Goal: Task Accomplishment & Management: Complete application form

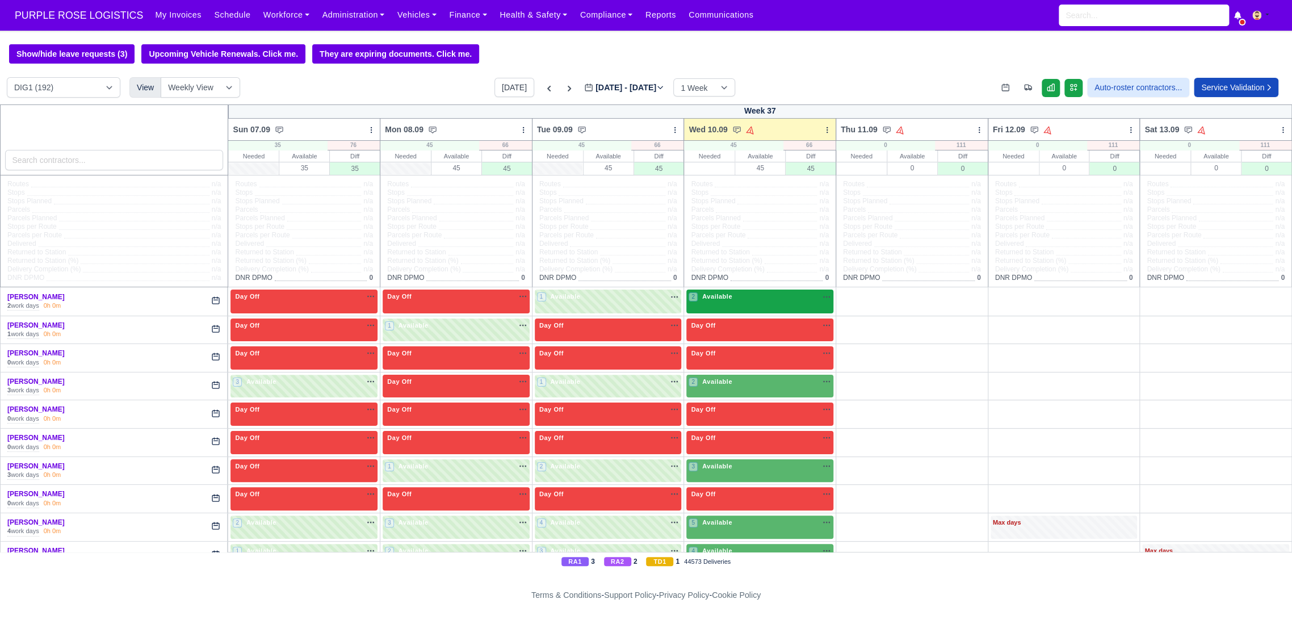
click at [765, 302] on div "2 Available na" at bounding box center [760, 297] width 143 height 10
click at [721, 298] on span "Available" at bounding box center [717, 296] width 35 height 8
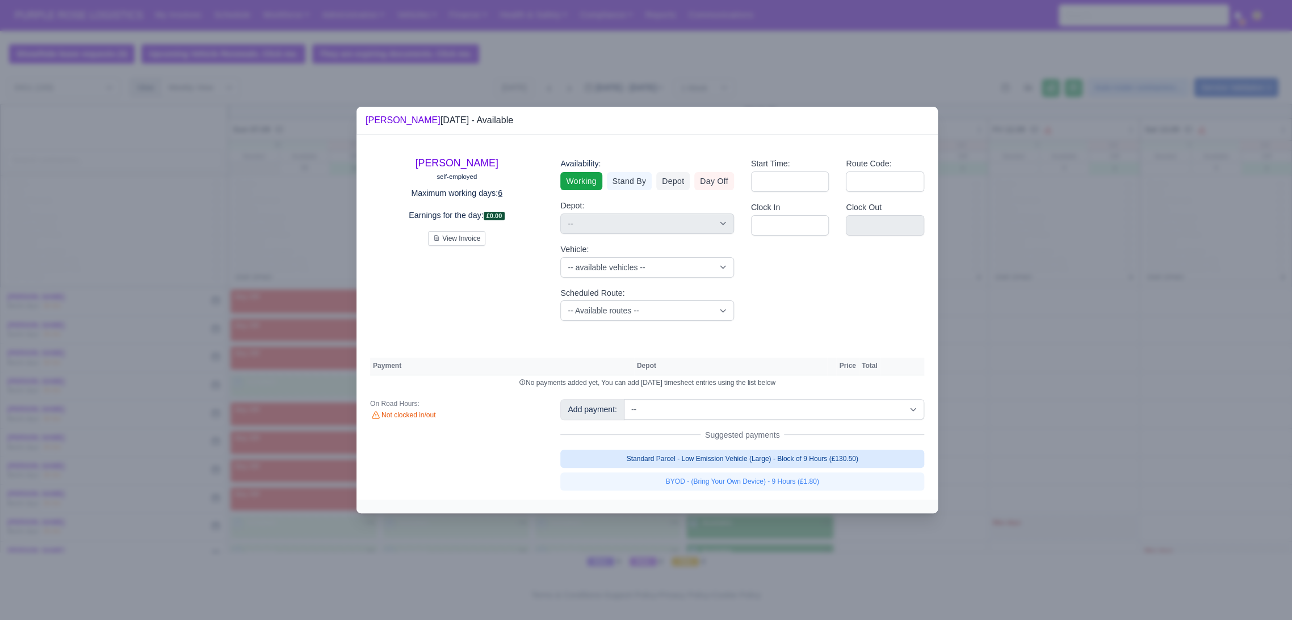
click at [727, 462] on link "Standard Parcel - Low Emission Vehicle (Large) - Block of 9 Hours (£130.50)" at bounding box center [742, 459] width 364 height 18
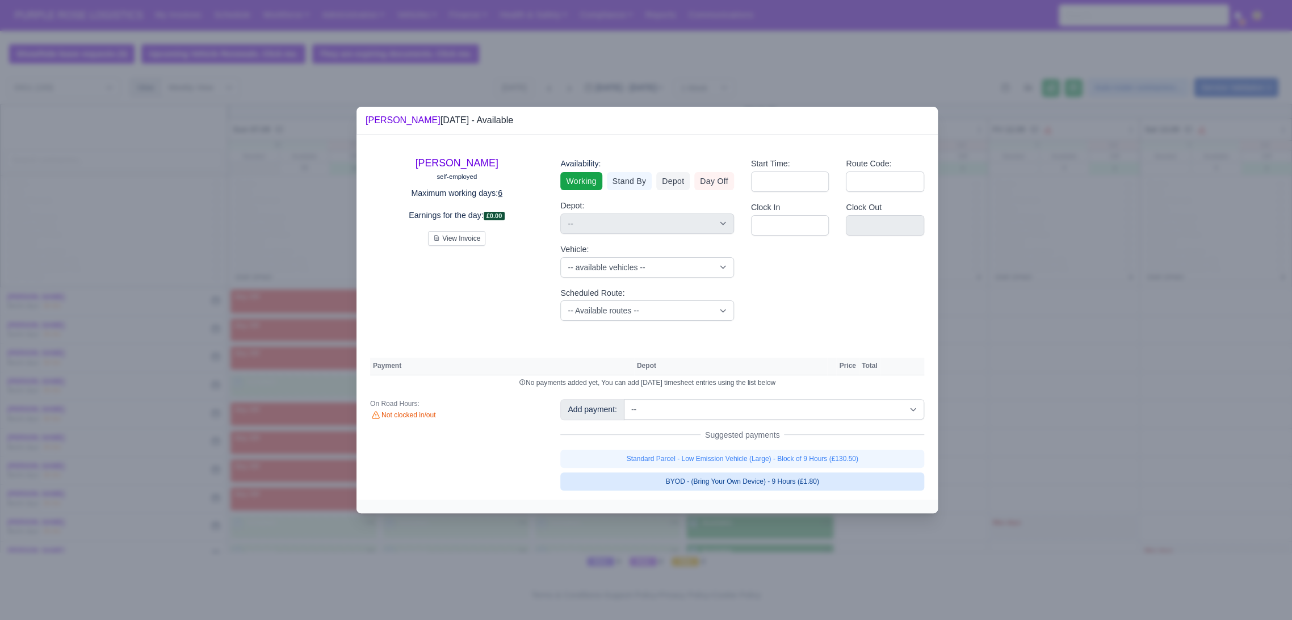
click at [731, 484] on link "BYOD - (Bring Your Own Device) - 9 Hours (£1.80)" at bounding box center [742, 481] width 364 height 18
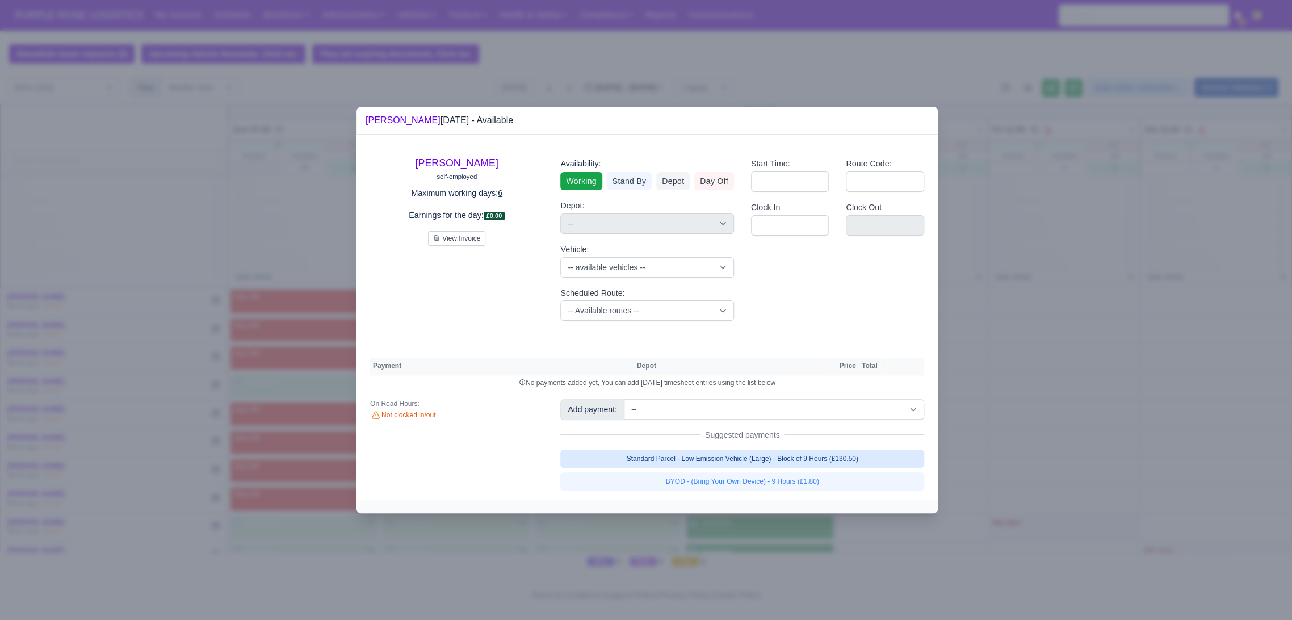
select select "1"
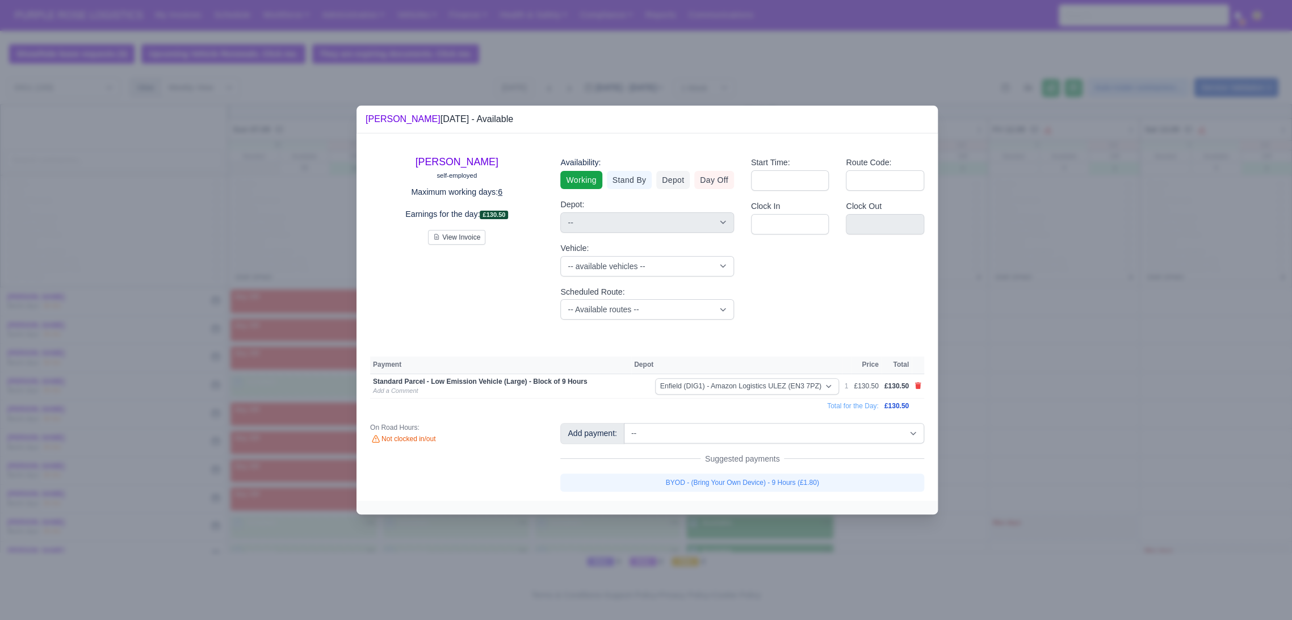
select select "1"
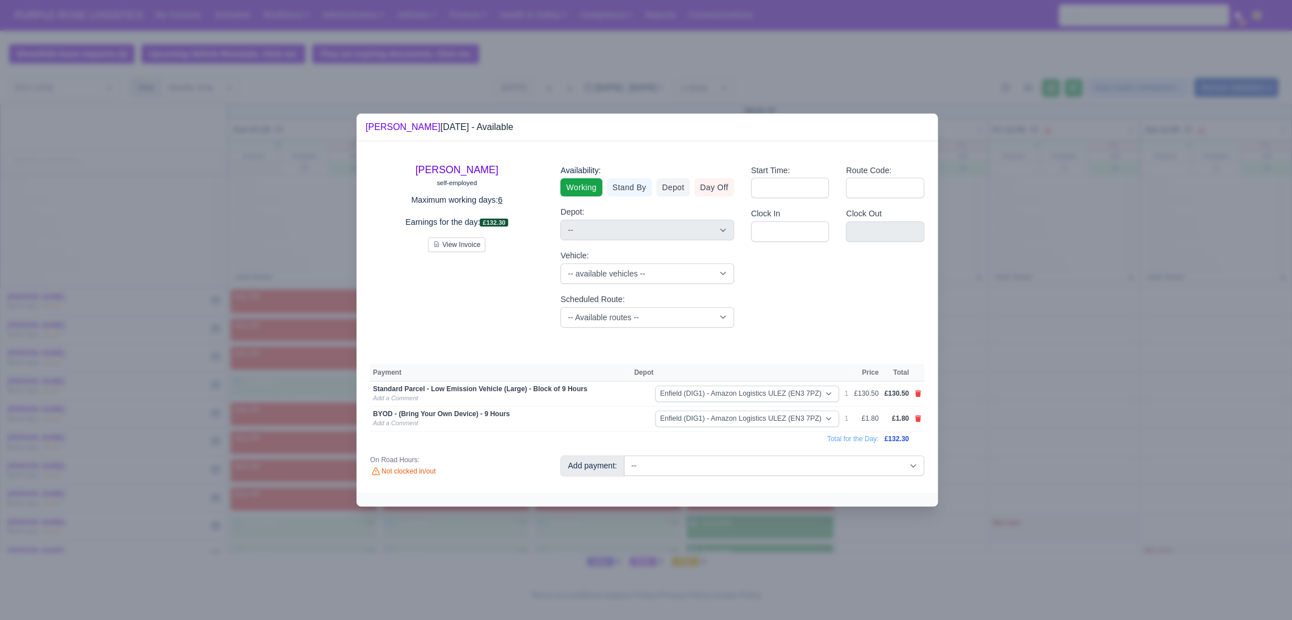
click at [1019, 440] on div at bounding box center [646, 310] width 1292 height 620
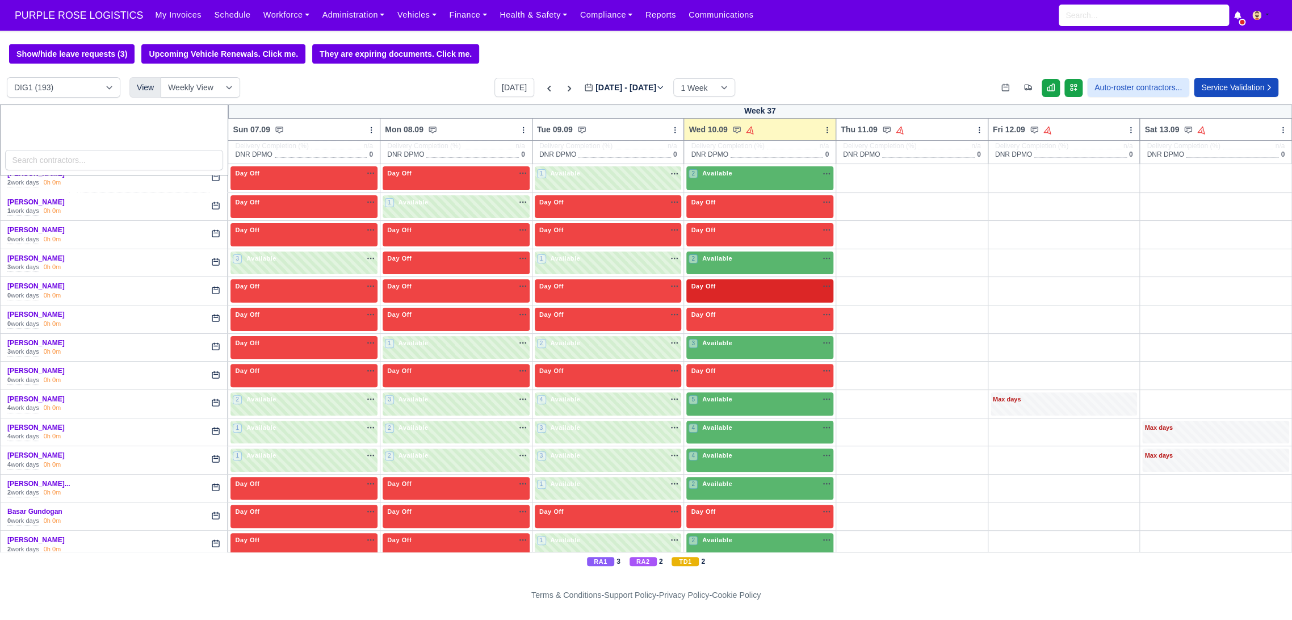
scroll to position [126, 0]
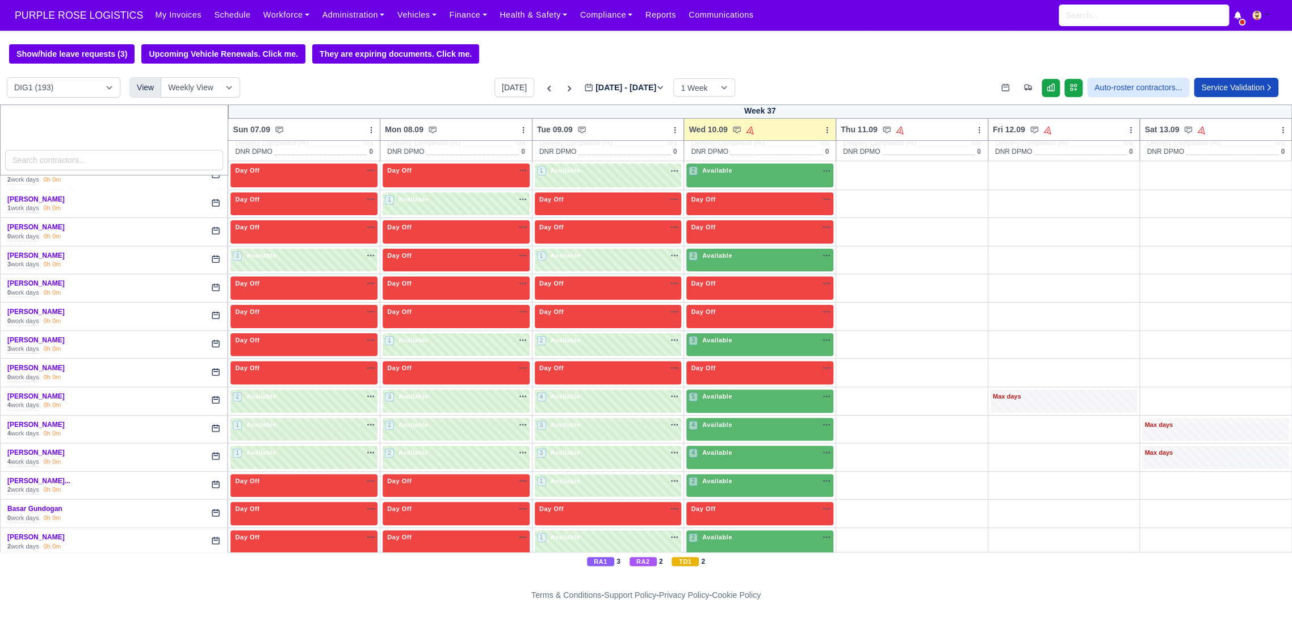
click at [732, 264] on div "2 Available" at bounding box center [760, 260] width 147 height 23
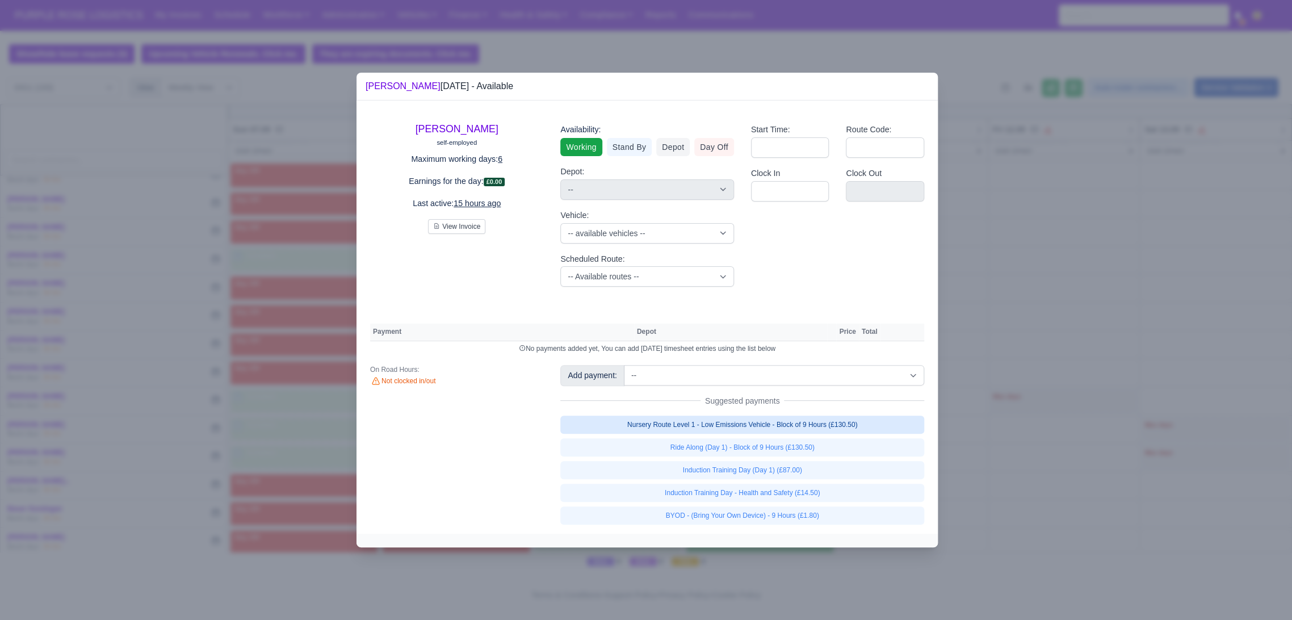
click at [767, 426] on link "Nursery Route Level 1 - Low Emissions Vehicle - Block of 9 Hours (£130.50)" at bounding box center [742, 425] width 364 height 18
select select "1"
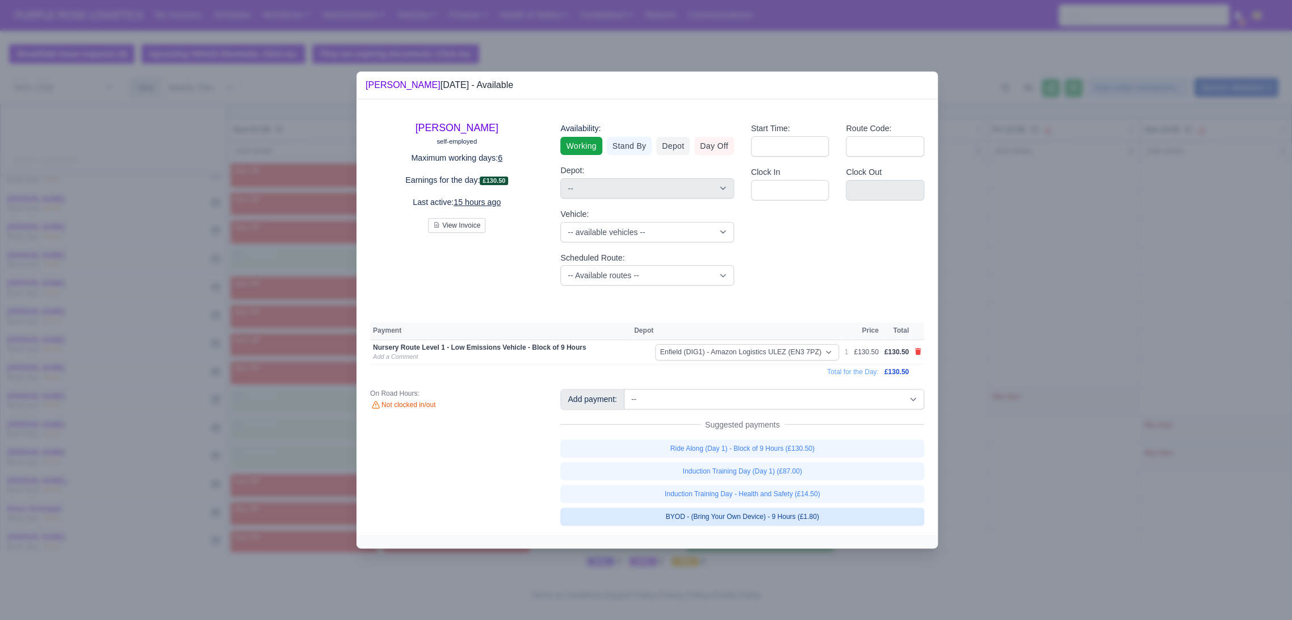
click at [765, 520] on link "BYOD - (Bring Your Own Device) - 9 Hours (£1.80)" at bounding box center [742, 517] width 364 height 18
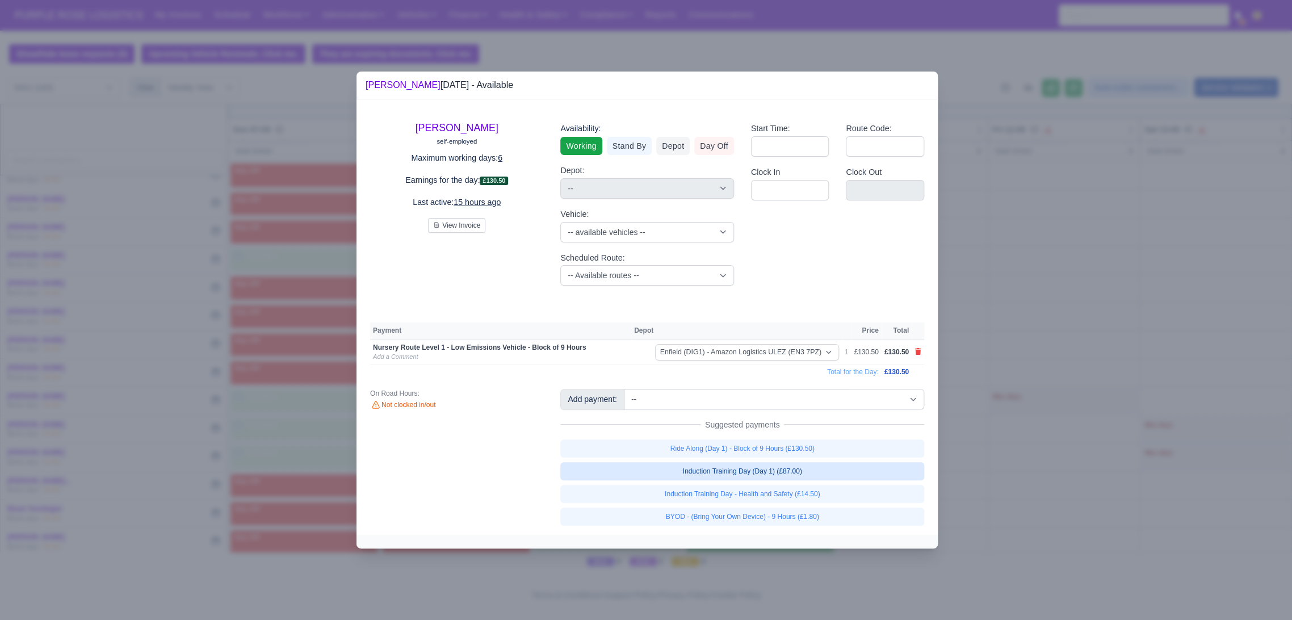
select select "1"
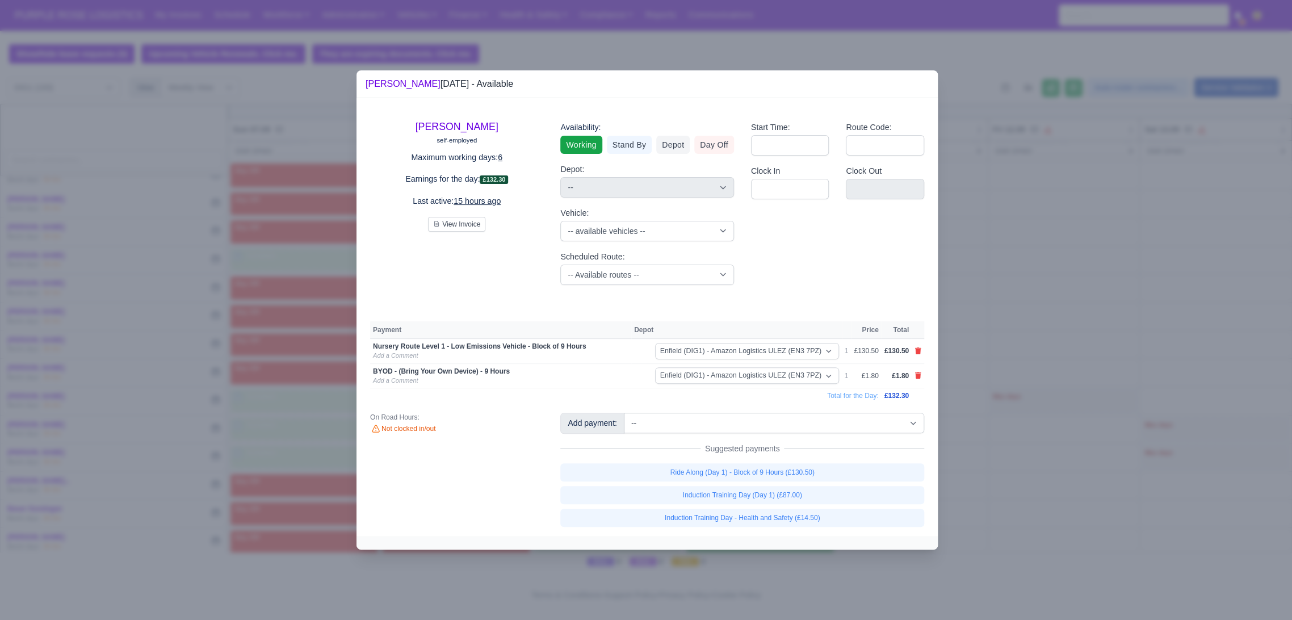
click at [1047, 403] on div at bounding box center [646, 310] width 1292 height 620
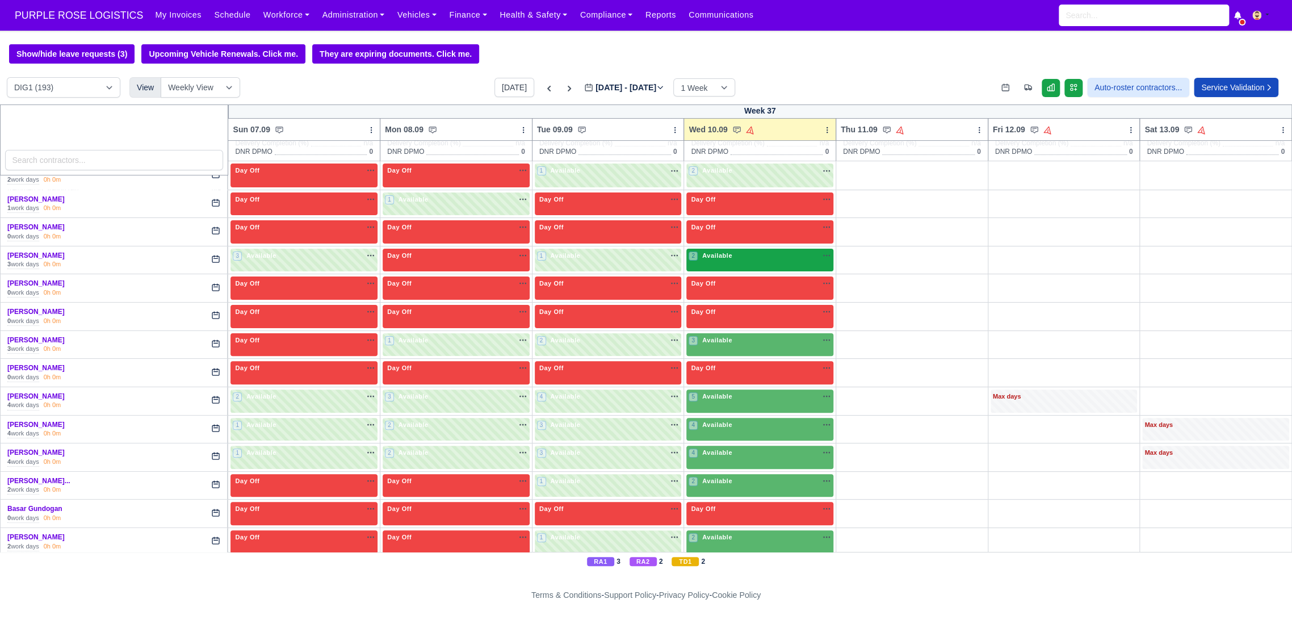
click at [727, 266] on div "2 Available" at bounding box center [760, 260] width 147 height 23
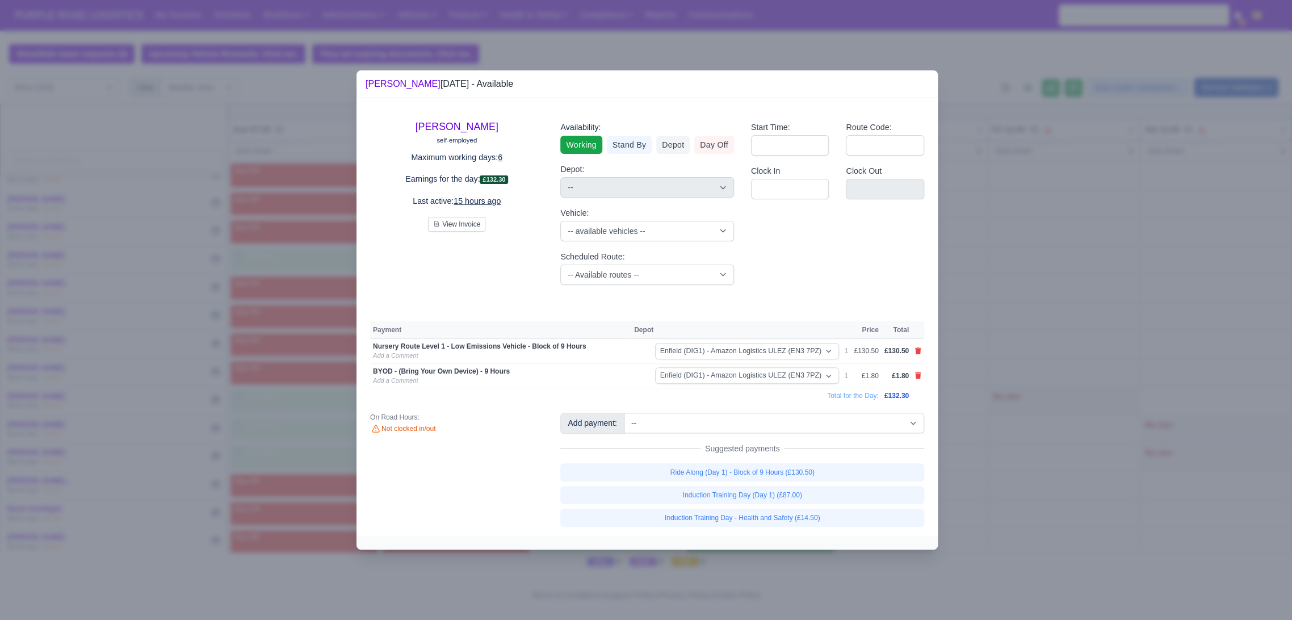
click at [961, 379] on div at bounding box center [646, 310] width 1292 height 620
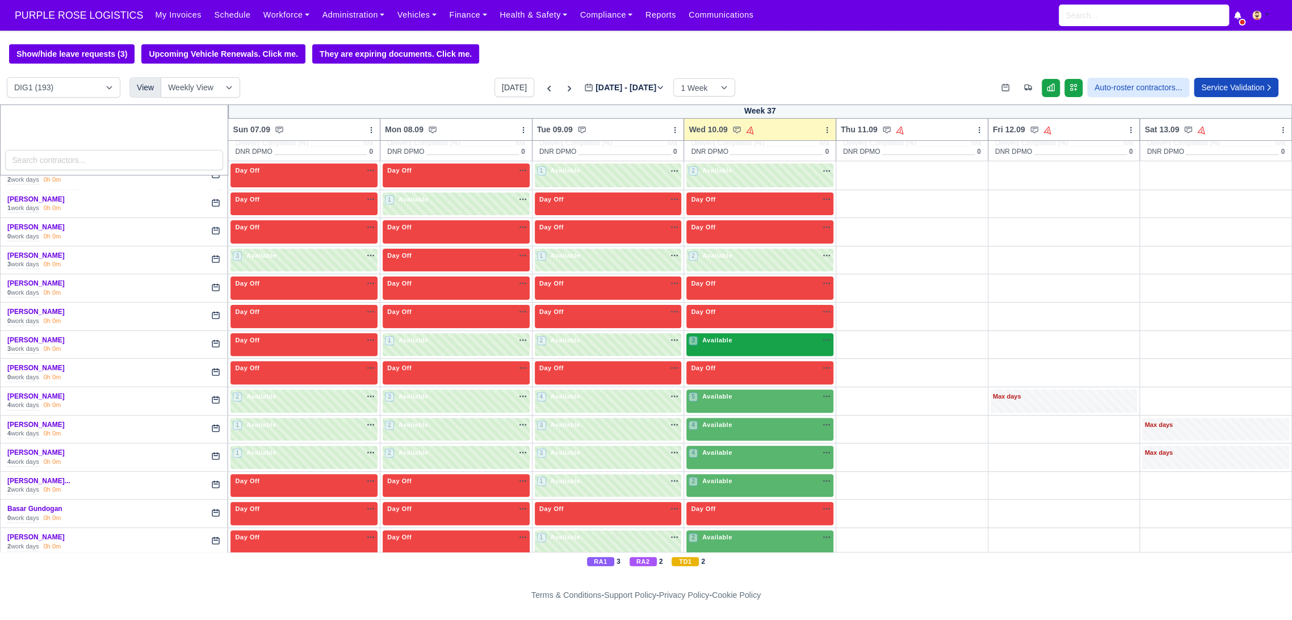
click at [725, 349] on div "3 Available" at bounding box center [760, 344] width 147 height 23
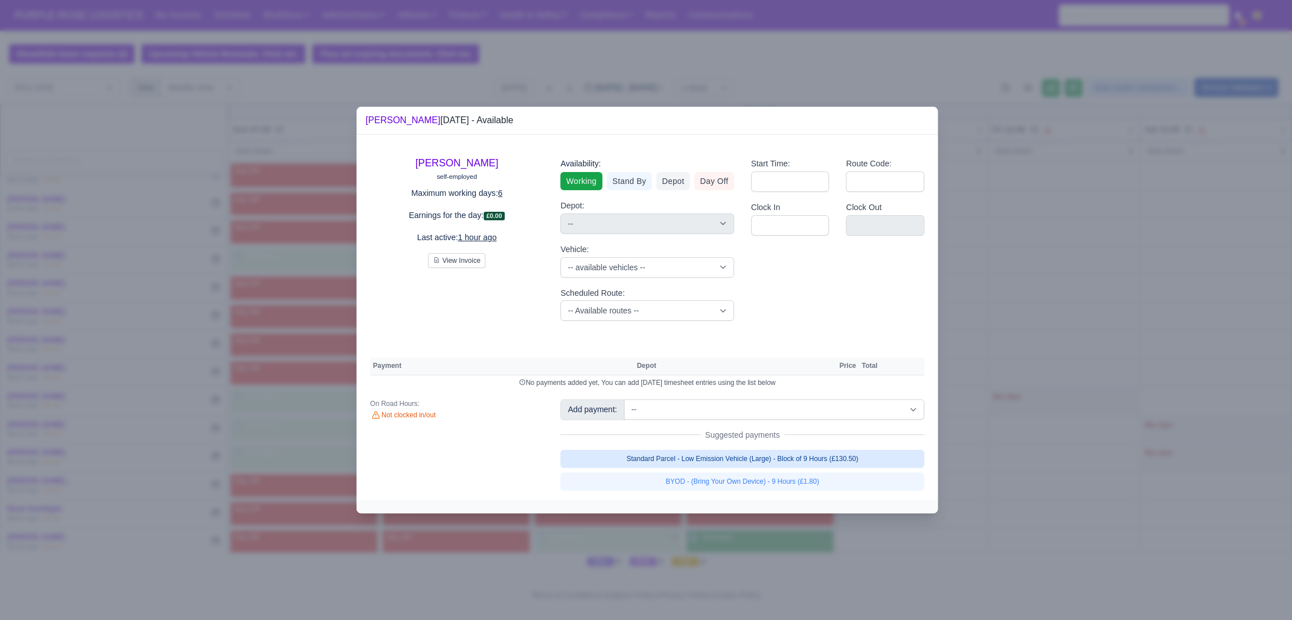
click at [786, 462] on link "Standard Parcel - Low Emission Vehicle (Large) - Block of 9 Hours (£130.50)" at bounding box center [742, 459] width 364 height 18
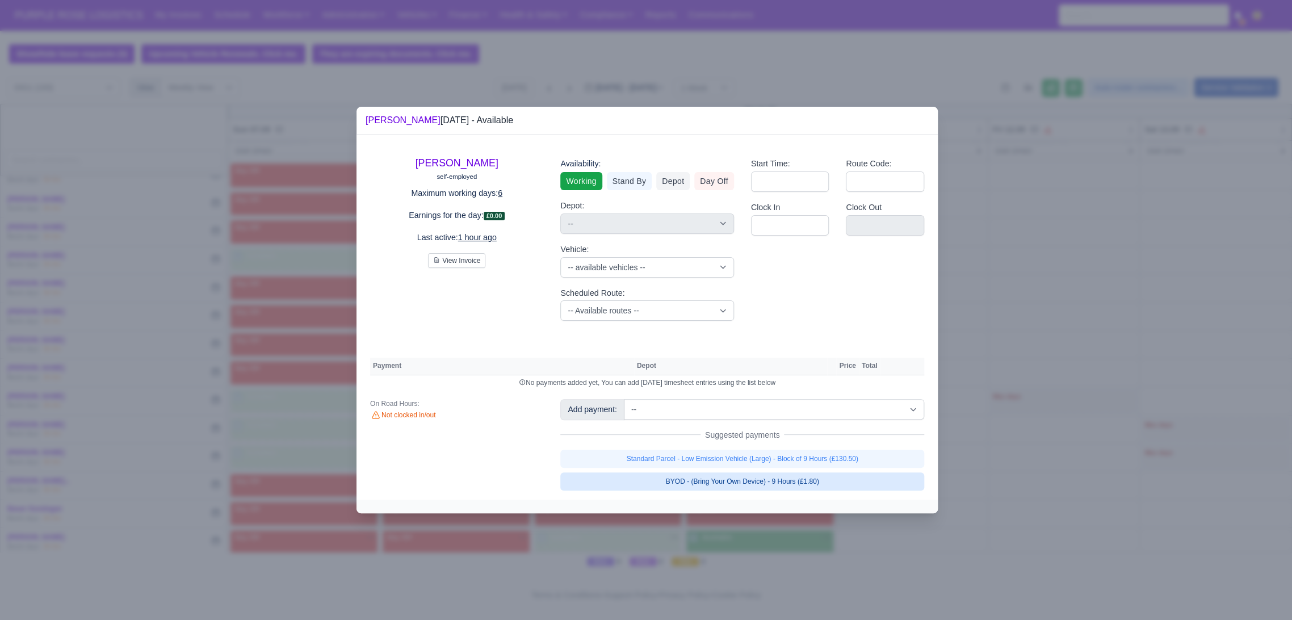
click at [789, 475] on link "BYOD - (Bring Your Own Device) - 9 Hours (£1.80)" at bounding box center [742, 481] width 364 height 18
select select "1"
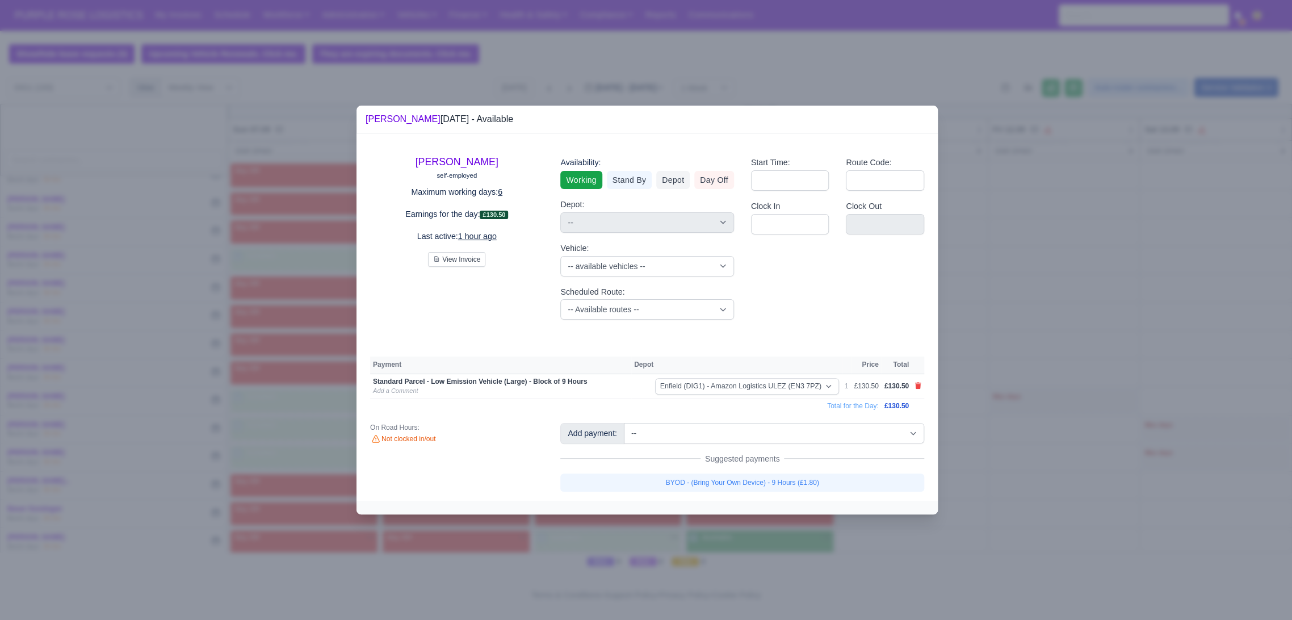
select select "1"
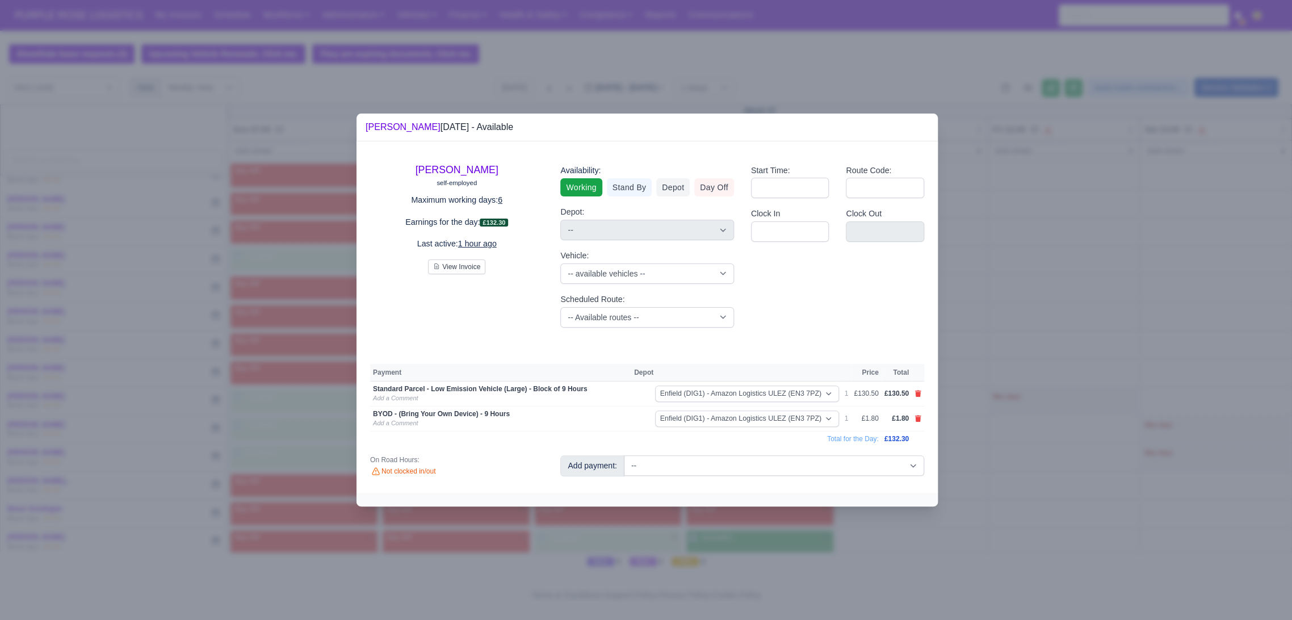
click at [1018, 462] on div at bounding box center [646, 310] width 1292 height 620
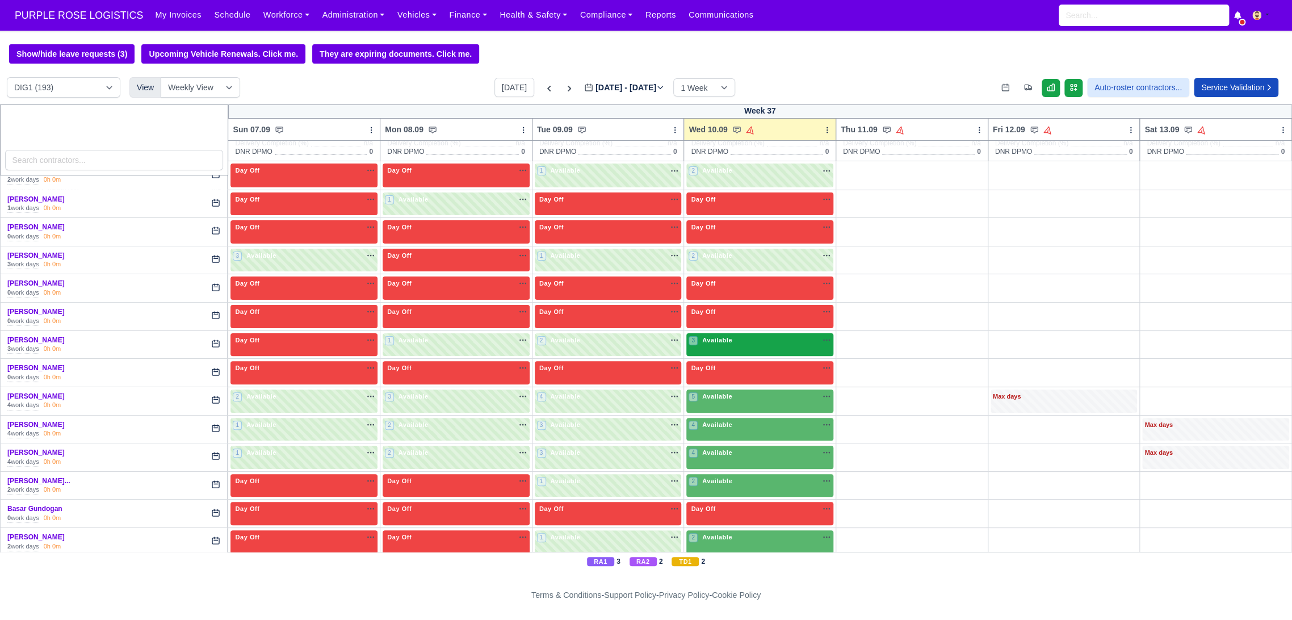
click at [750, 350] on div "3 Available" at bounding box center [760, 344] width 147 height 23
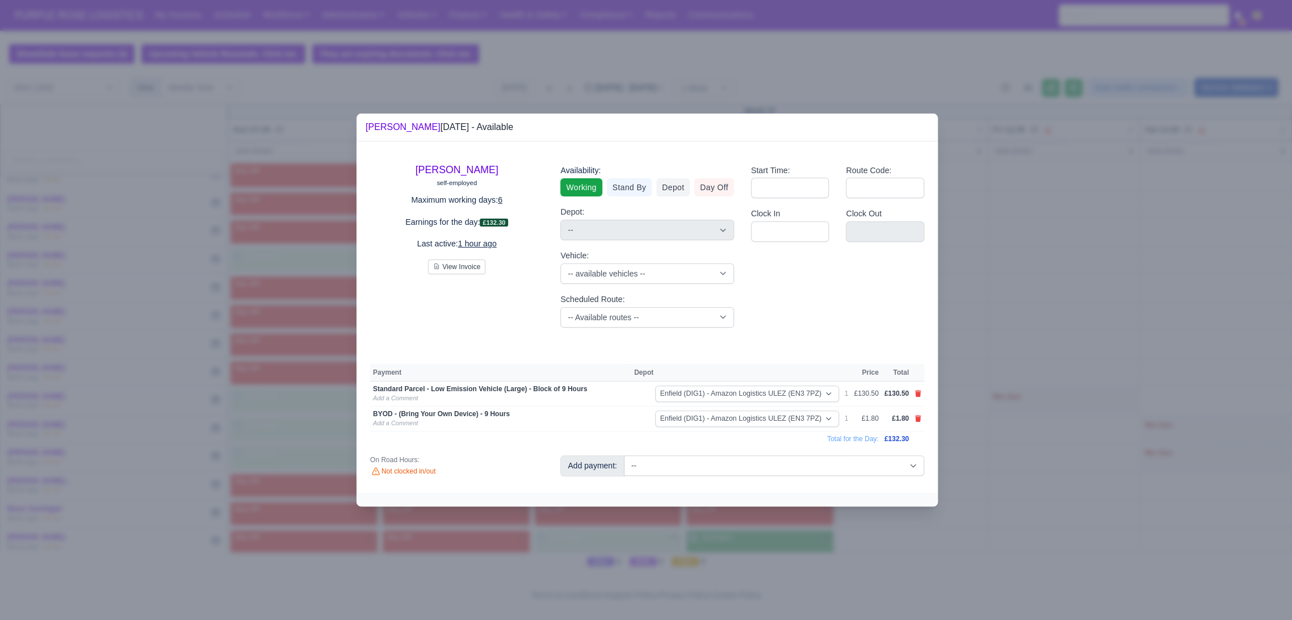
click at [1063, 376] on div at bounding box center [646, 310] width 1292 height 620
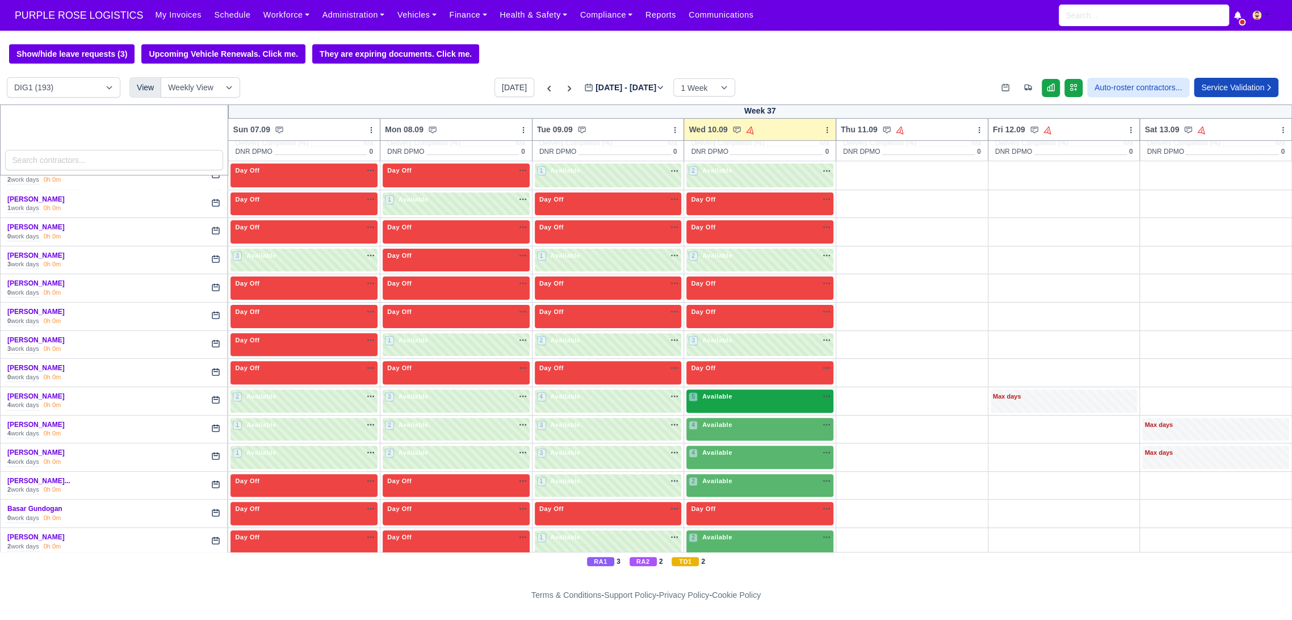
click at [719, 400] on span "Available" at bounding box center [717, 396] width 35 height 8
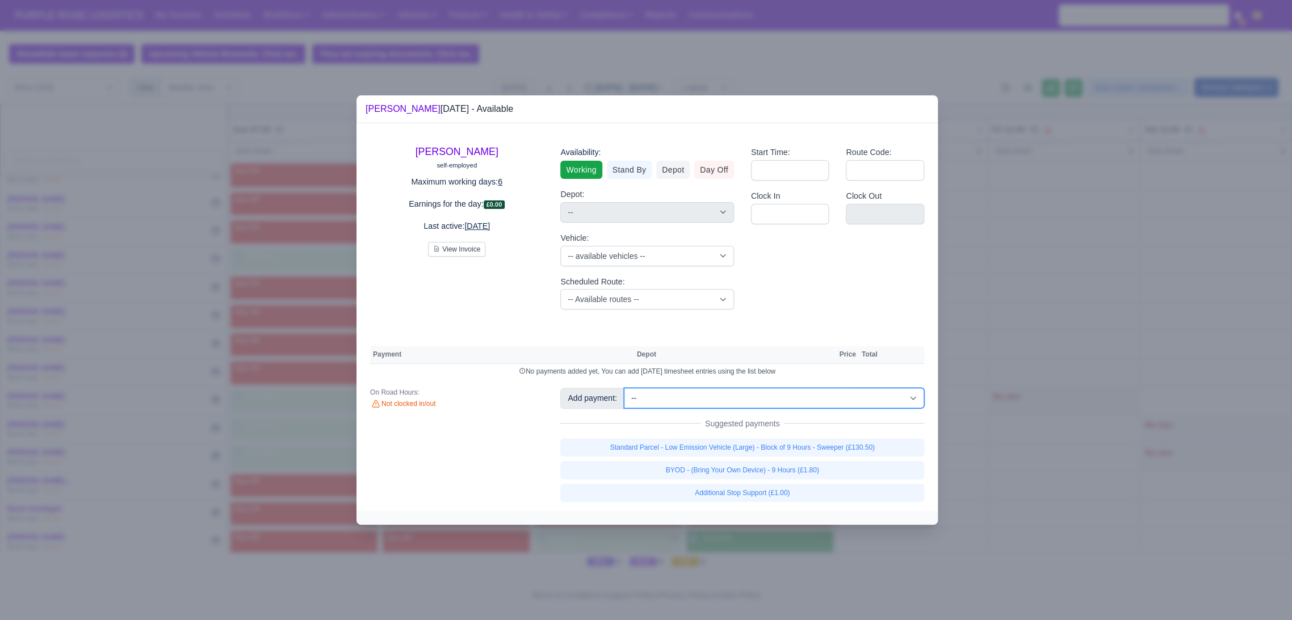
click at [806, 403] on select "-- Additional Hour Support (£14.50) Additional Hour Support (Walkers) (£13.50) …" at bounding box center [774, 398] width 300 height 20
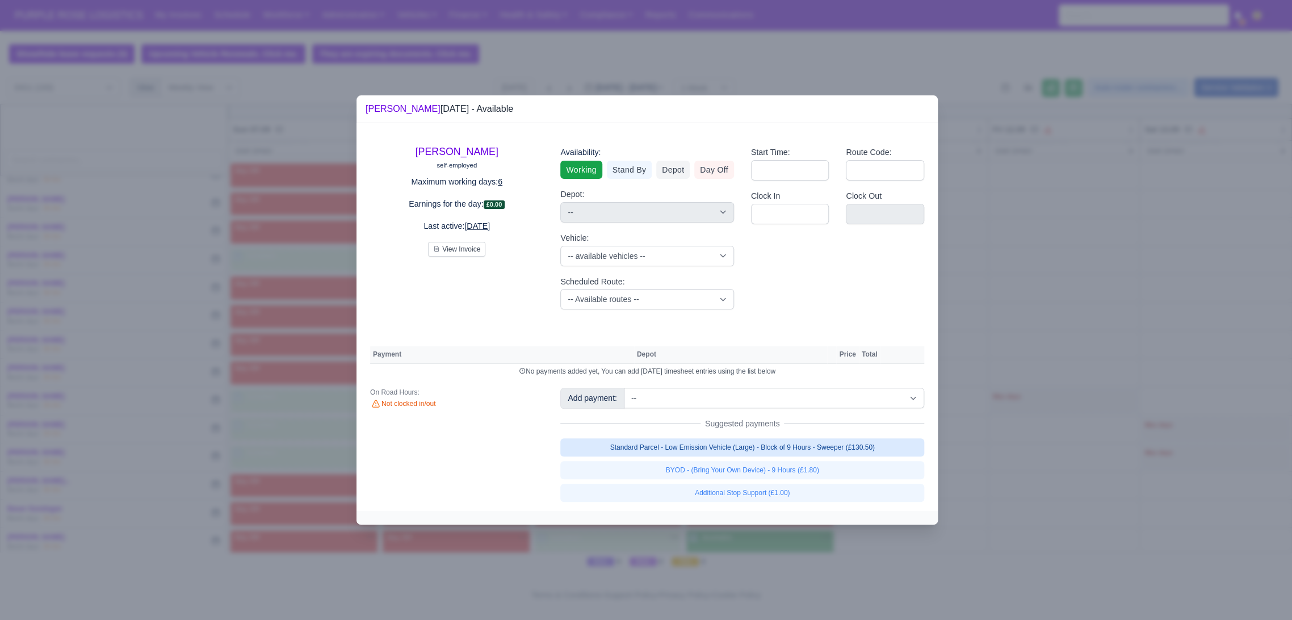
click at [801, 442] on link "Standard Parcel - Low Emission Vehicle (Large) - Block of 9 Hours - Sweeper (£1…" at bounding box center [742, 447] width 364 height 18
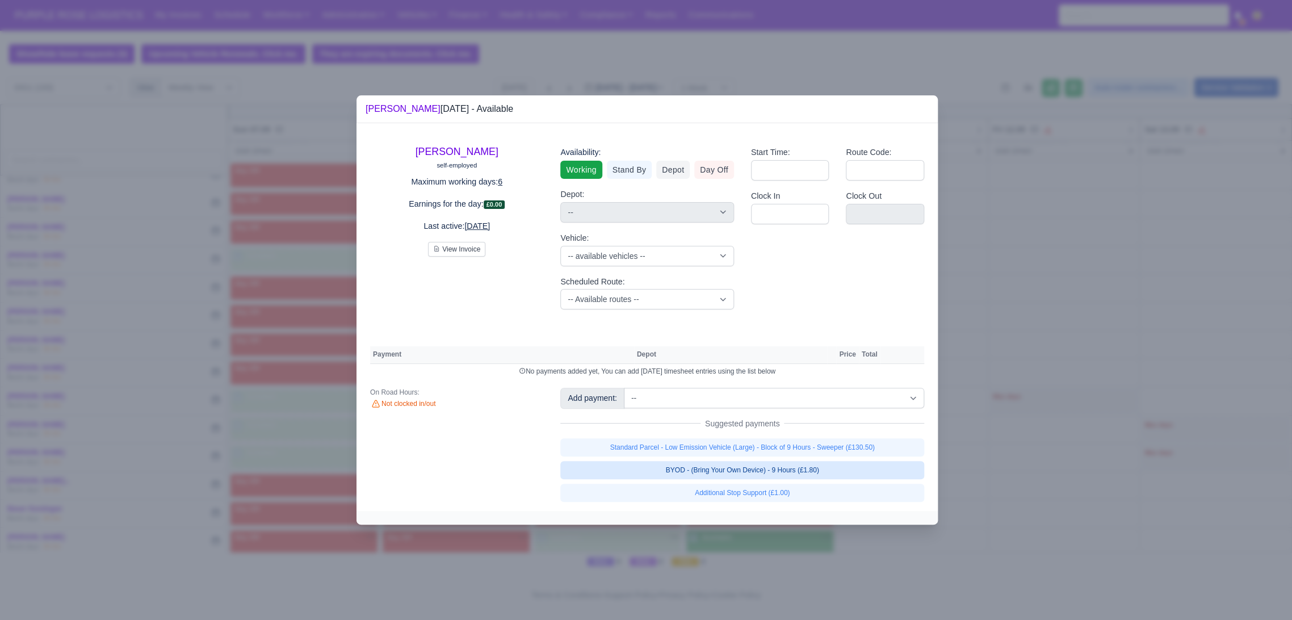
click at [796, 470] on link "BYOD - (Bring Your Own Device) - 9 Hours (£1.80)" at bounding box center [742, 470] width 364 height 18
select select "1"
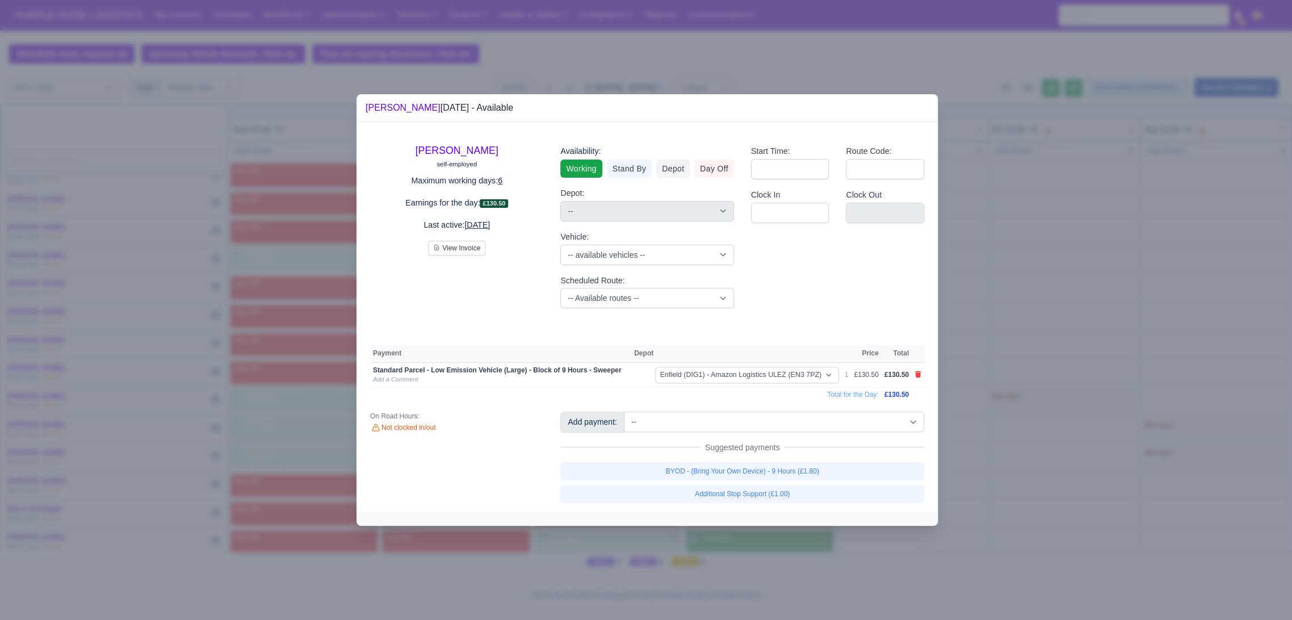
select select "1"
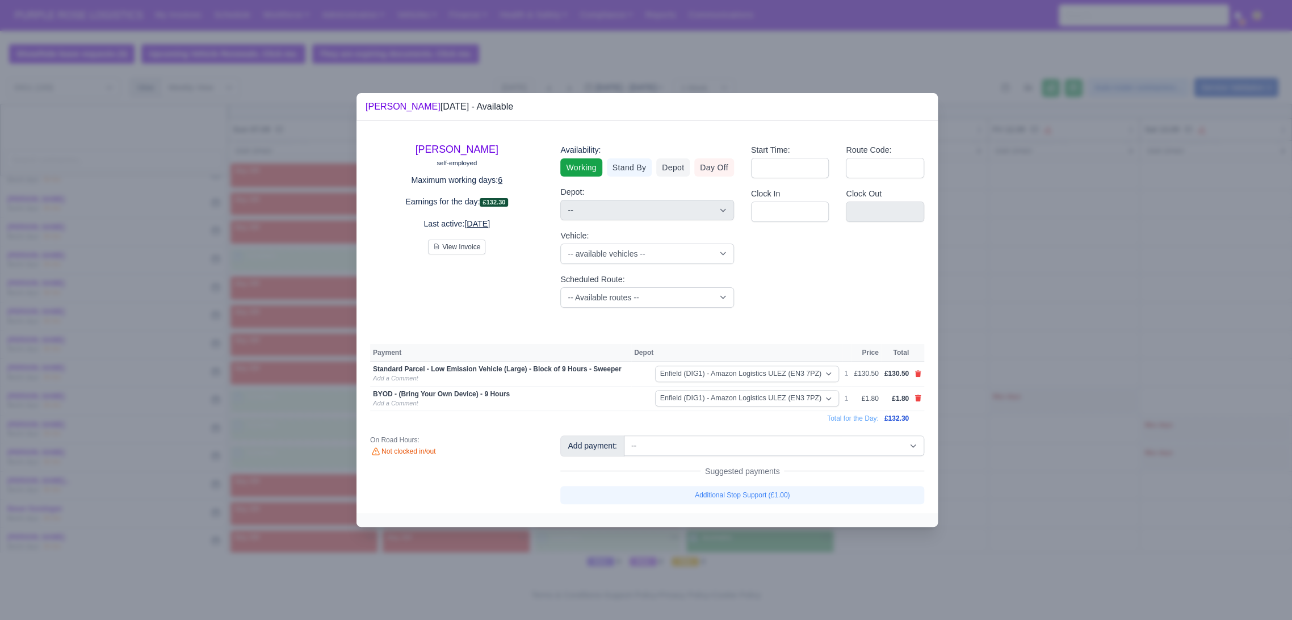
drag, startPoint x: 1018, startPoint y: 420, endPoint x: 885, endPoint y: 419, distance: 132.9
click at [1018, 419] on div at bounding box center [646, 310] width 1292 height 620
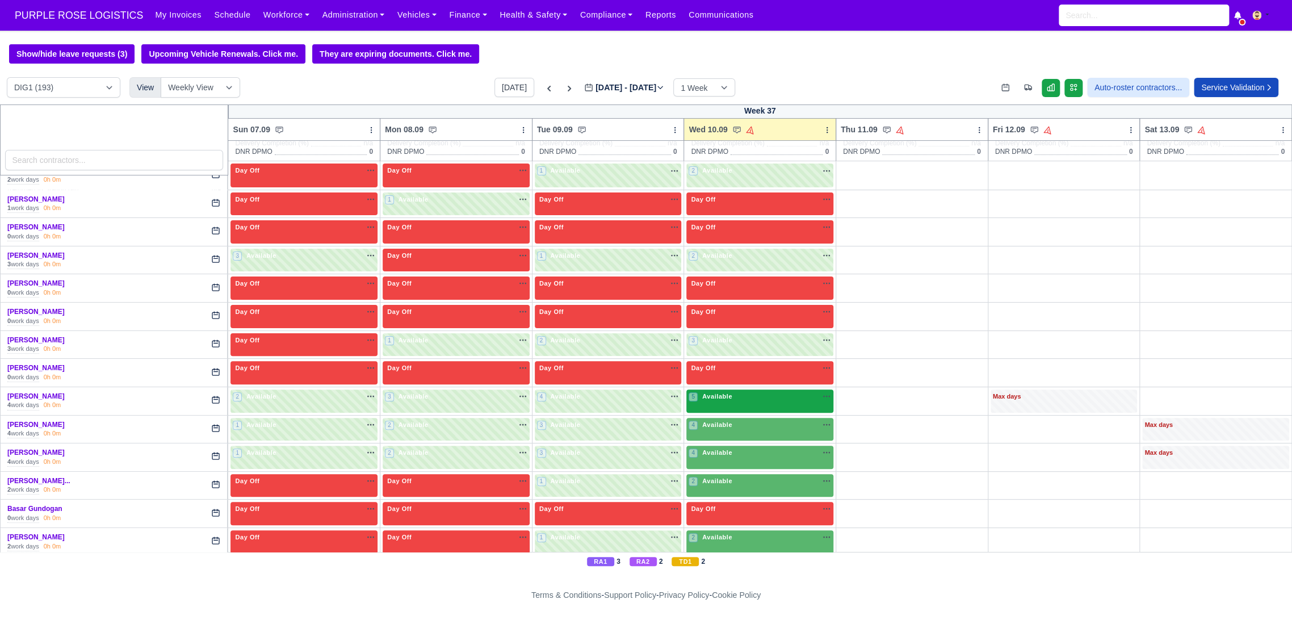
click at [725, 390] on div "5 Available" at bounding box center [760, 401] width 147 height 23
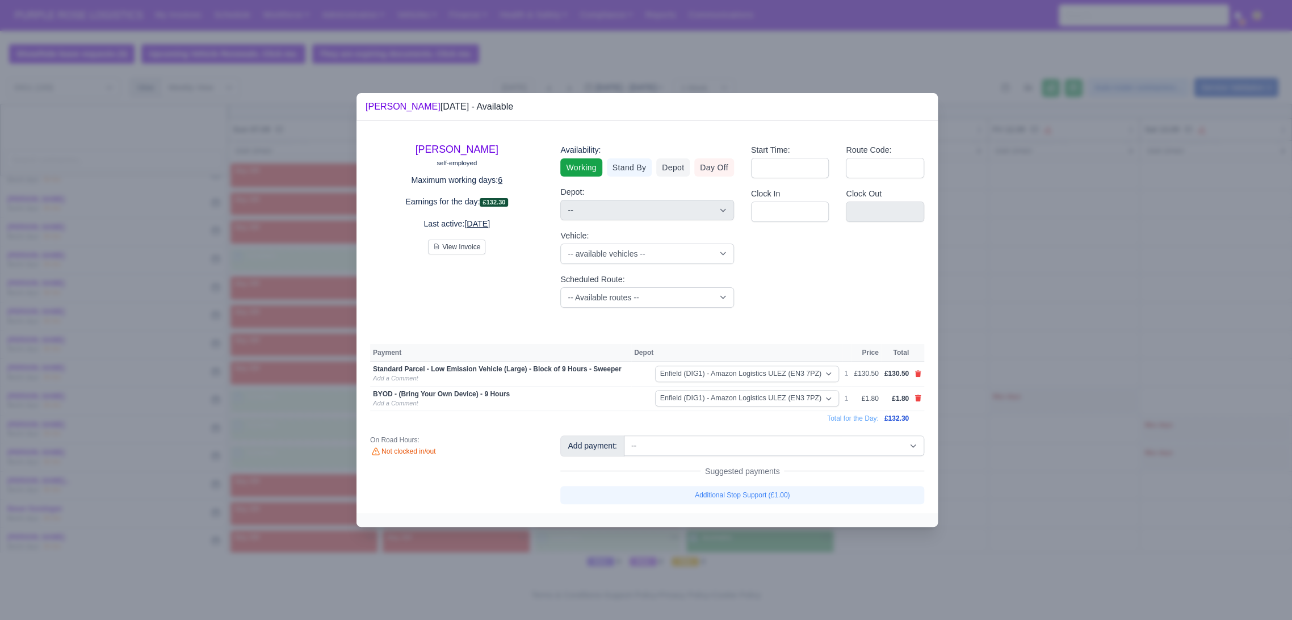
drag, startPoint x: 971, startPoint y: 375, endPoint x: 877, endPoint y: 394, distance: 96.1
click at [970, 375] on div at bounding box center [646, 310] width 1292 height 620
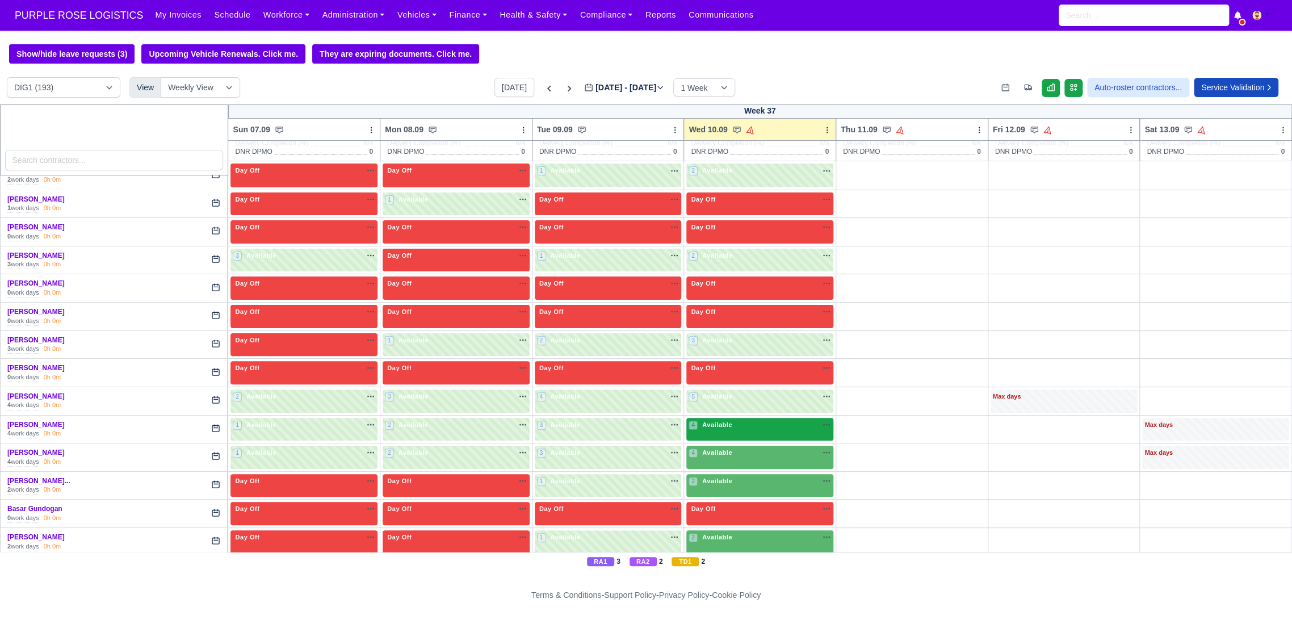
click at [753, 431] on div "4 Available na" at bounding box center [760, 426] width 143 height 12
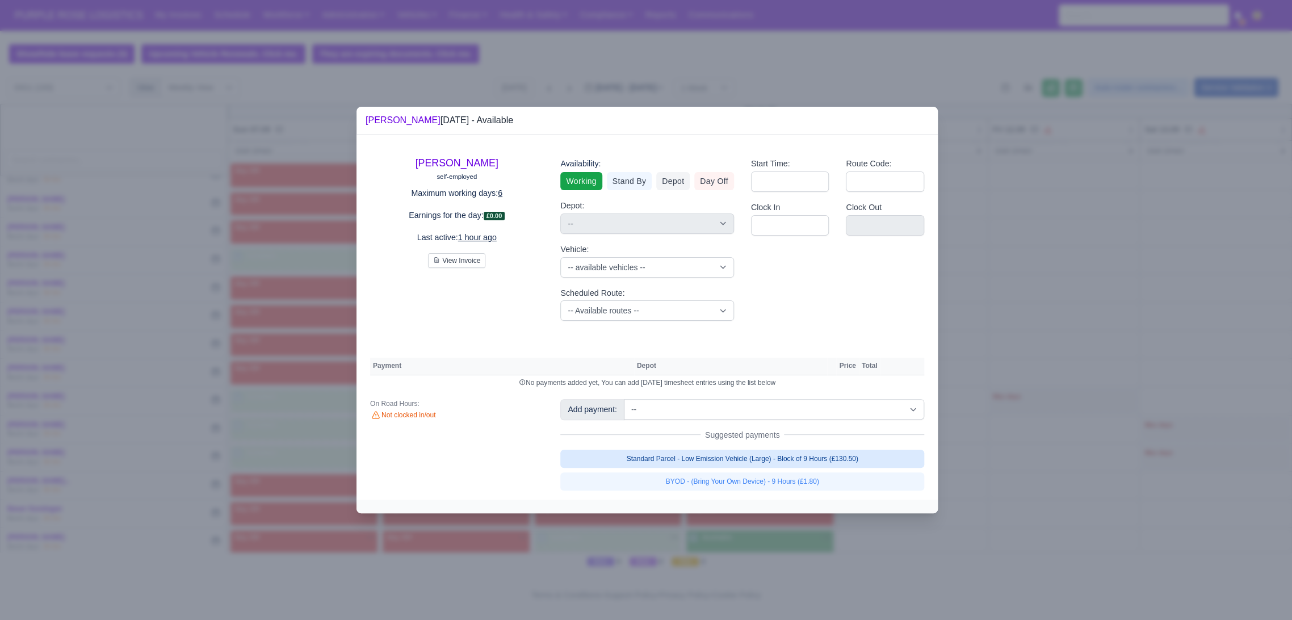
click at [792, 464] on link "Standard Parcel - Low Emission Vehicle (Large) - Block of 9 Hours (£130.50)" at bounding box center [742, 459] width 364 height 18
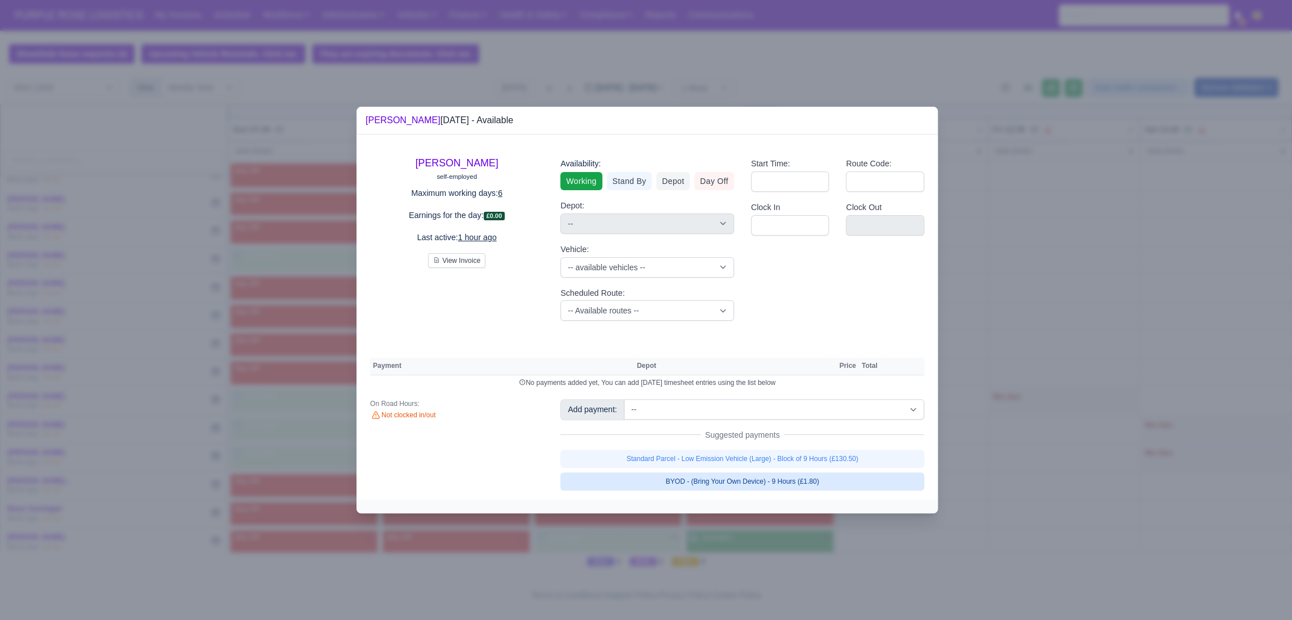
select select "1"
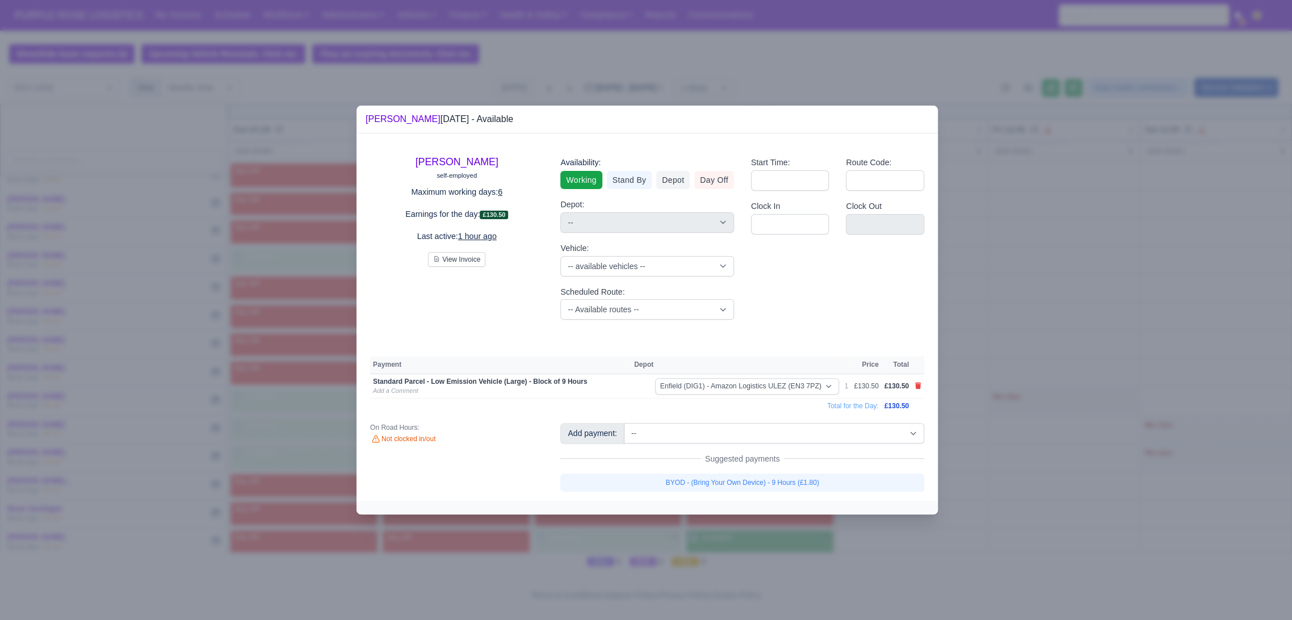
click at [787, 477] on link "BYOD - (Bring Your Own Device) - 9 Hours (£1.80)" at bounding box center [742, 483] width 364 height 18
select select "1"
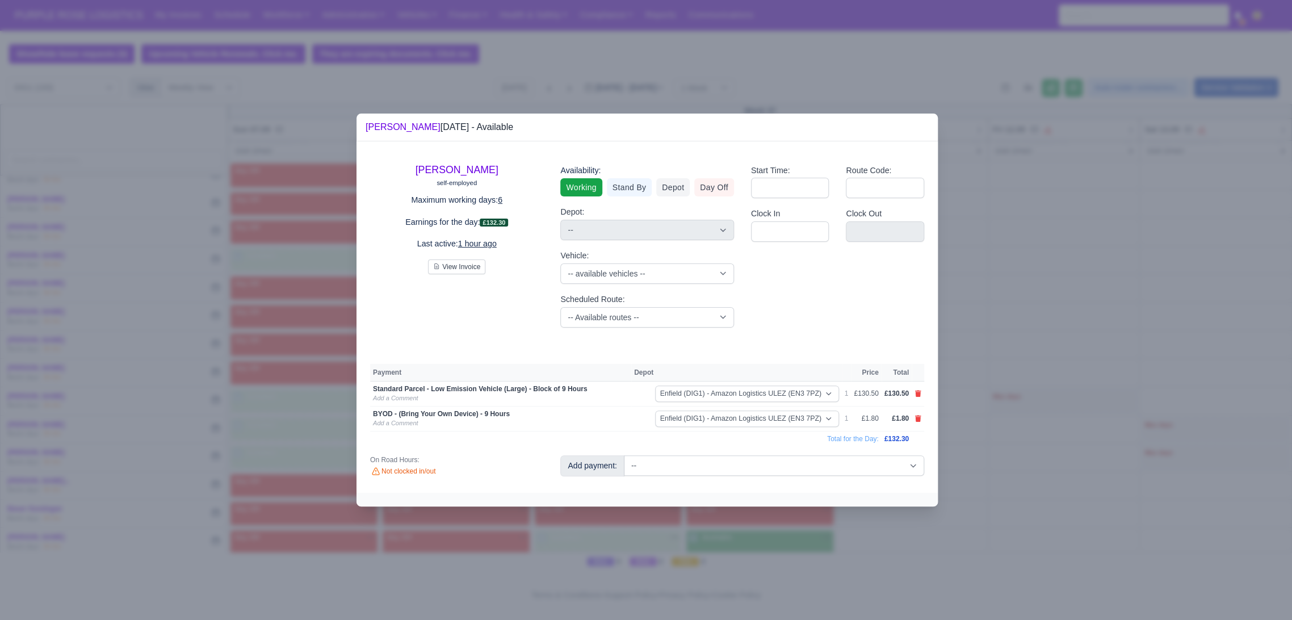
click at [991, 422] on div at bounding box center [646, 310] width 1292 height 620
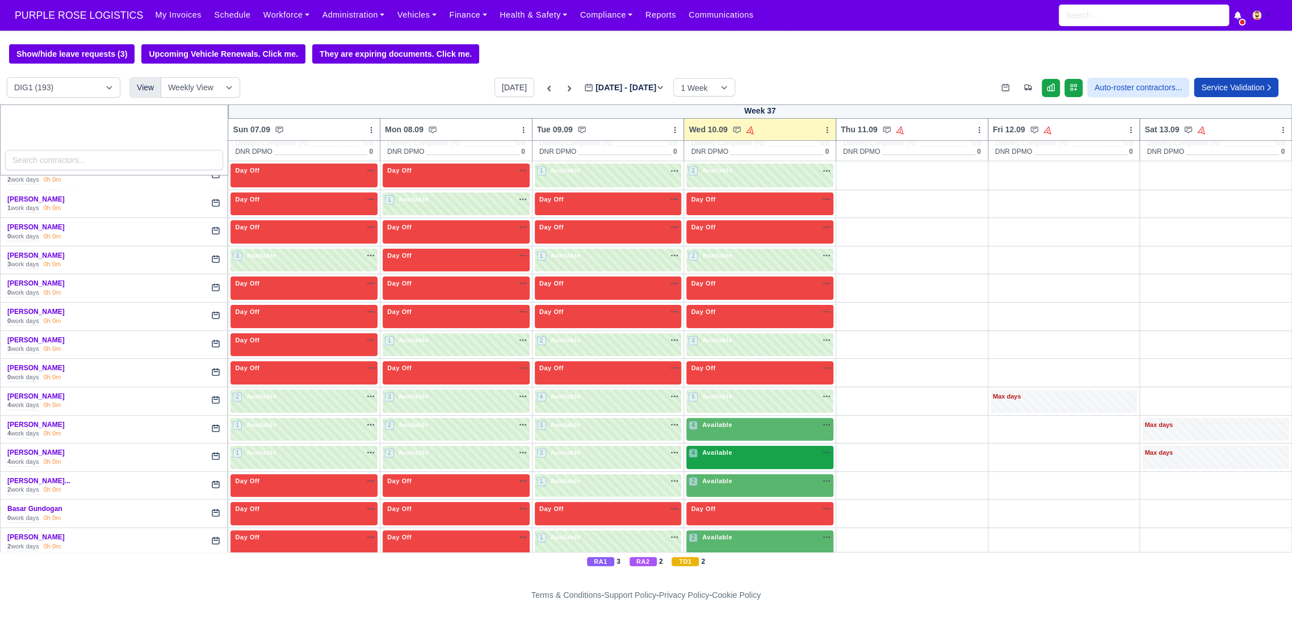
click at [738, 456] on div "4 Available na" at bounding box center [760, 453] width 143 height 10
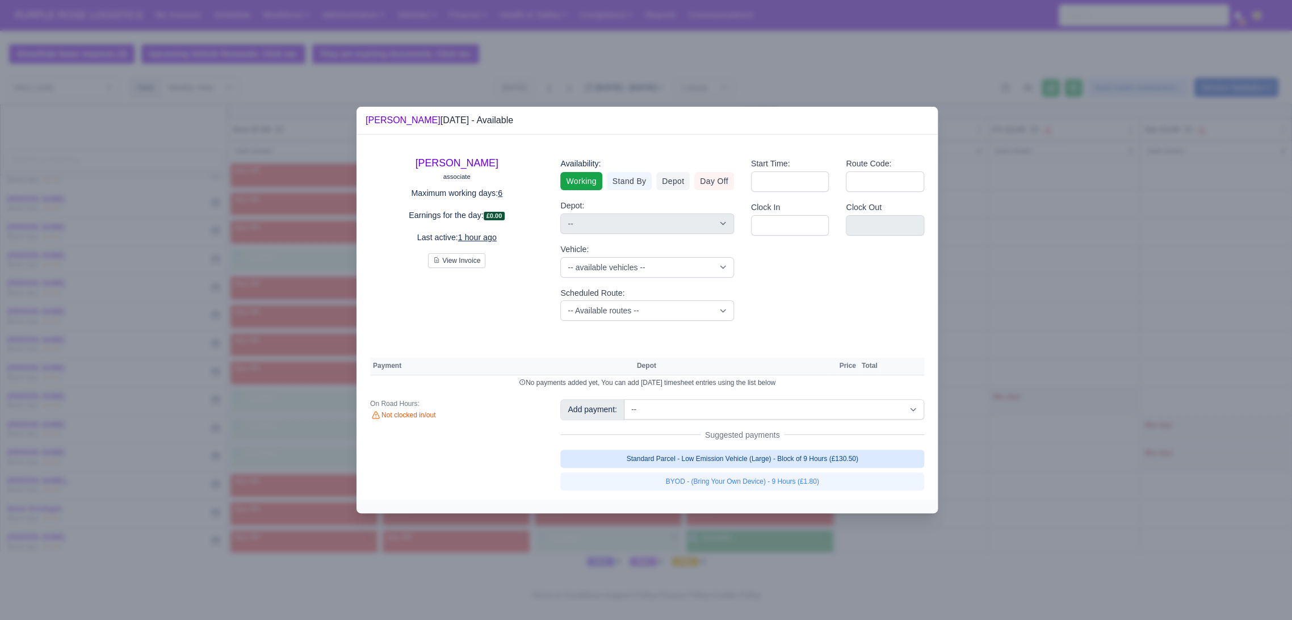
drag, startPoint x: 843, startPoint y: 454, endPoint x: 837, endPoint y: 462, distance: 10.6
click at [843, 453] on link "Standard Parcel - Low Emission Vehicle (Large) - Block of 9 Hours (£130.50)" at bounding box center [742, 459] width 364 height 18
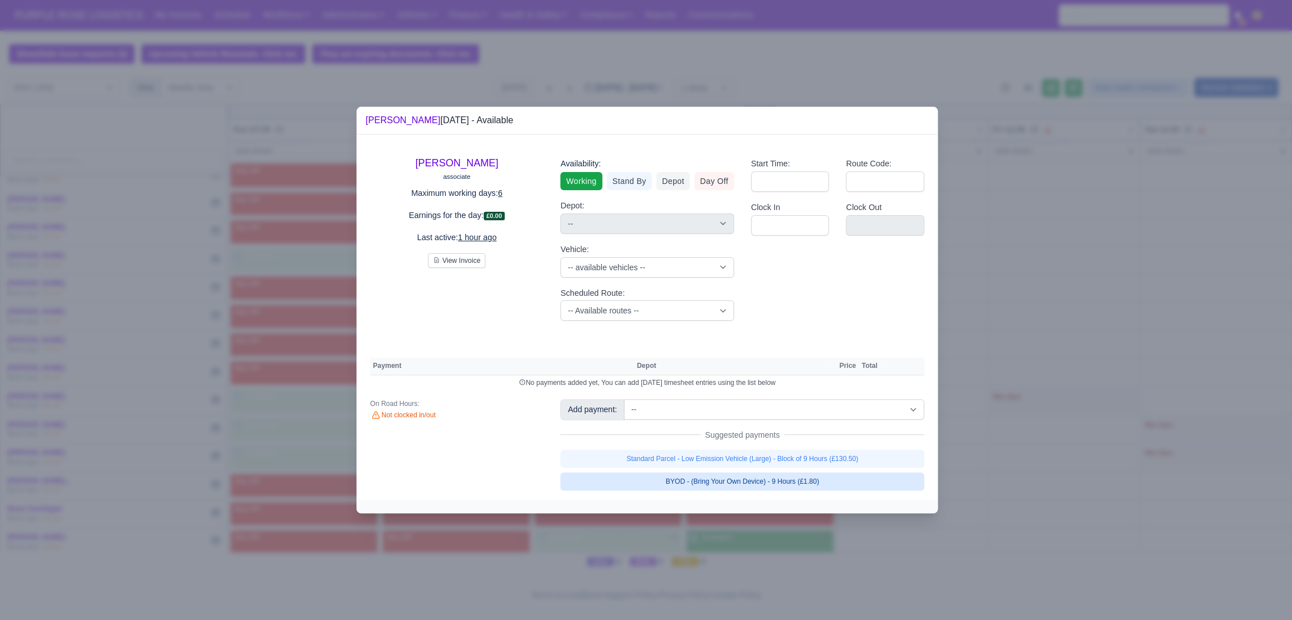
click at [831, 479] on link "BYOD - (Bring Your Own Device) - 9 Hours (£1.80)" at bounding box center [742, 481] width 364 height 18
select select "1"
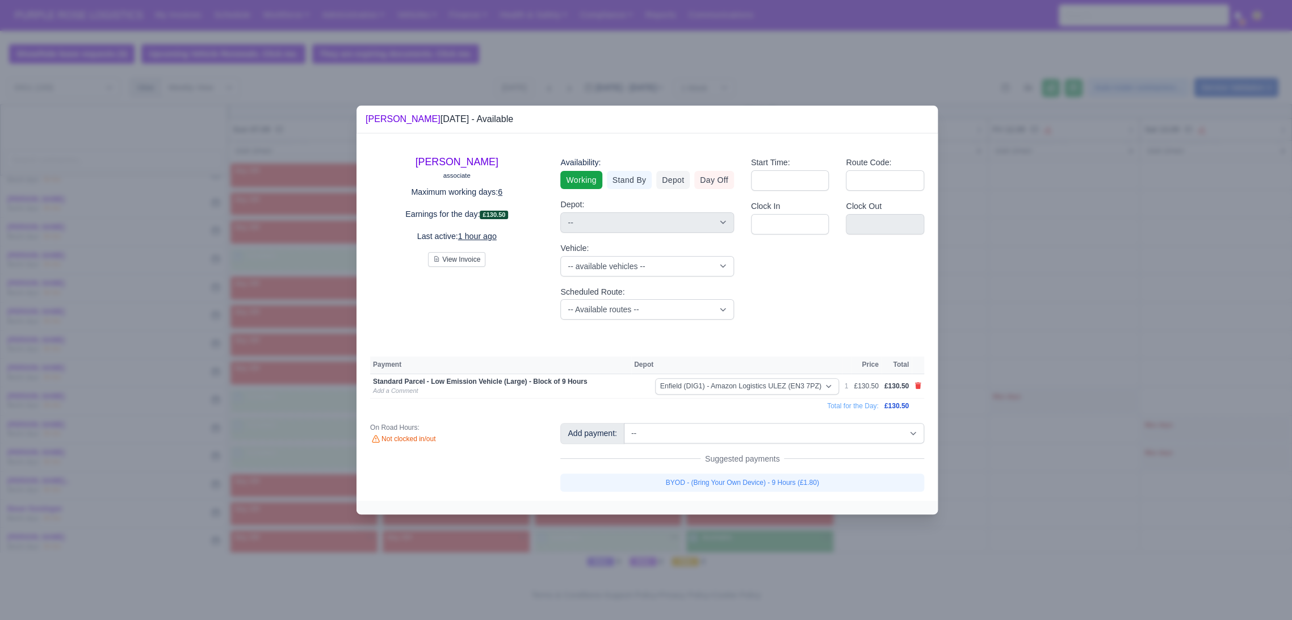
select select "1"
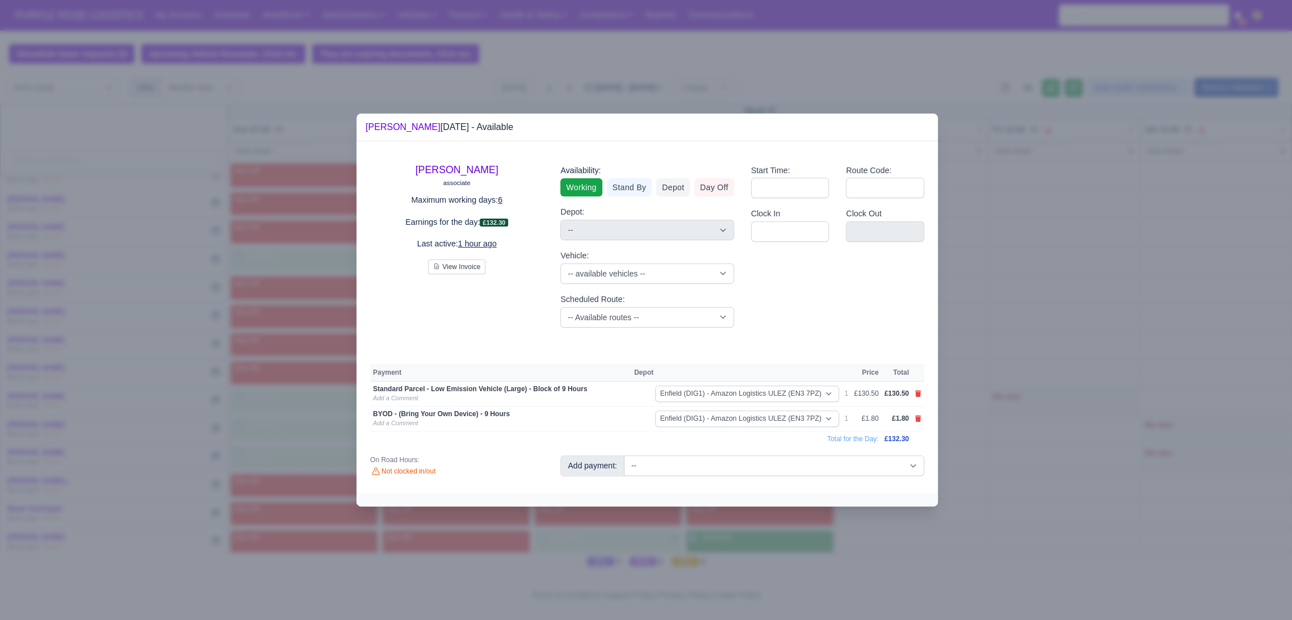
click at [962, 436] on div at bounding box center [646, 310] width 1292 height 620
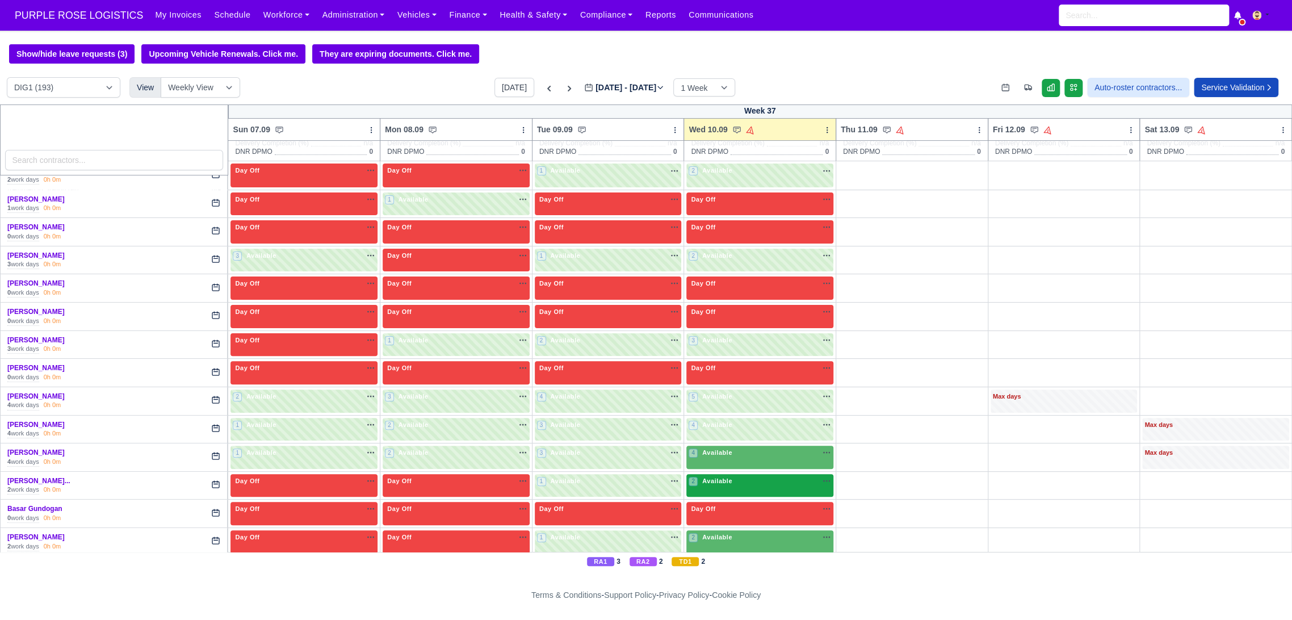
click at [766, 485] on div "2 Available na" at bounding box center [760, 481] width 143 height 10
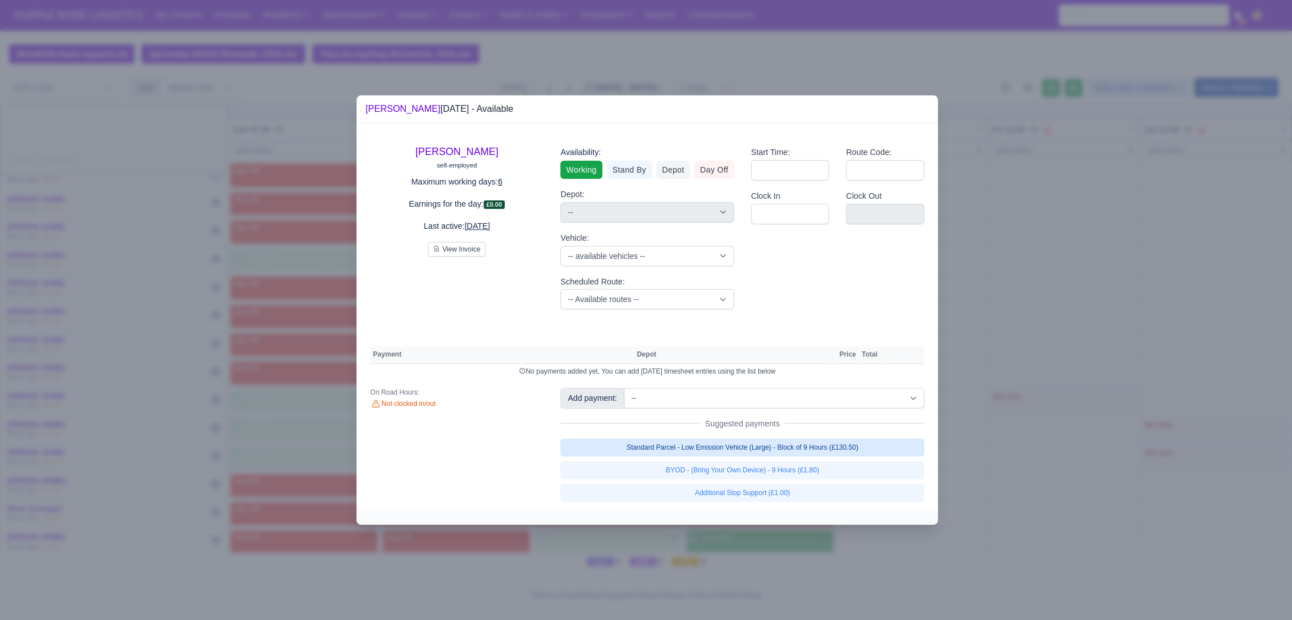
click at [774, 442] on link "Standard Parcel - Low Emission Vehicle (Large) - Block of 9 Hours (£130.50)" at bounding box center [742, 447] width 364 height 18
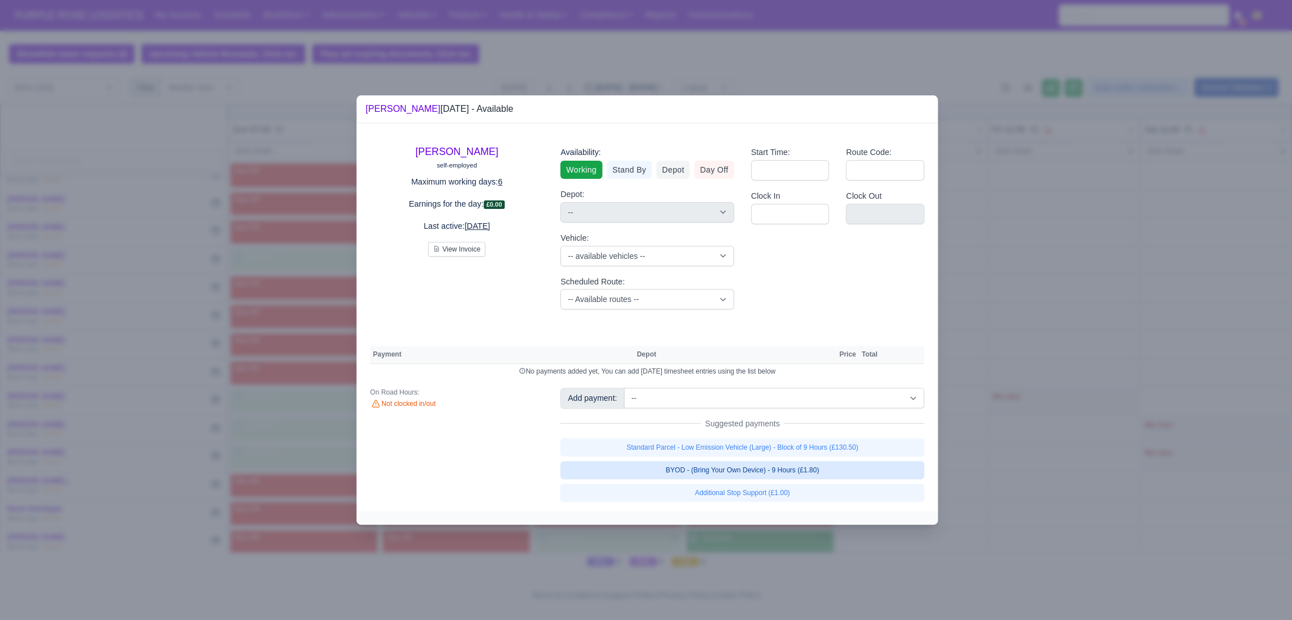
click at [768, 475] on link "BYOD - (Bring Your Own Device) - 9 Hours (£1.80)" at bounding box center [742, 470] width 364 height 18
select select "1"
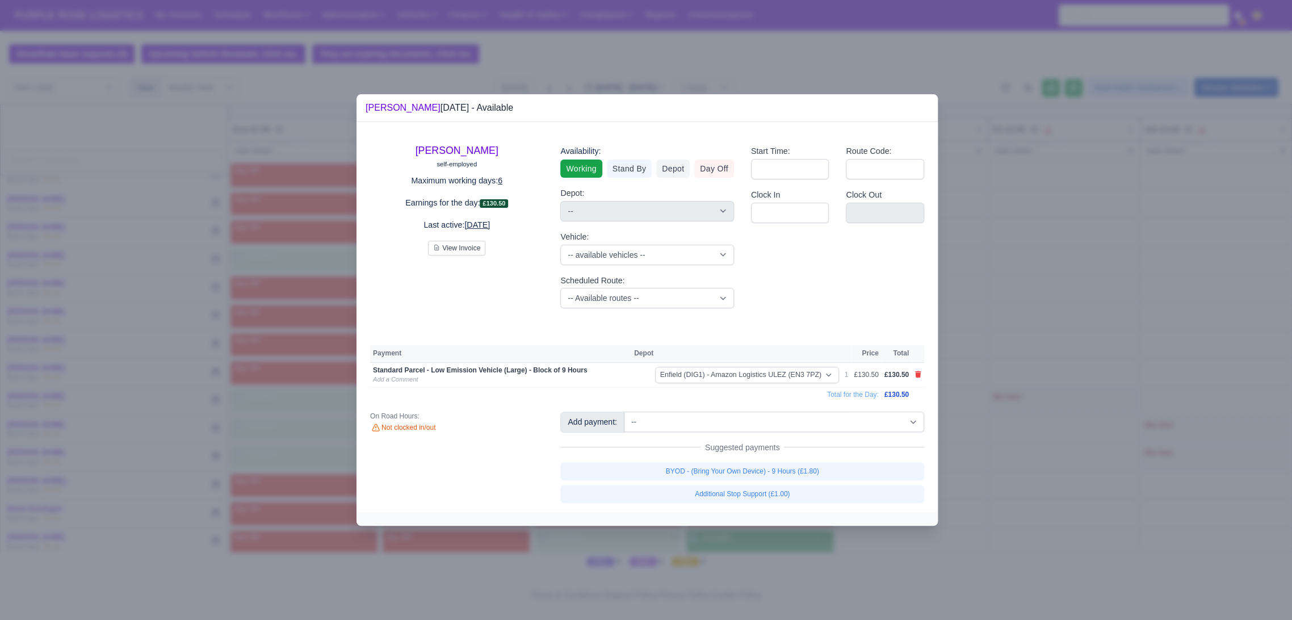
select select "1"
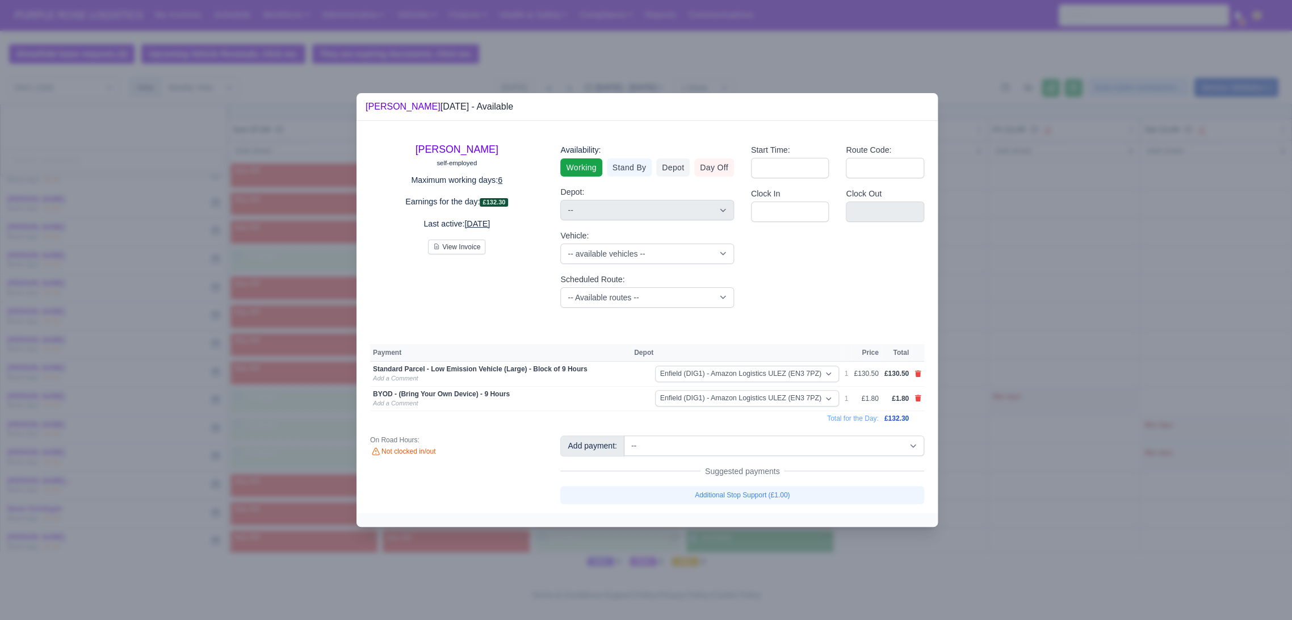
click at [963, 455] on div at bounding box center [646, 310] width 1292 height 620
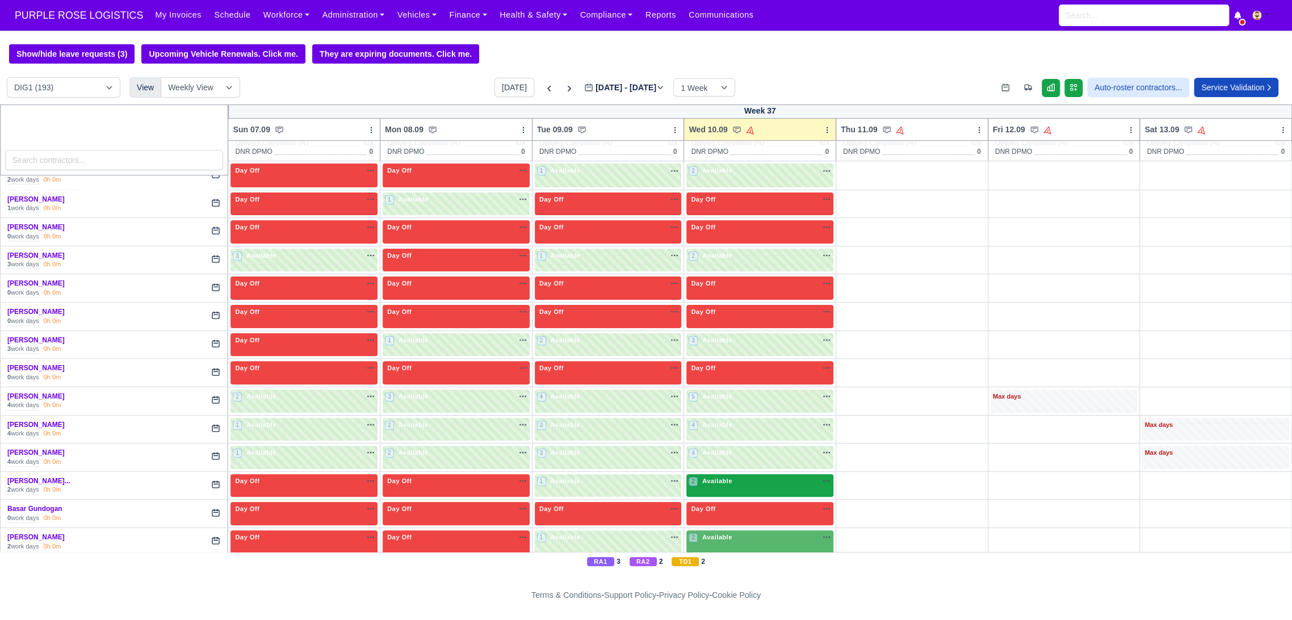
click at [768, 487] on div "2 Available na" at bounding box center [760, 482] width 143 height 12
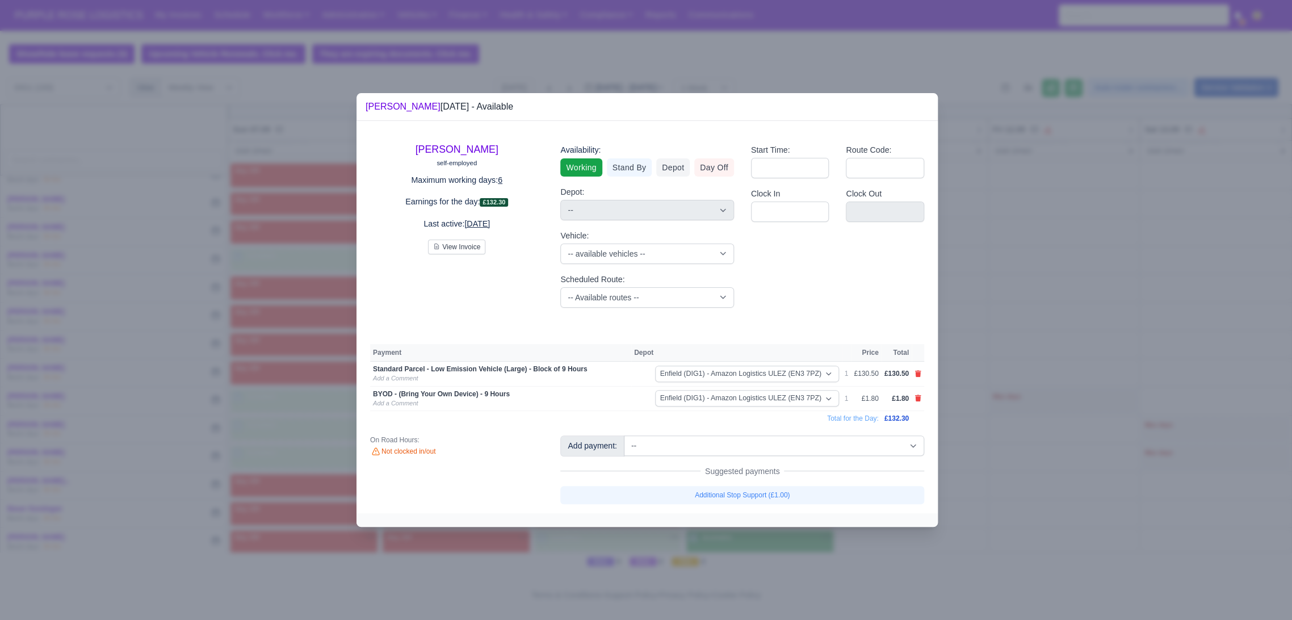
click at [1031, 438] on div at bounding box center [646, 310] width 1292 height 620
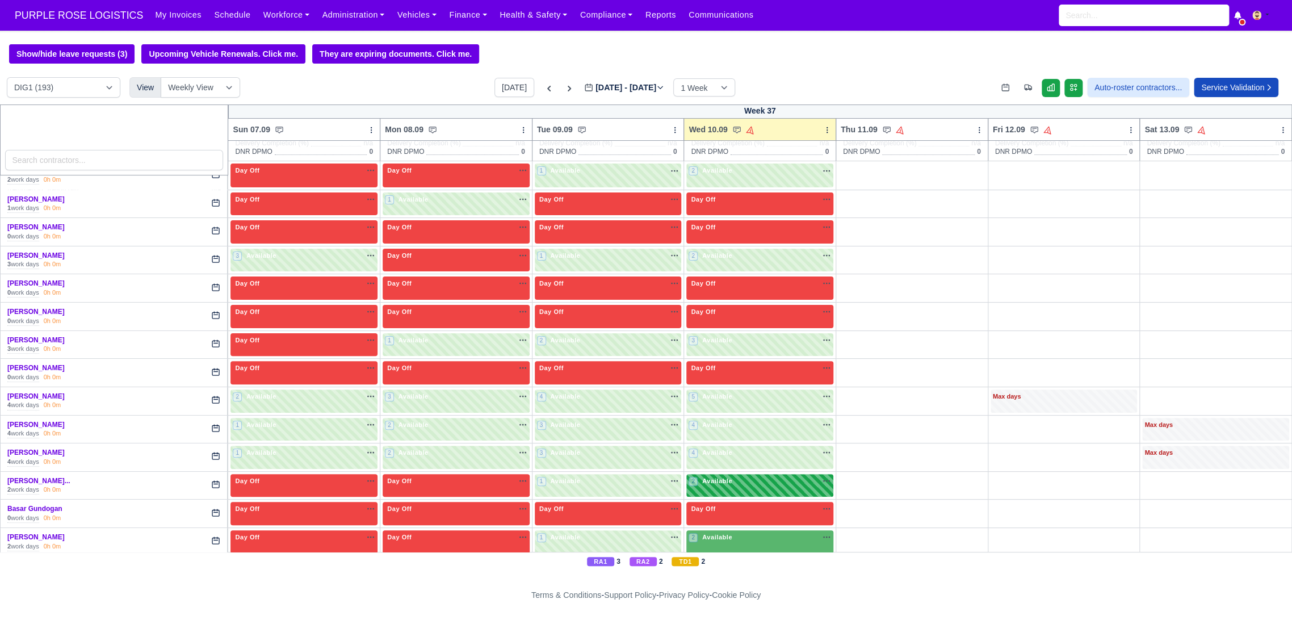
scroll to position [252, 0]
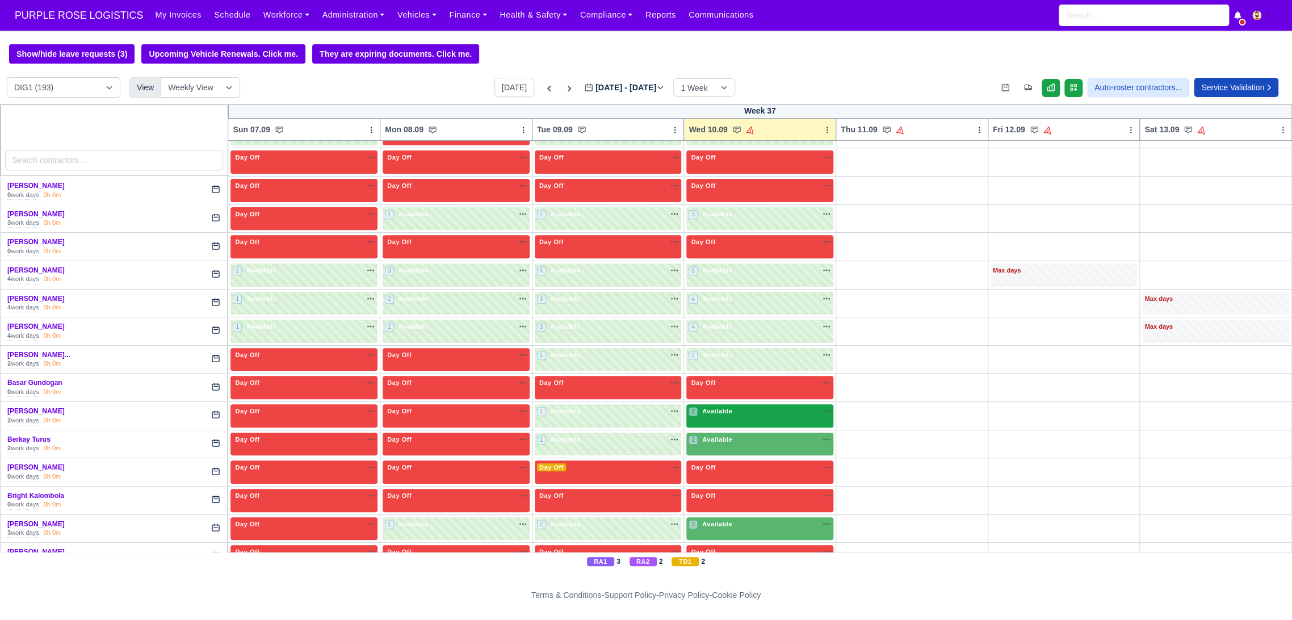
click at [762, 413] on div "2 Available na" at bounding box center [760, 412] width 143 height 10
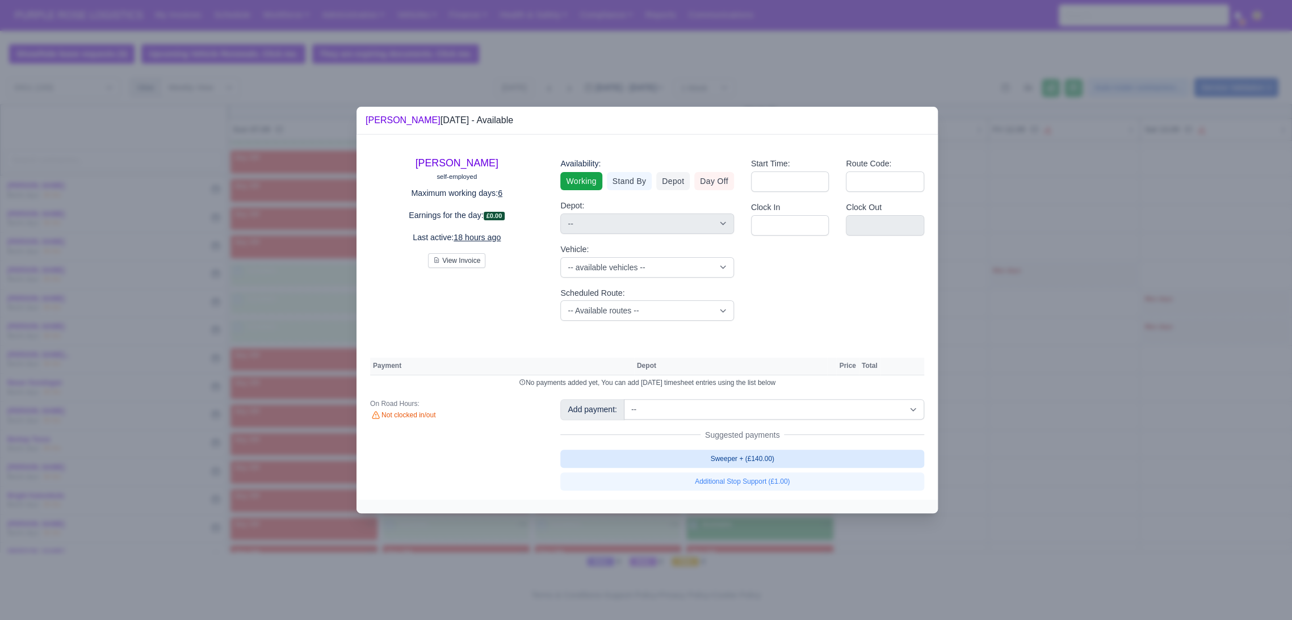
click at [787, 460] on link "Sweeper + (£140.00)" at bounding box center [742, 459] width 364 height 18
select select "1"
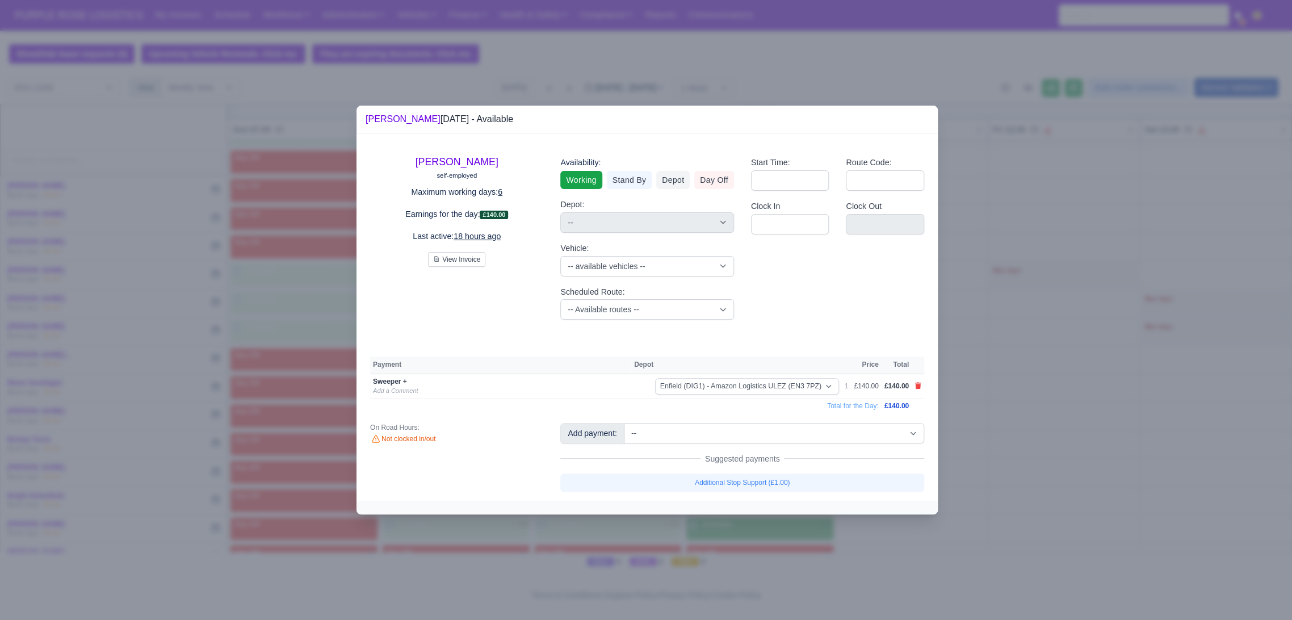
click at [1006, 484] on div at bounding box center [646, 310] width 1292 height 620
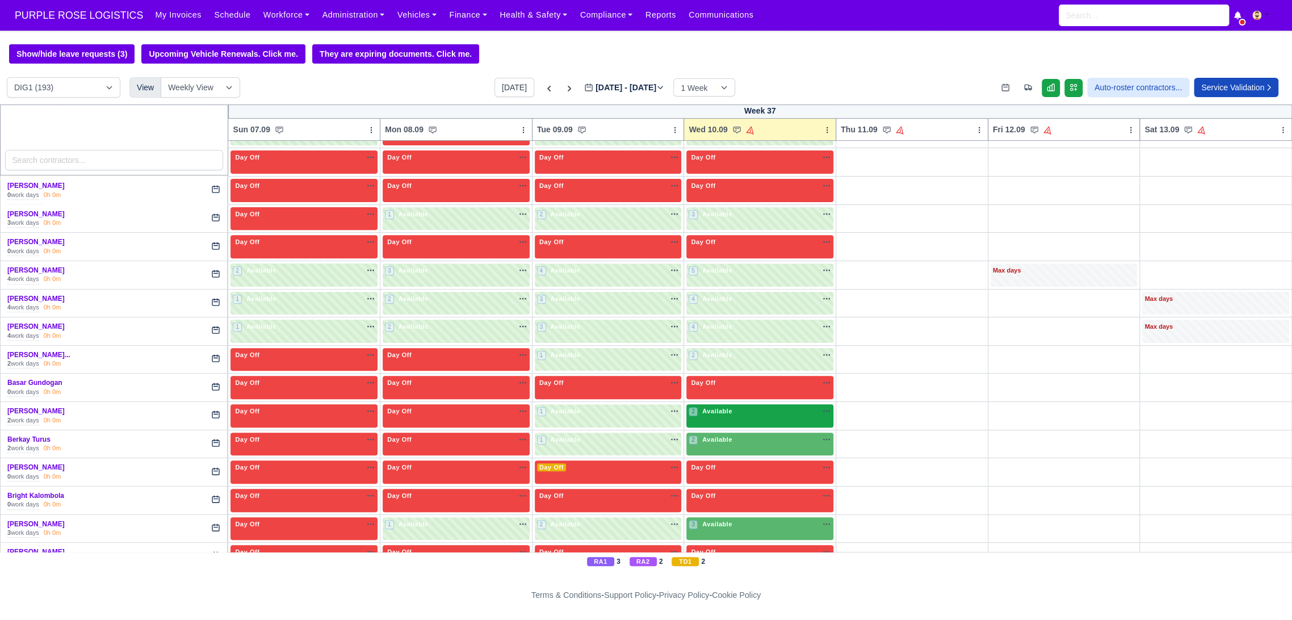
click at [747, 418] on div "2 Available" at bounding box center [760, 415] width 147 height 23
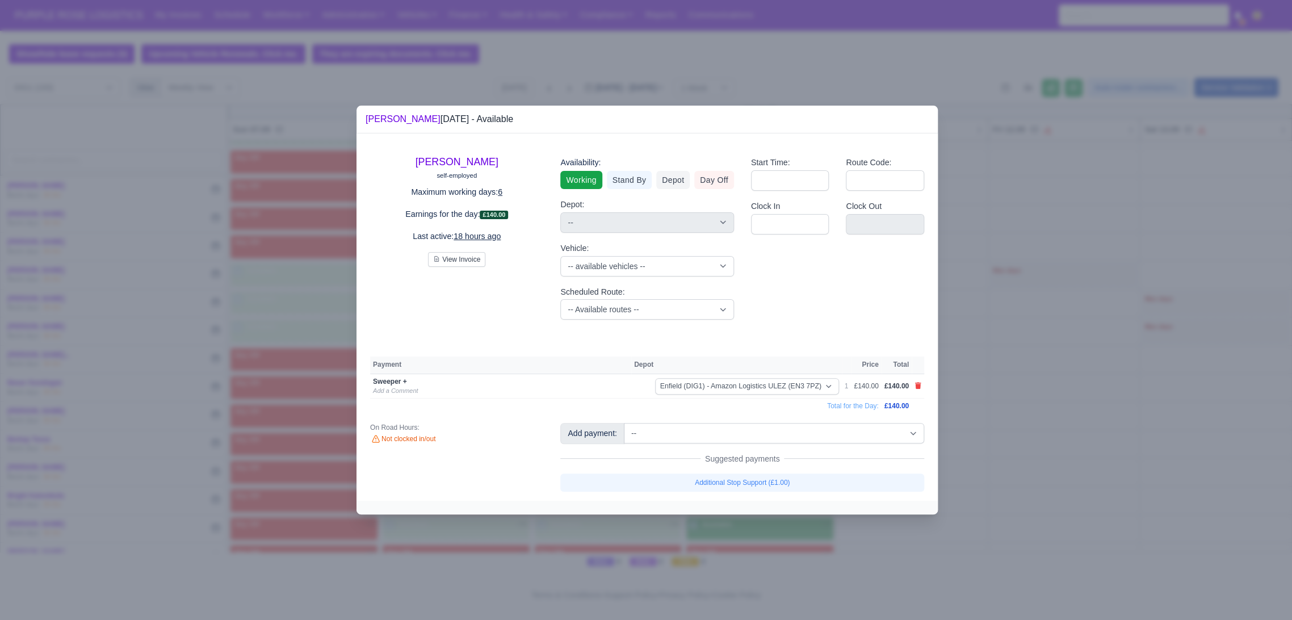
click at [975, 444] on div at bounding box center [646, 310] width 1292 height 620
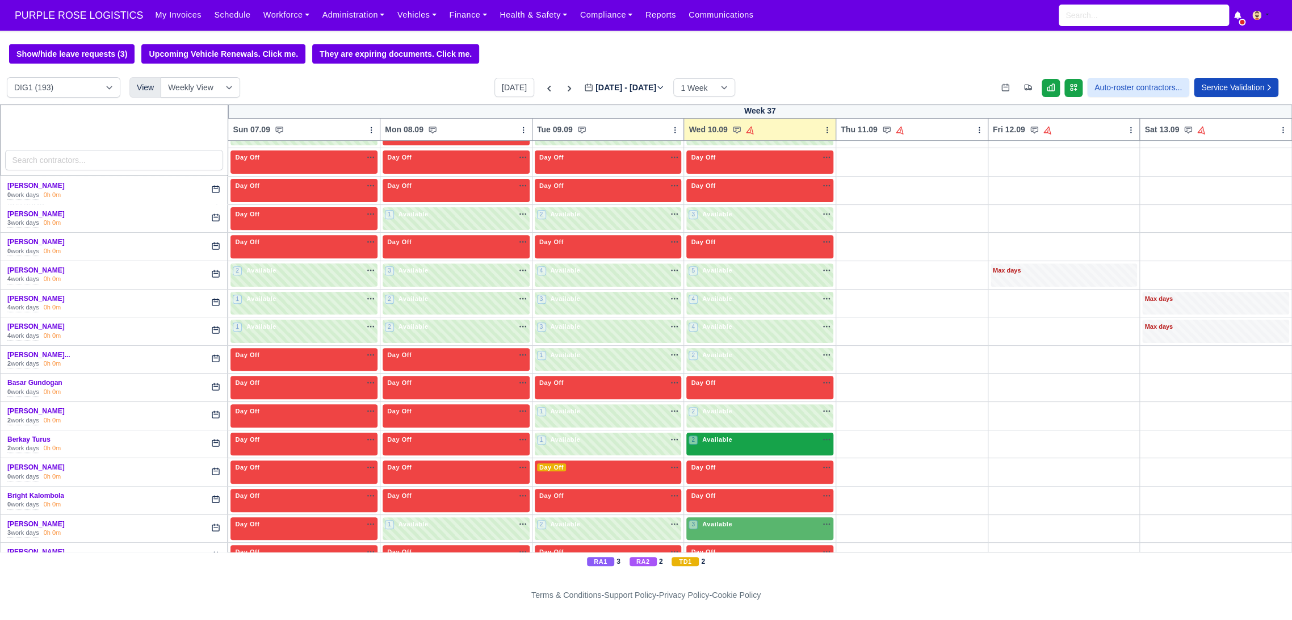
click at [735, 441] on div "2 Available na" at bounding box center [760, 440] width 143 height 10
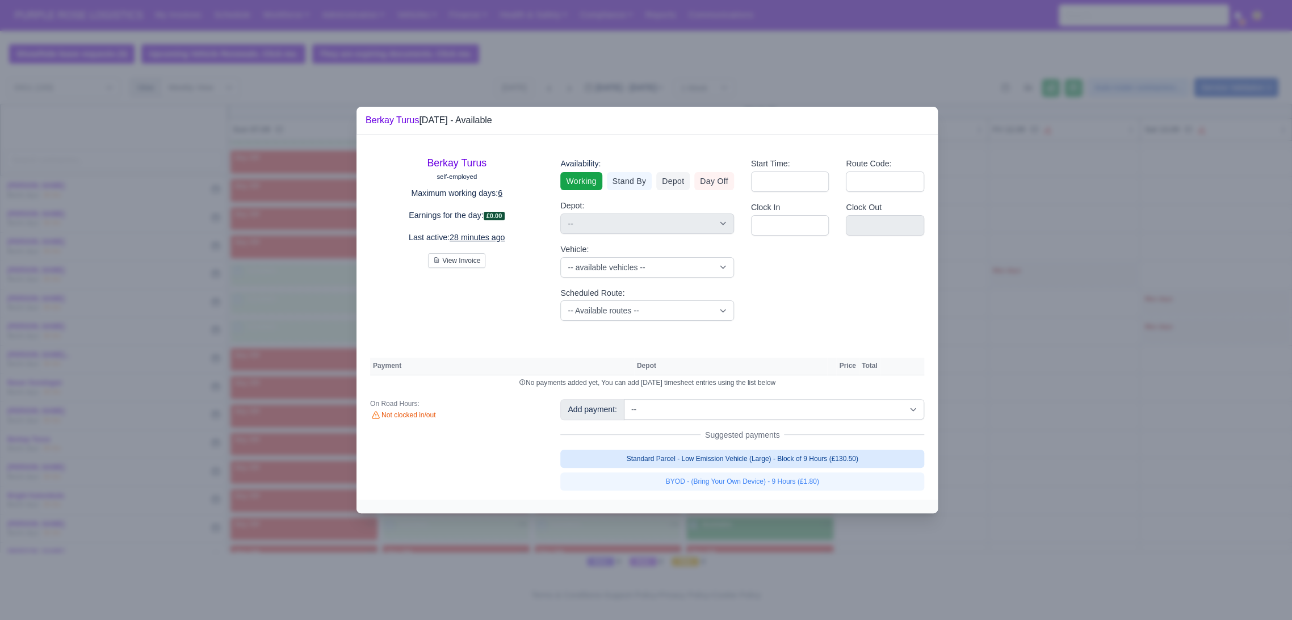
click at [773, 463] on link "Standard Parcel - Low Emission Vehicle (Large) - Block of 9 Hours (£130.50)" at bounding box center [742, 459] width 364 height 18
select select "1"
click at [777, 468] on link "Standard Parcel - Low Emission Vehicle (Large) - Block of 9 Hours (£130.50)" at bounding box center [742, 459] width 364 height 18
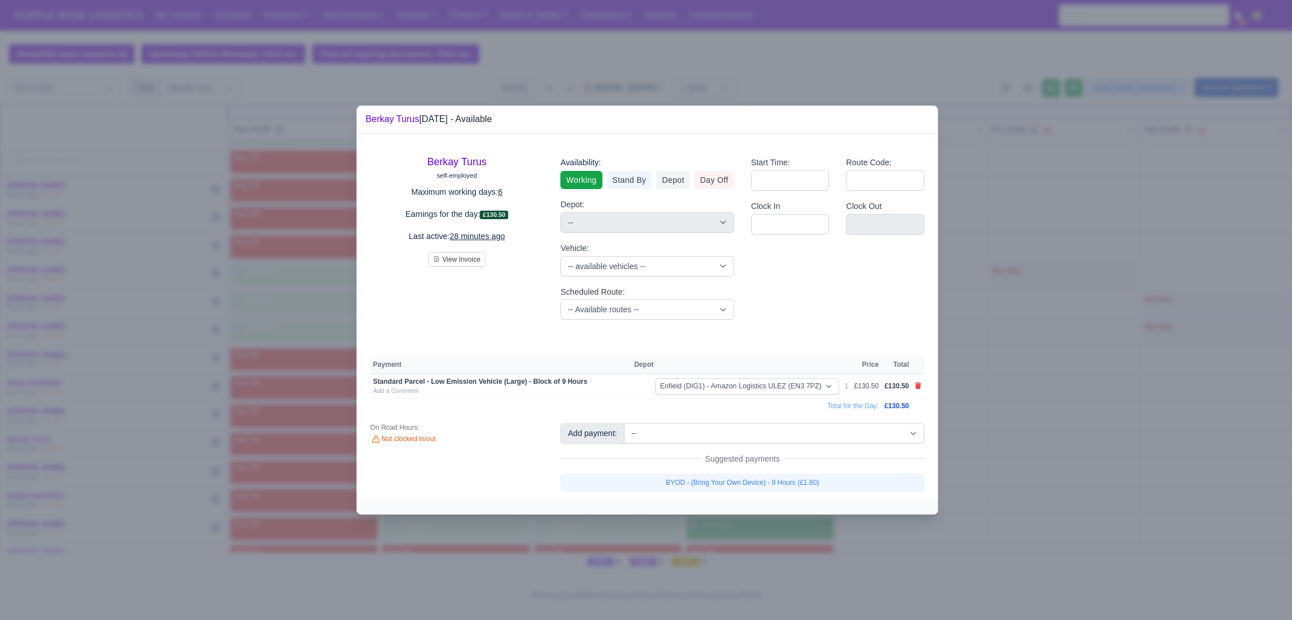
select select "1"
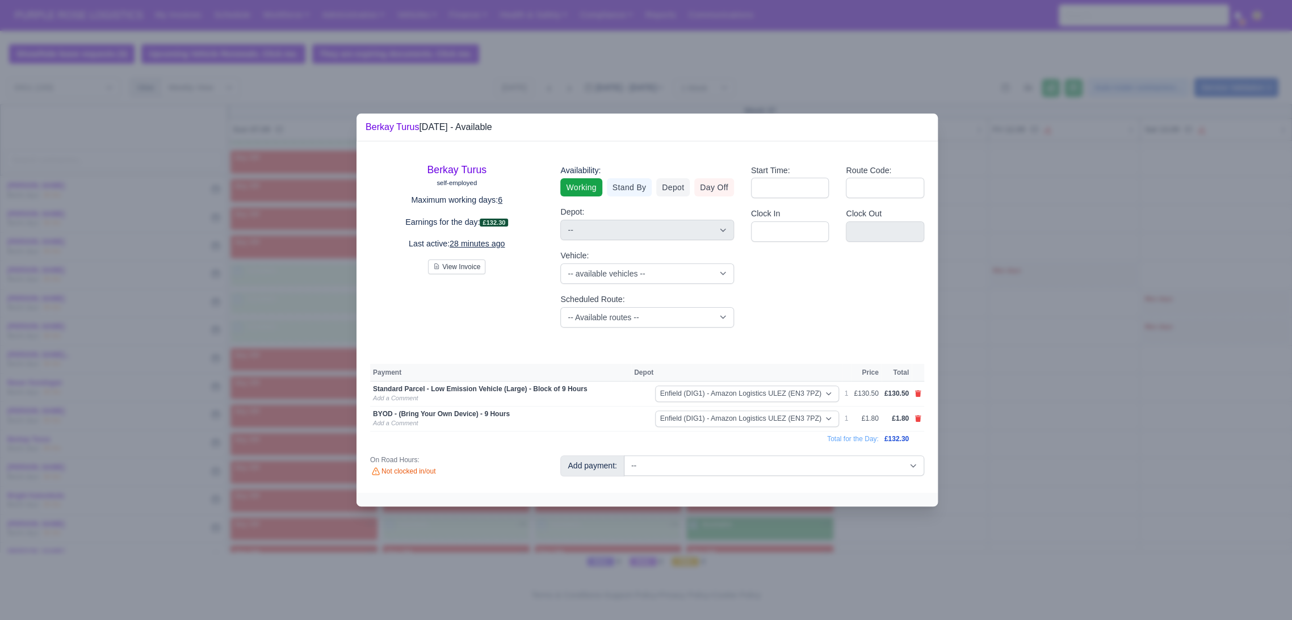
click at [994, 465] on div at bounding box center [646, 310] width 1292 height 620
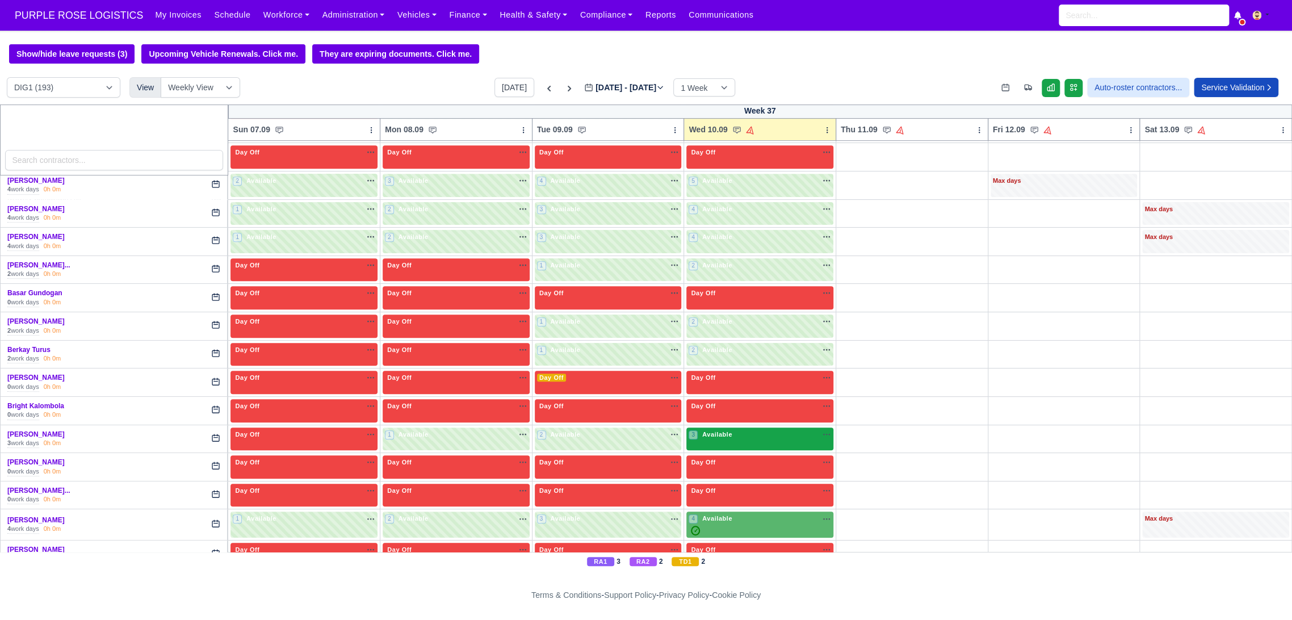
scroll to position [378, 0]
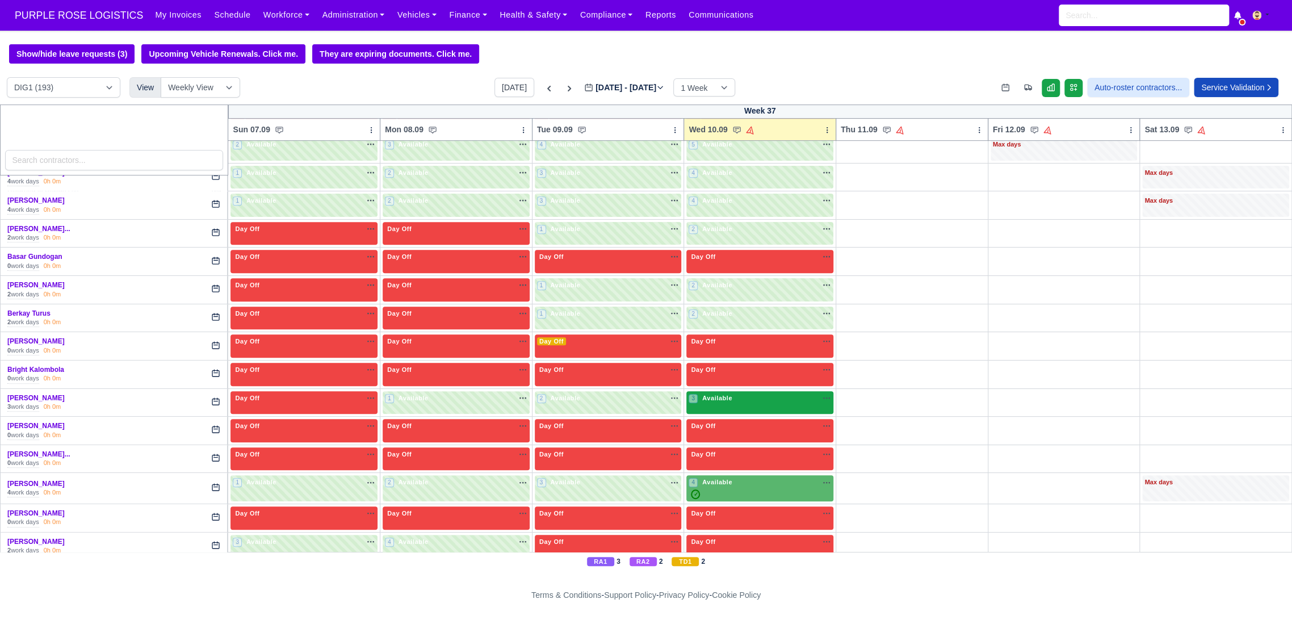
click at [750, 399] on div "3 Available na" at bounding box center [760, 399] width 143 height 10
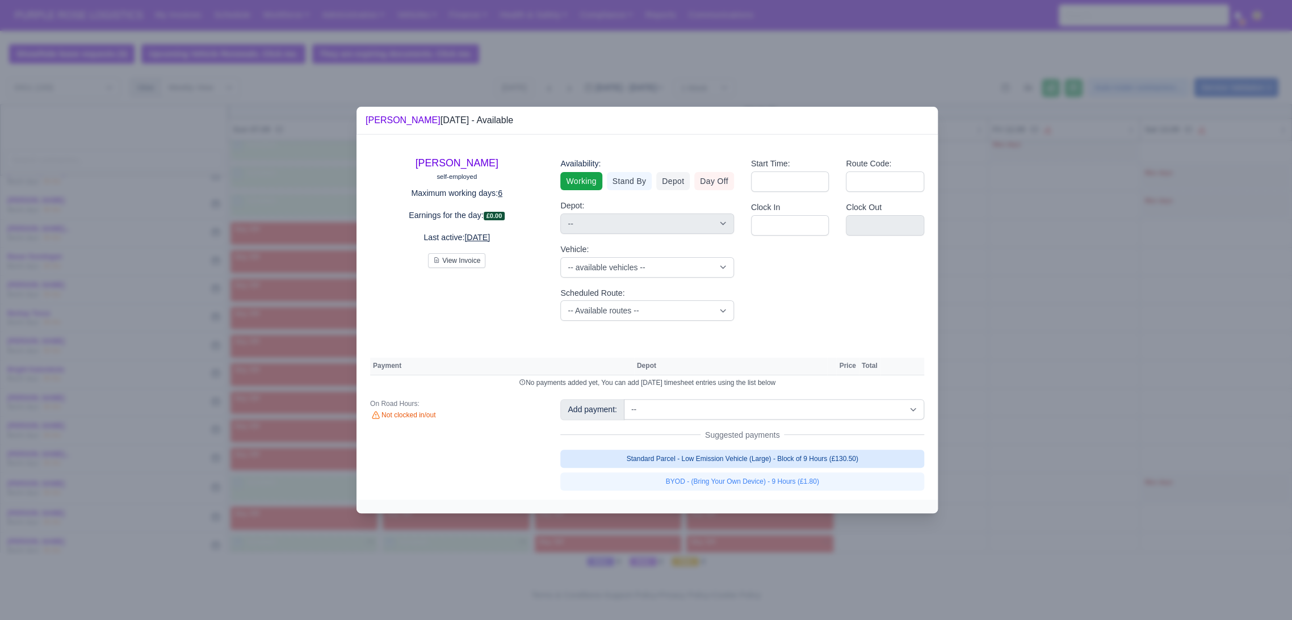
click at [753, 460] on link "Standard Parcel - Low Emission Vehicle (Large) - Block of 9 Hours (£130.50)" at bounding box center [742, 459] width 364 height 18
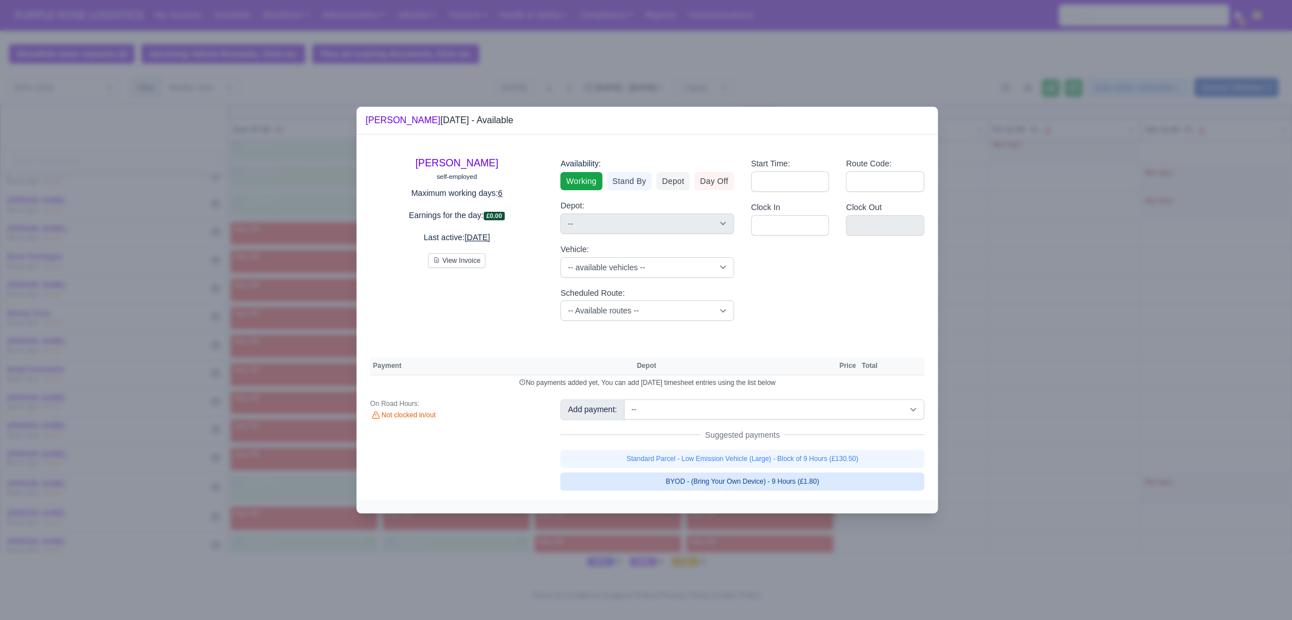
select select "1"
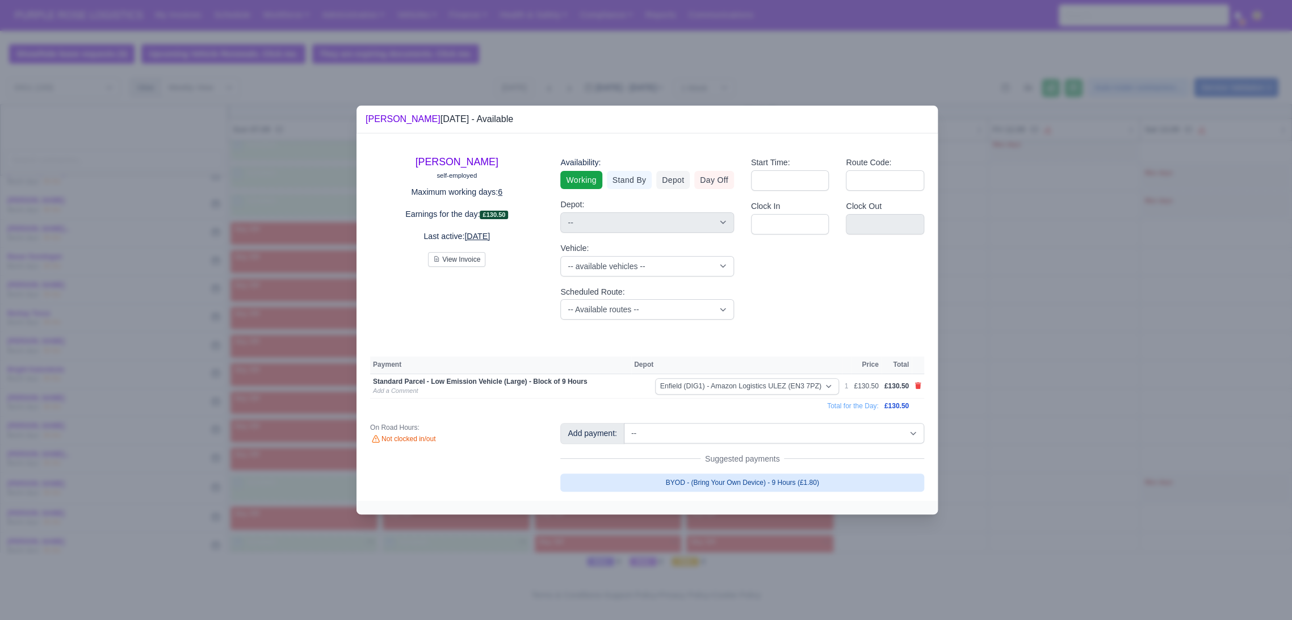
click at [789, 486] on link "BYOD - (Bring Your Own Device) - 9 Hours (£1.80)" at bounding box center [742, 483] width 364 height 18
select select "1"
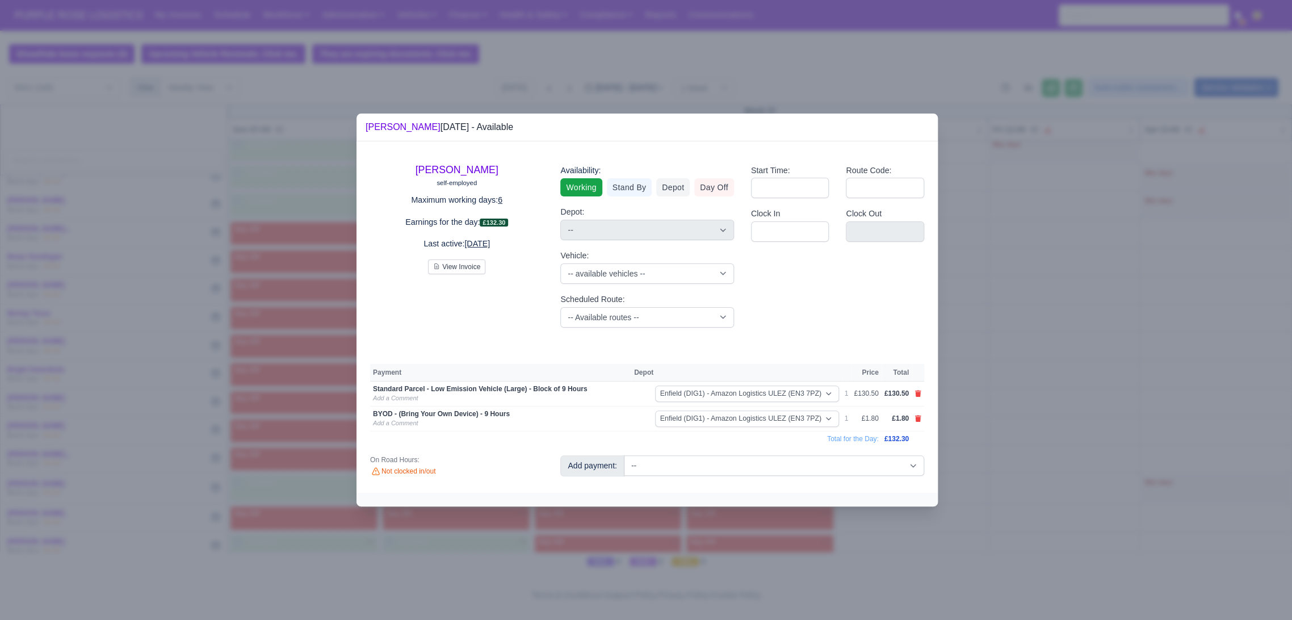
click at [1065, 467] on div at bounding box center [646, 310] width 1292 height 620
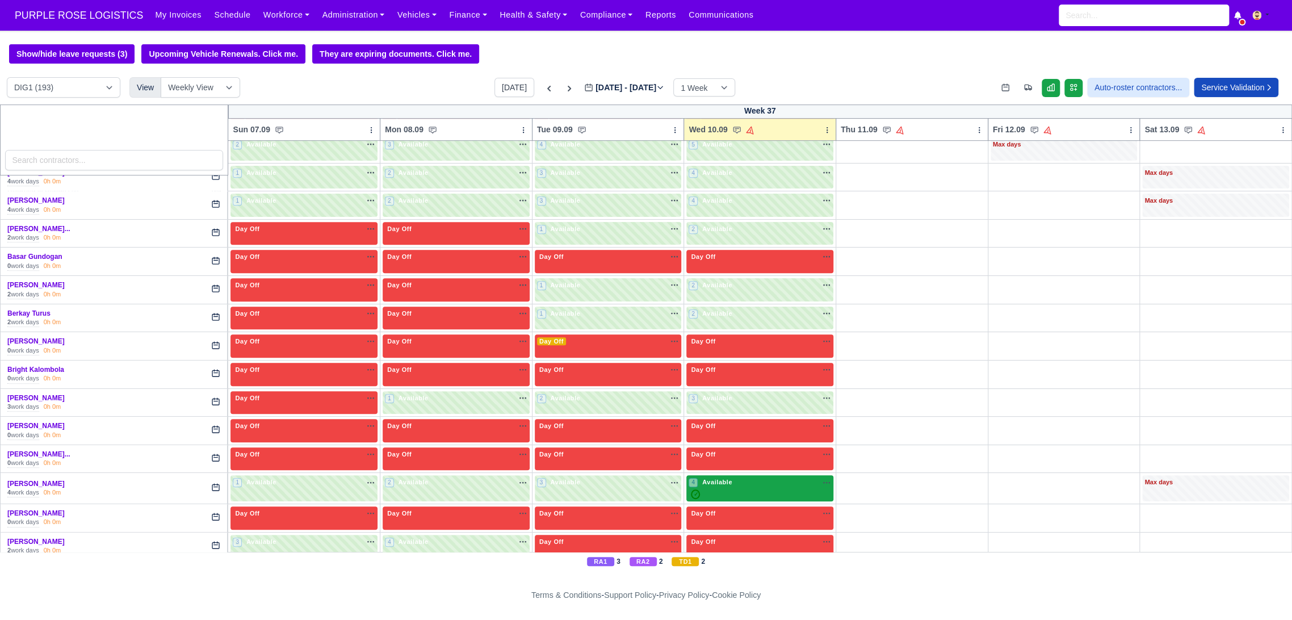
click at [734, 489] on div "✓" at bounding box center [760, 494] width 143 height 10
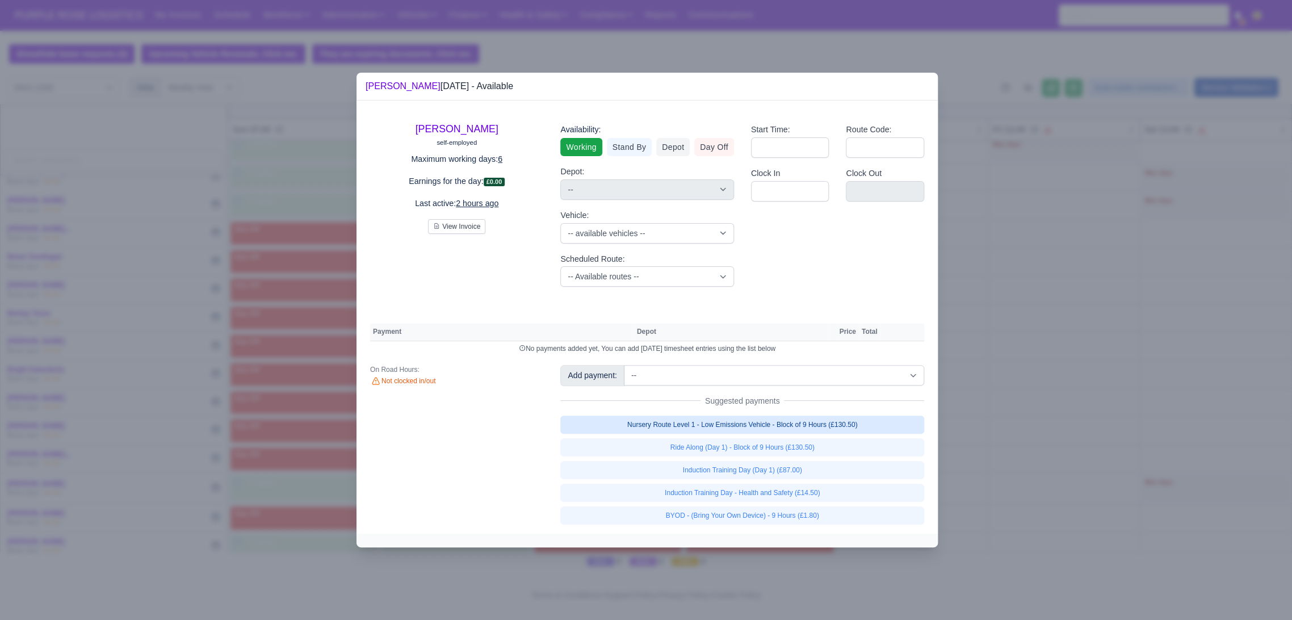
click at [755, 429] on link "Nursery Route Level 1 - Low Emissions Vehicle - Block of 9 Hours (£130.50)" at bounding box center [742, 425] width 364 height 18
select select "1"
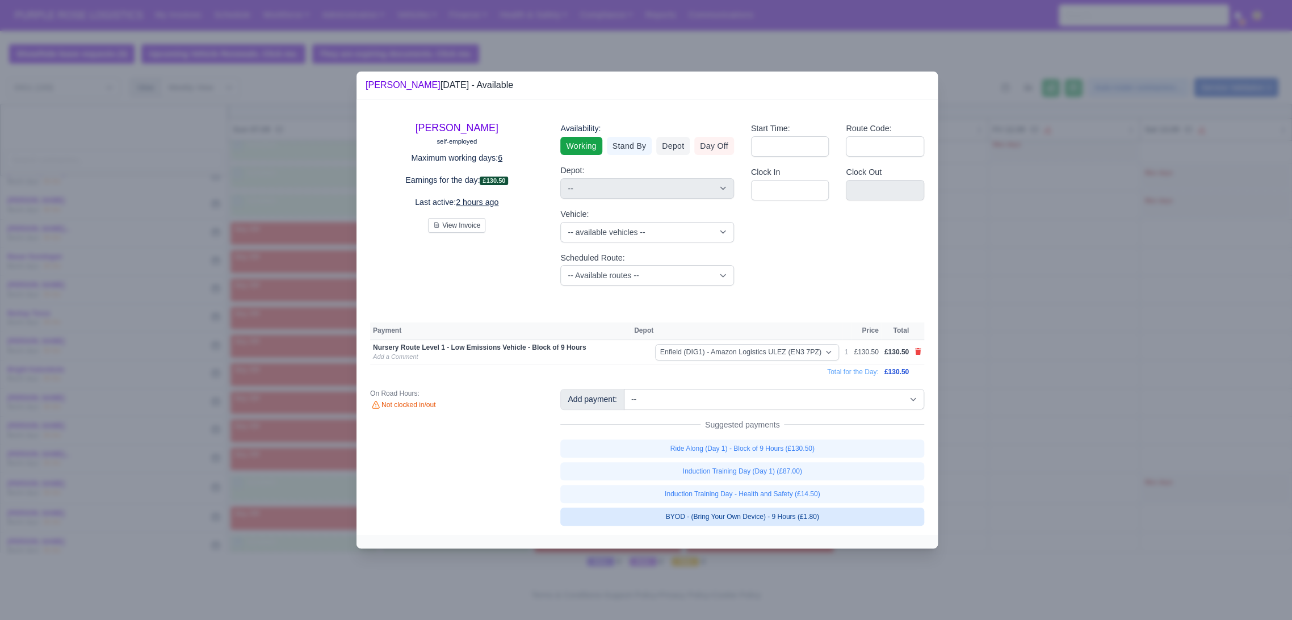
click at [759, 520] on link "BYOD - (Bring Your Own Device) - 9 Hours (£1.80)" at bounding box center [742, 517] width 364 height 18
select select "1"
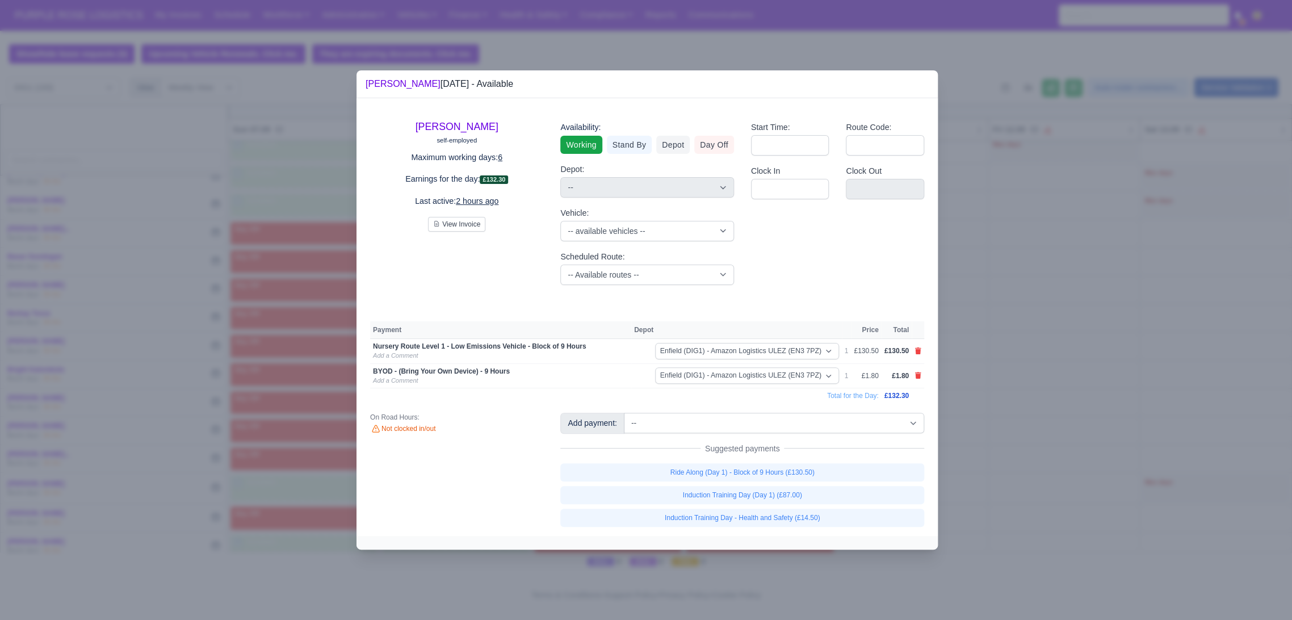
click at [1022, 494] on div at bounding box center [646, 310] width 1292 height 620
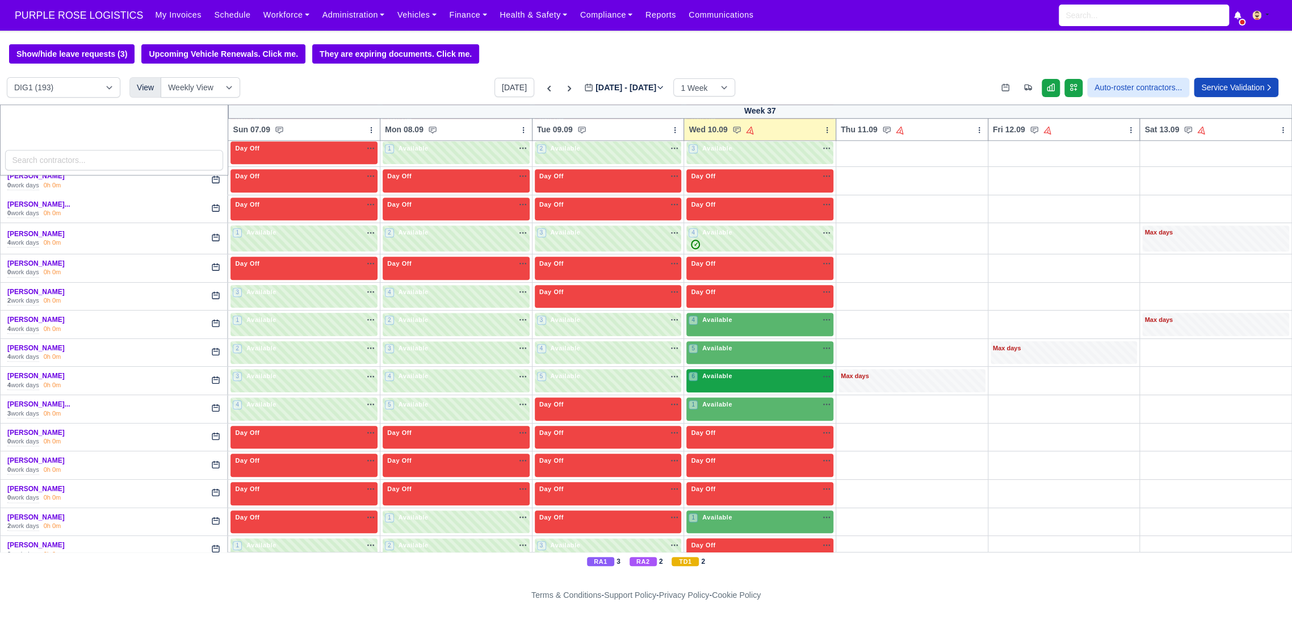
scroll to position [631, 0]
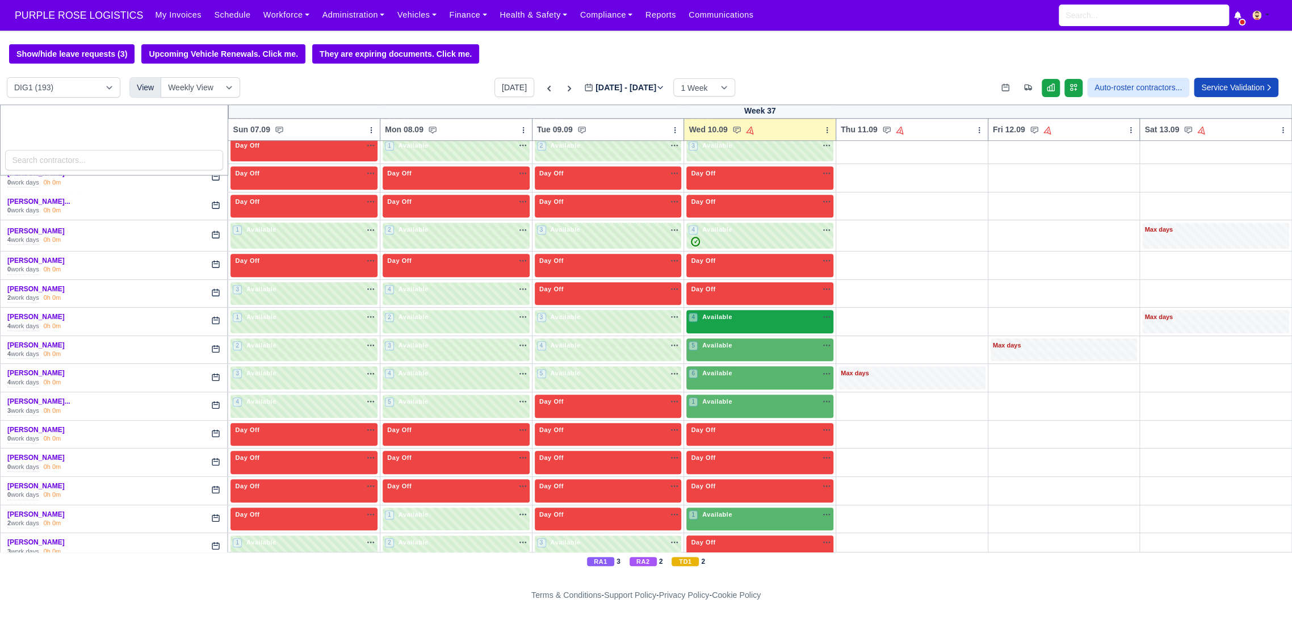
click at [750, 322] on div "4 Available na" at bounding box center [760, 318] width 143 height 12
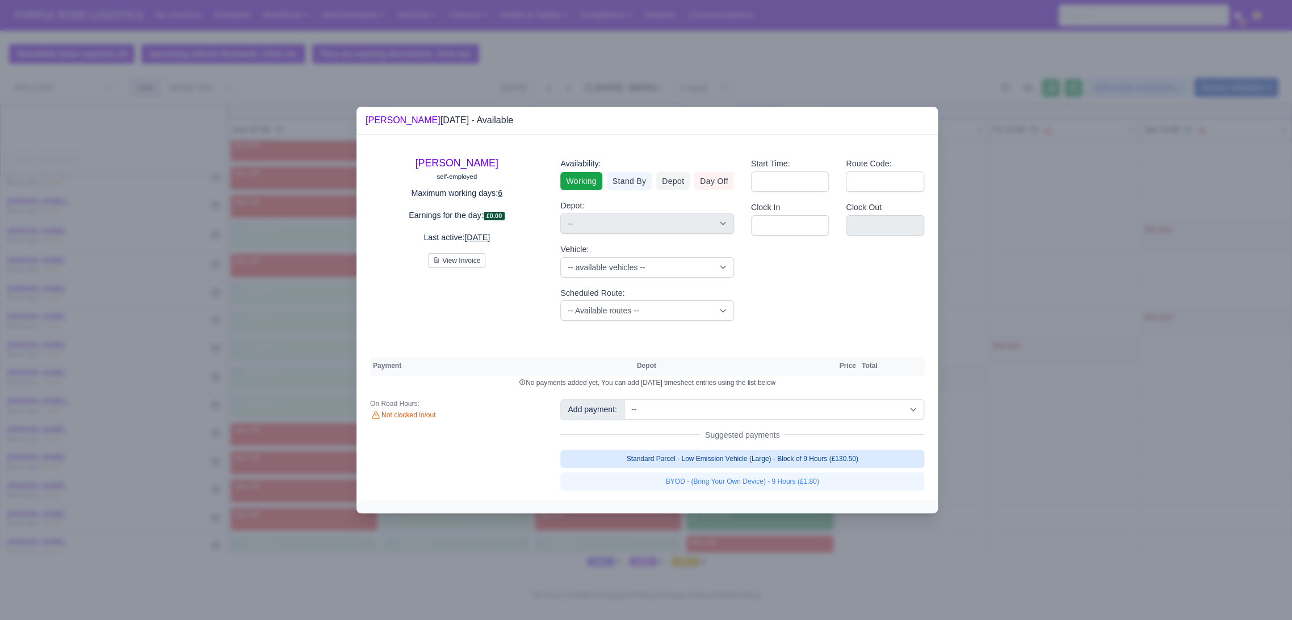
click at [843, 463] on link "Standard Parcel - Low Emission Vehicle (Large) - Block of 9 Hours (£130.50)" at bounding box center [742, 459] width 364 height 18
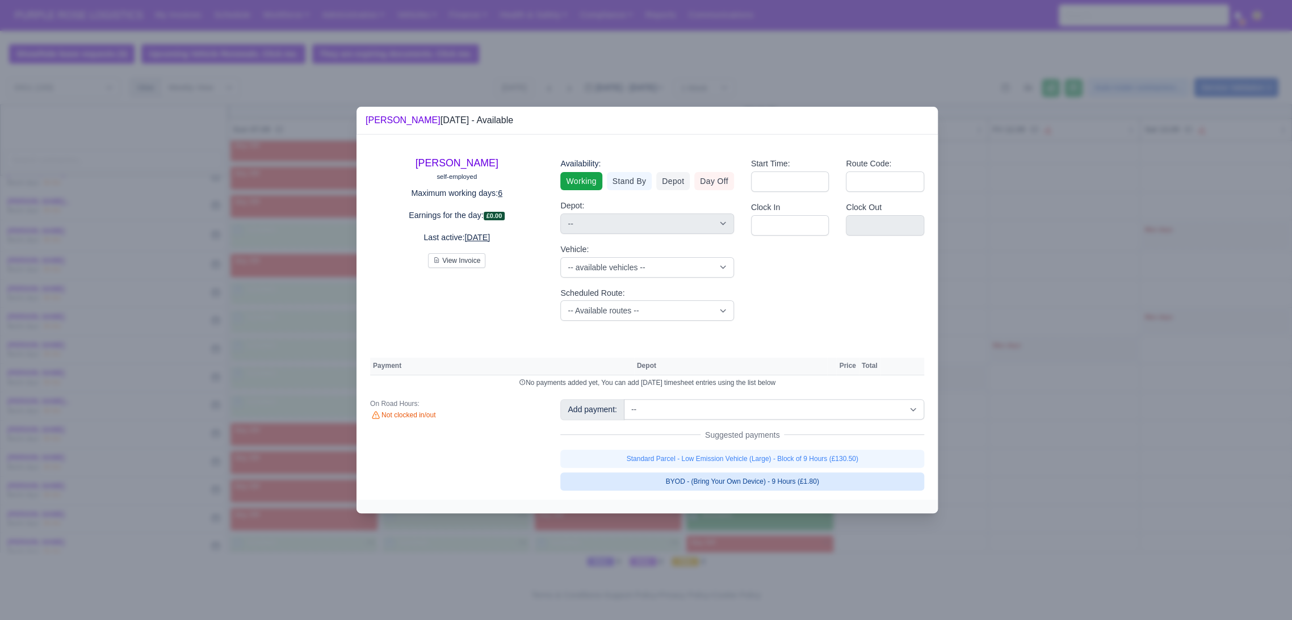
select select "1"
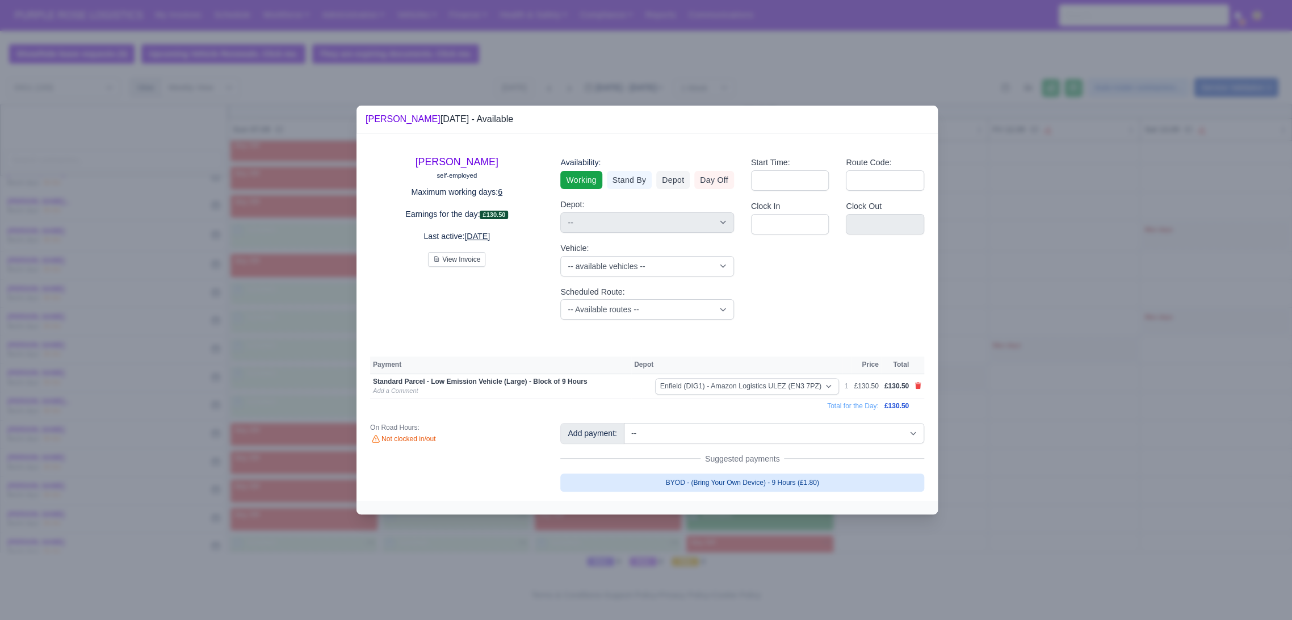
click at [804, 482] on link "BYOD - (Bring Your Own Device) - 9 Hours (£1.80)" at bounding box center [742, 483] width 364 height 18
select select "1"
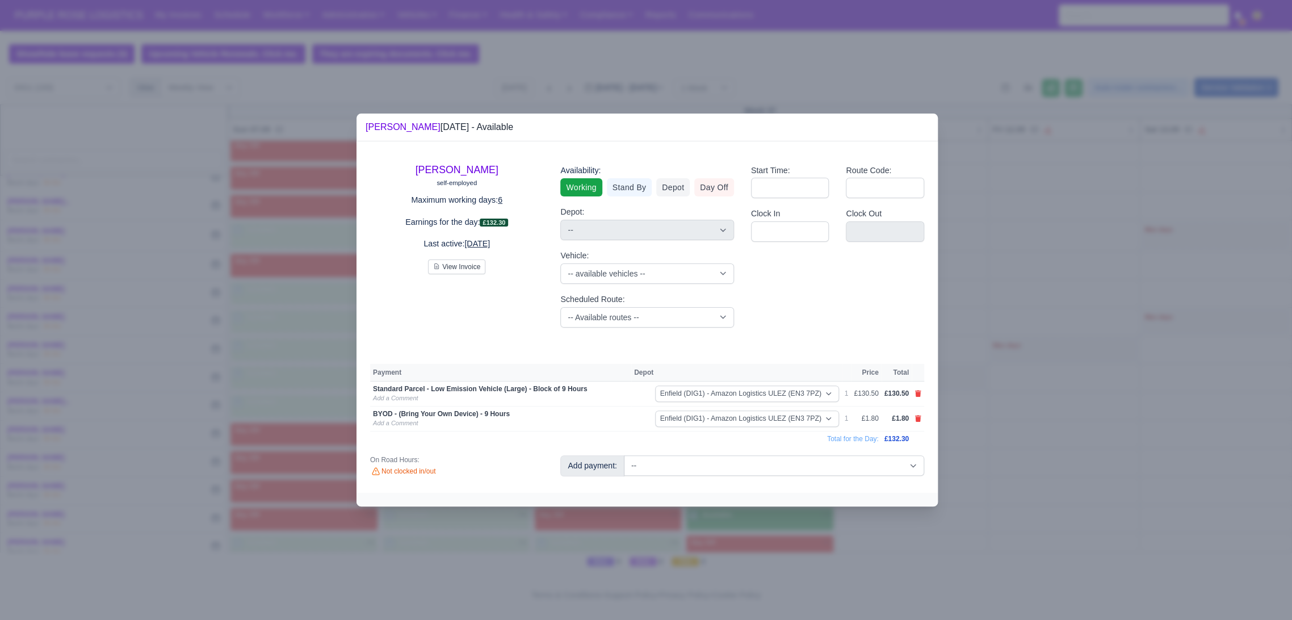
drag, startPoint x: 1075, startPoint y: 483, endPoint x: 1058, endPoint y: 483, distance: 16.5
click at [1075, 483] on div at bounding box center [646, 310] width 1292 height 620
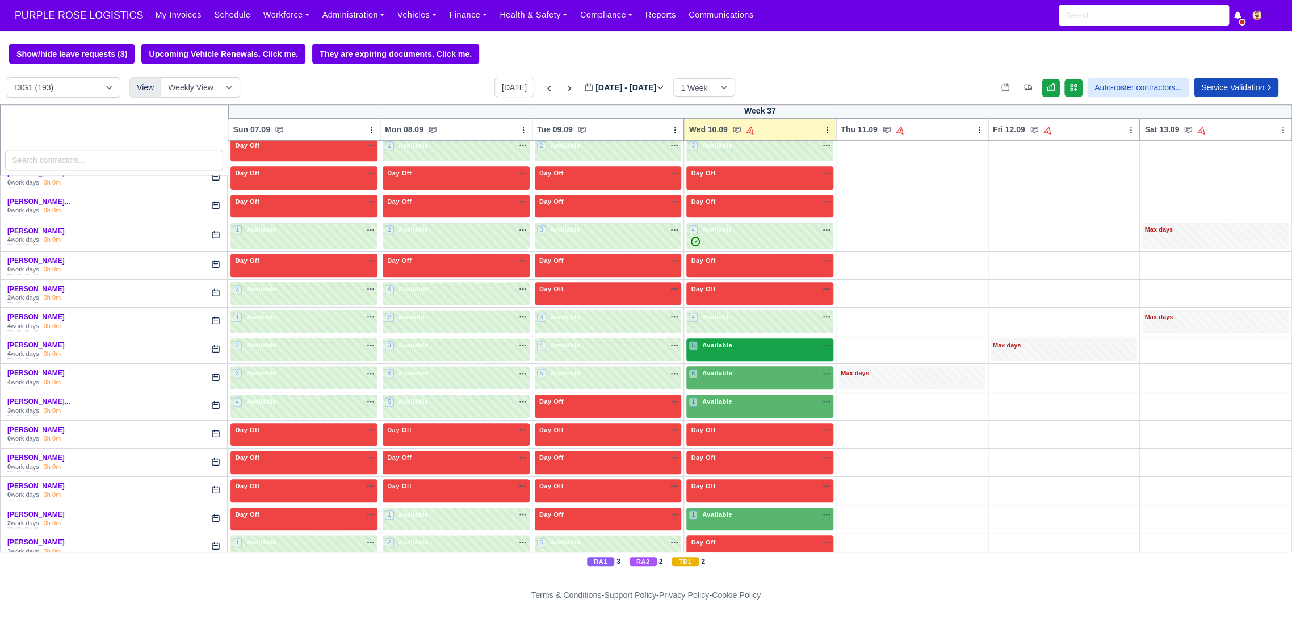
click at [739, 348] on div "5 Available na" at bounding box center [760, 346] width 143 height 10
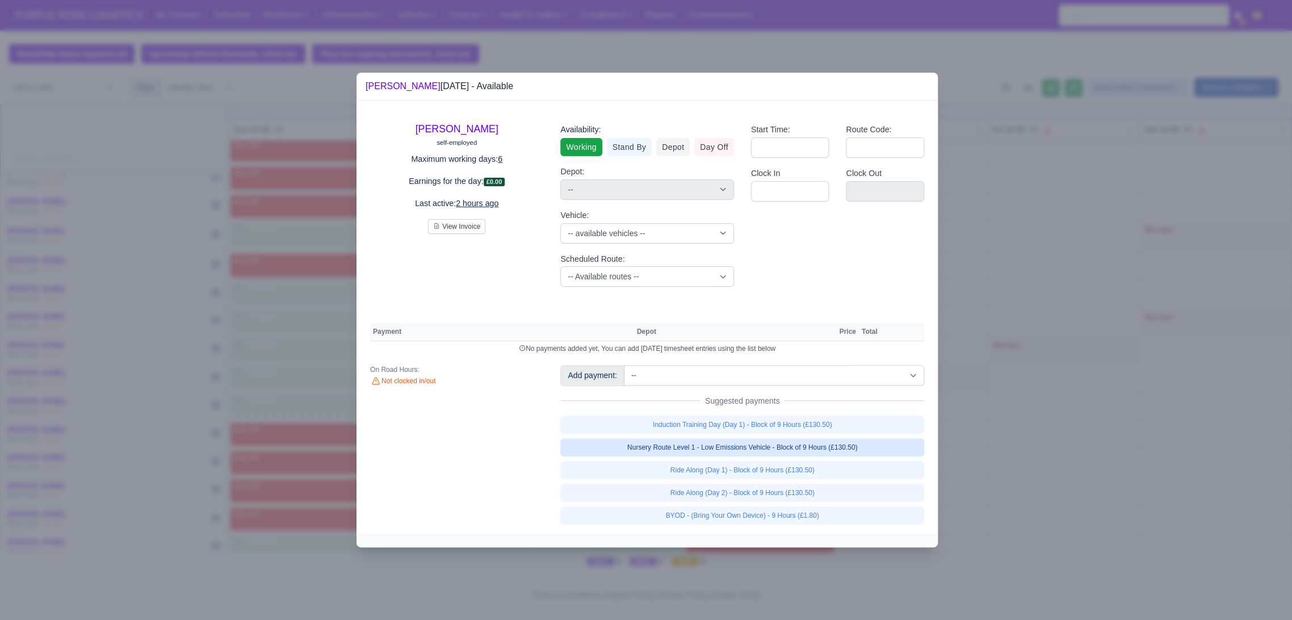
click at [780, 452] on link "Nursery Route Level 1 - Low Emissions Vehicle - Block of 9 Hours (£130.50)" at bounding box center [742, 447] width 364 height 18
select select "1"
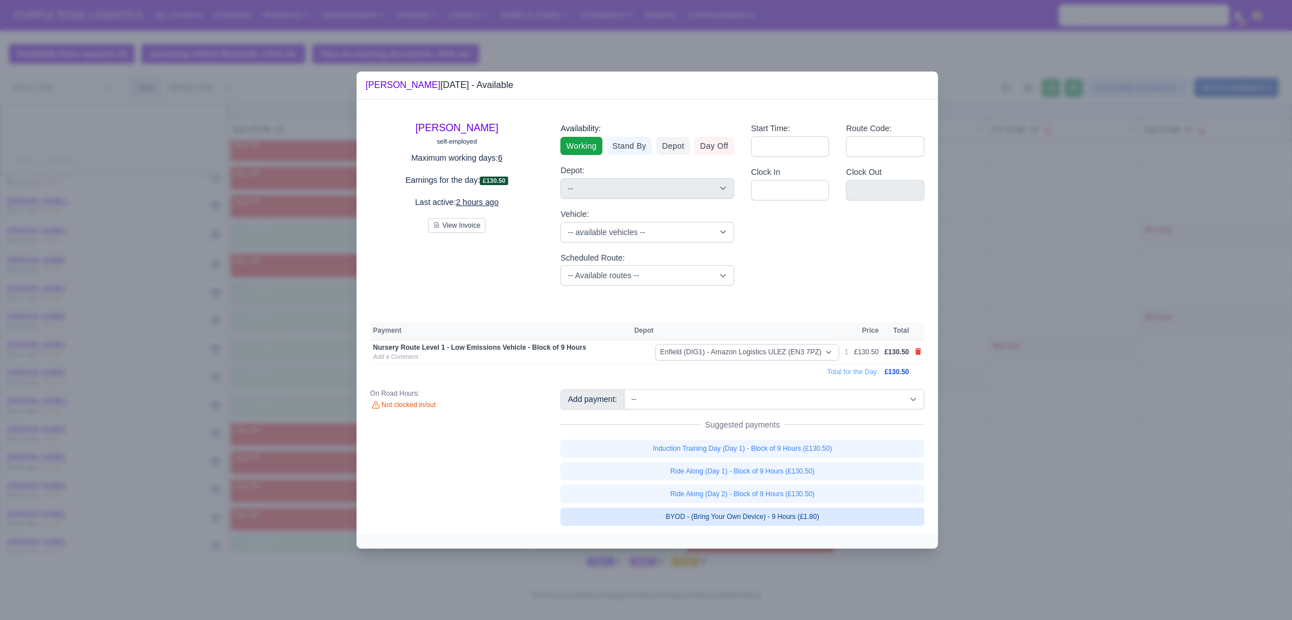
click at [794, 517] on link "BYOD - (Bring Your Own Device) - 9 Hours (£1.80)" at bounding box center [742, 517] width 364 height 18
select select "1"
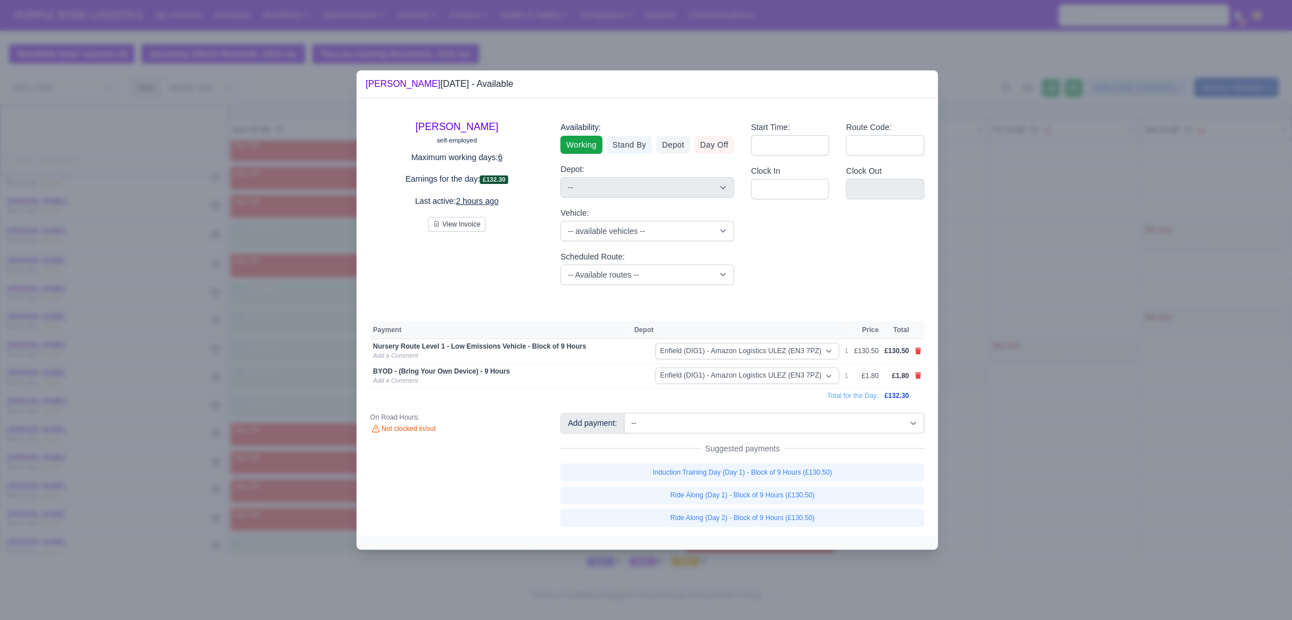
click at [1019, 504] on div at bounding box center [646, 310] width 1292 height 620
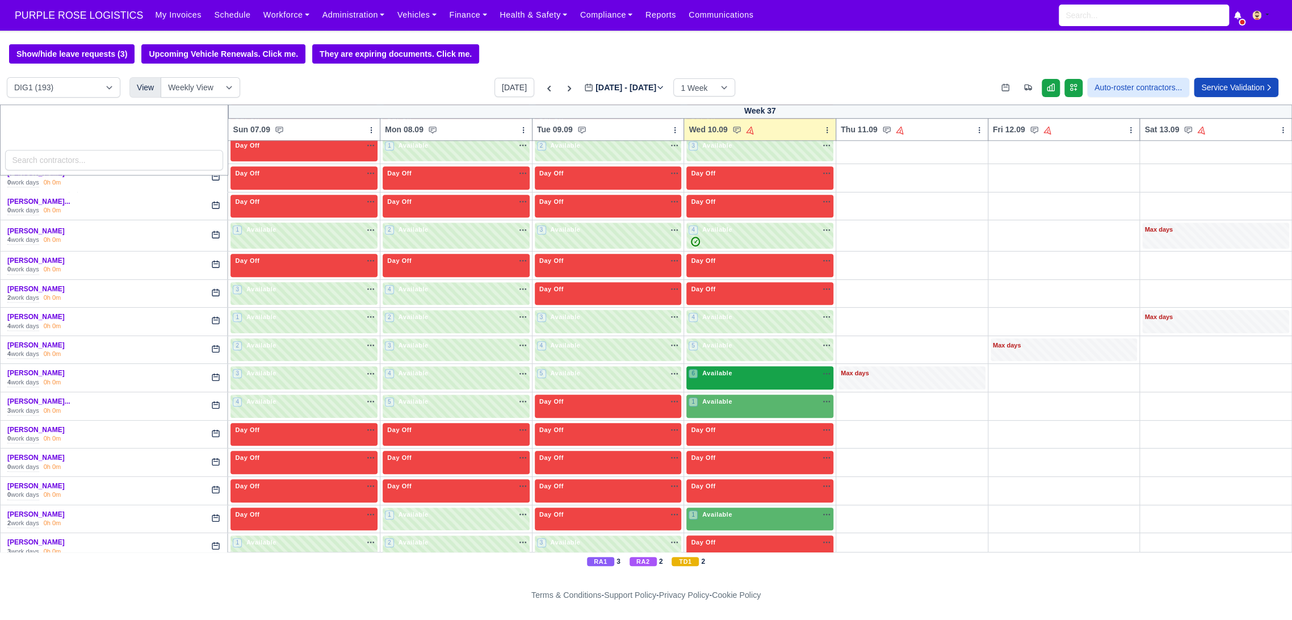
click at [754, 386] on div "6 Available" at bounding box center [760, 377] width 147 height 23
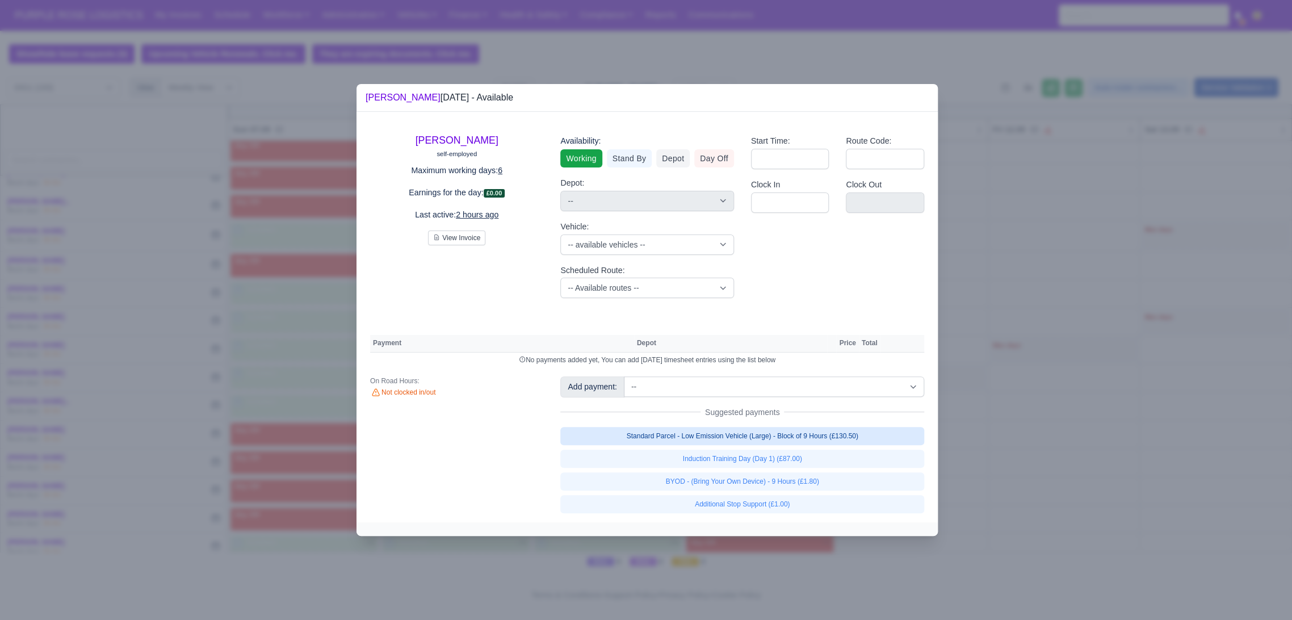
click at [820, 434] on link "Standard Parcel - Low Emission Vehicle (Large) - Block of 9 Hours (£130.50)" at bounding box center [742, 436] width 364 height 18
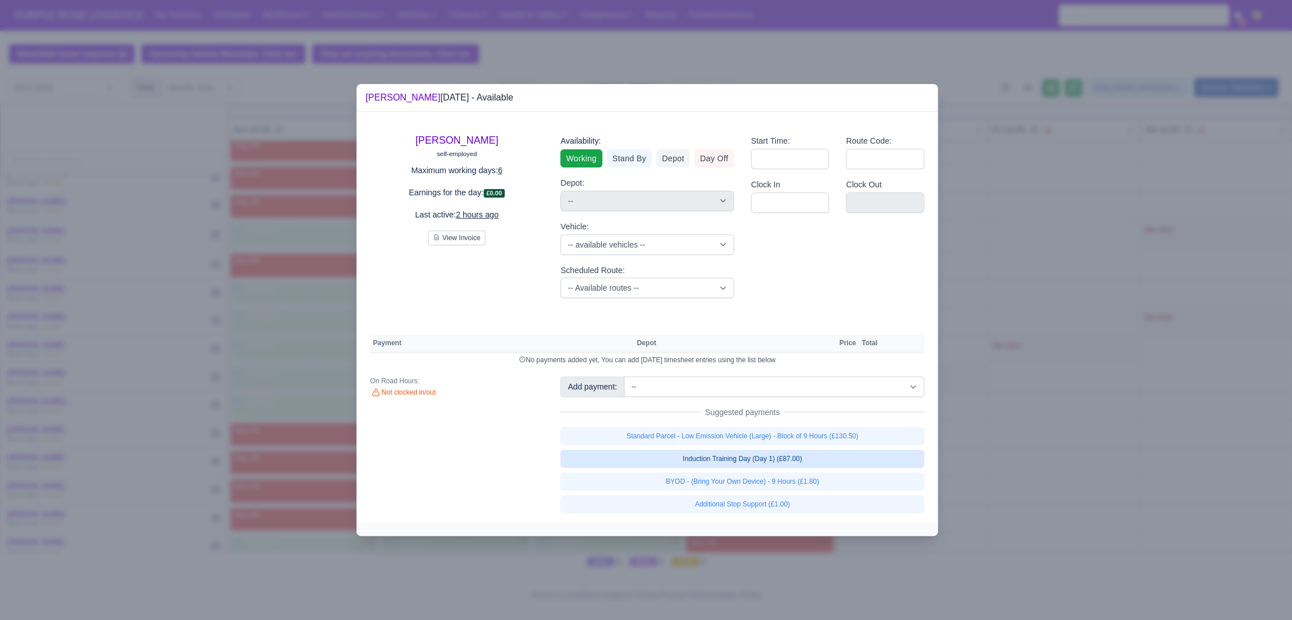
select select "1"
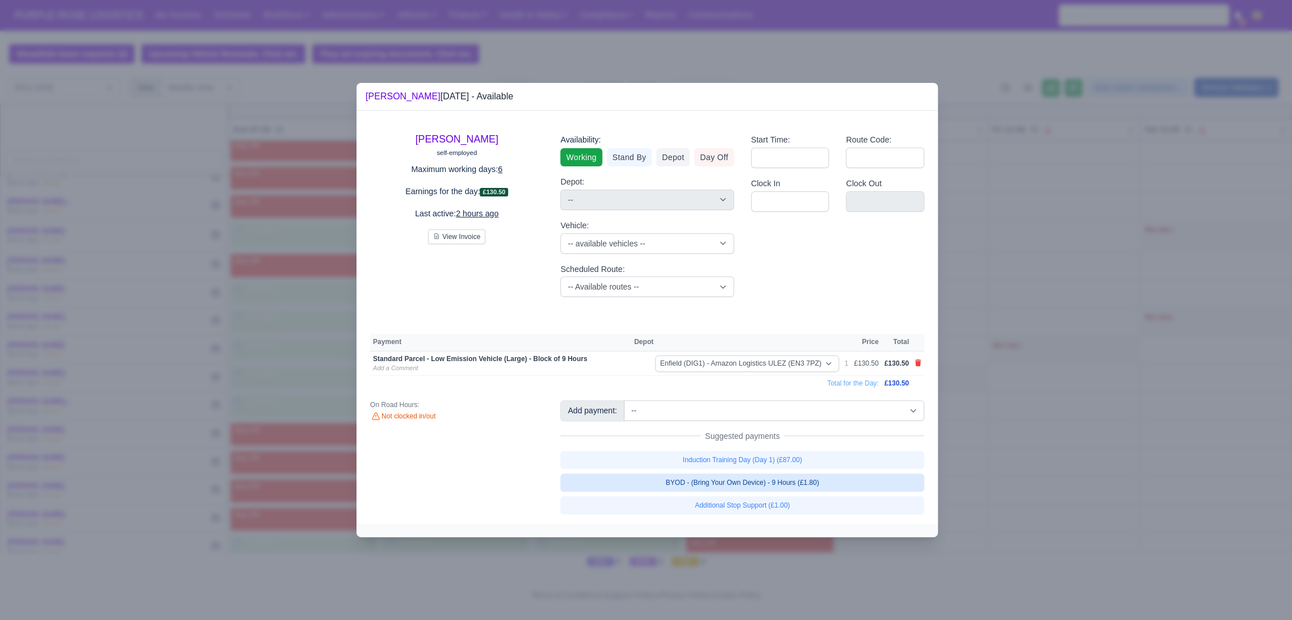
click at [800, 484] on link "BYOD - (Bring Your Own Device) - 9 Hours (£1.80)" at bounding box center [742, 483] width 364 height 18
select select "1"
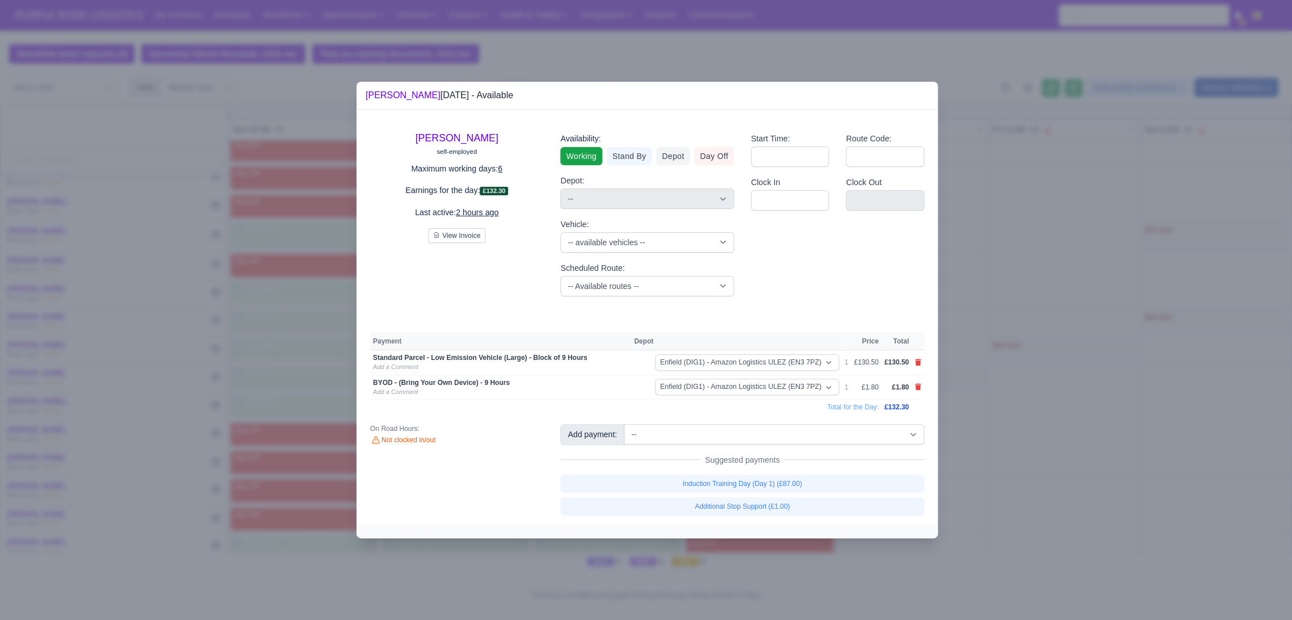
click at [1030, 478] on div at bounding box center [646, 310] width 1292 height 620
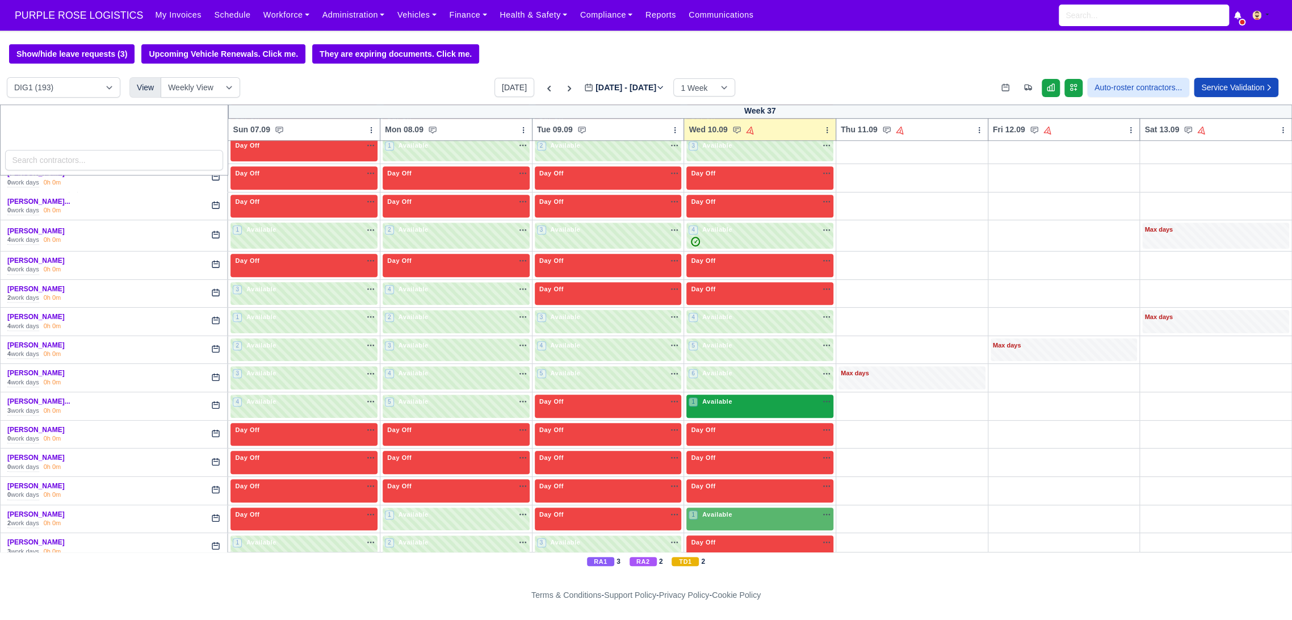
click at [727, 411] on div "1 Available" at bounding box center [760, 406] width 147 height 23
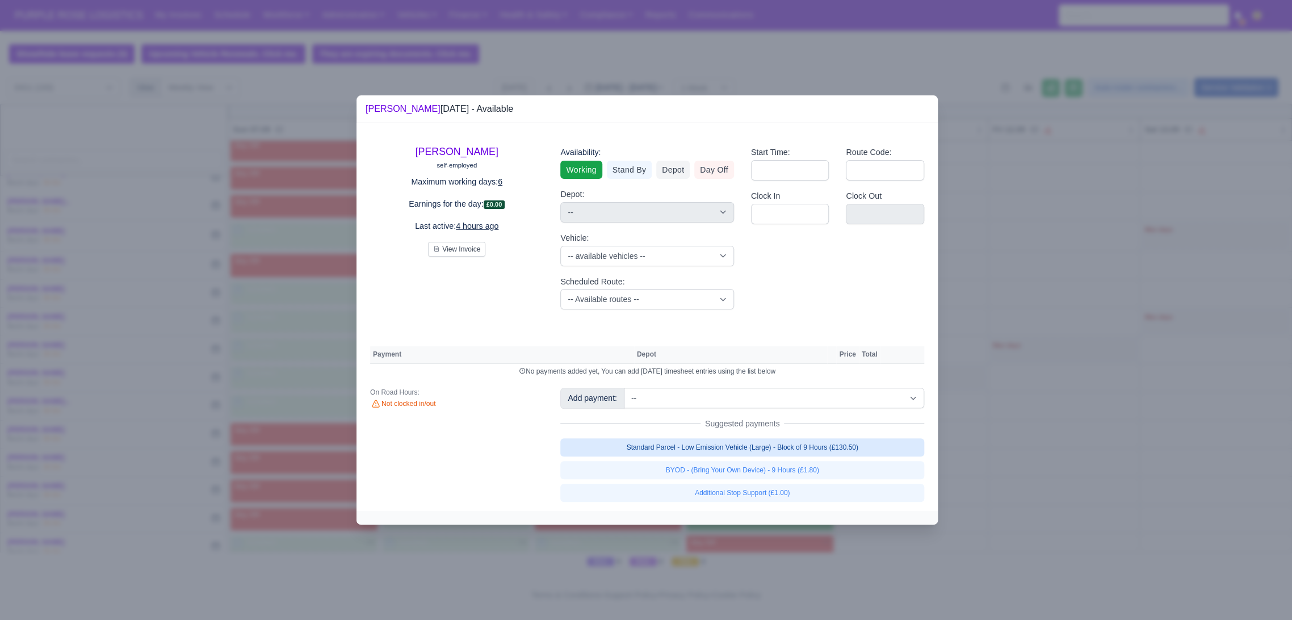
click at [827, 452] on link "Standard Parcel - Low Emission Vehicle (Large) - Block of 9 Hours (£130.50)" at bounding box center [742, 447] width 364 height 18
click at [826, 457] on link "Standard Parcel - Low Emission Vehicle (Large) - Block of 9 Hours (£130.50)" at bounding box center [742, 447] width 364 height 18
select select "1"
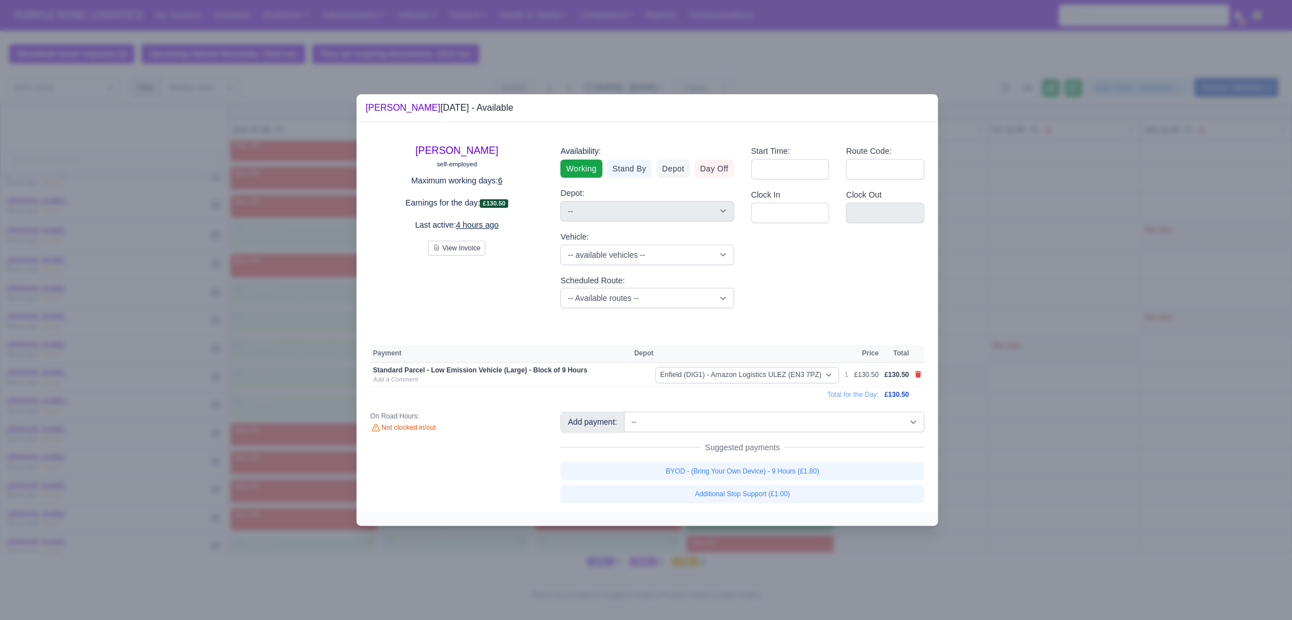
select select "1"
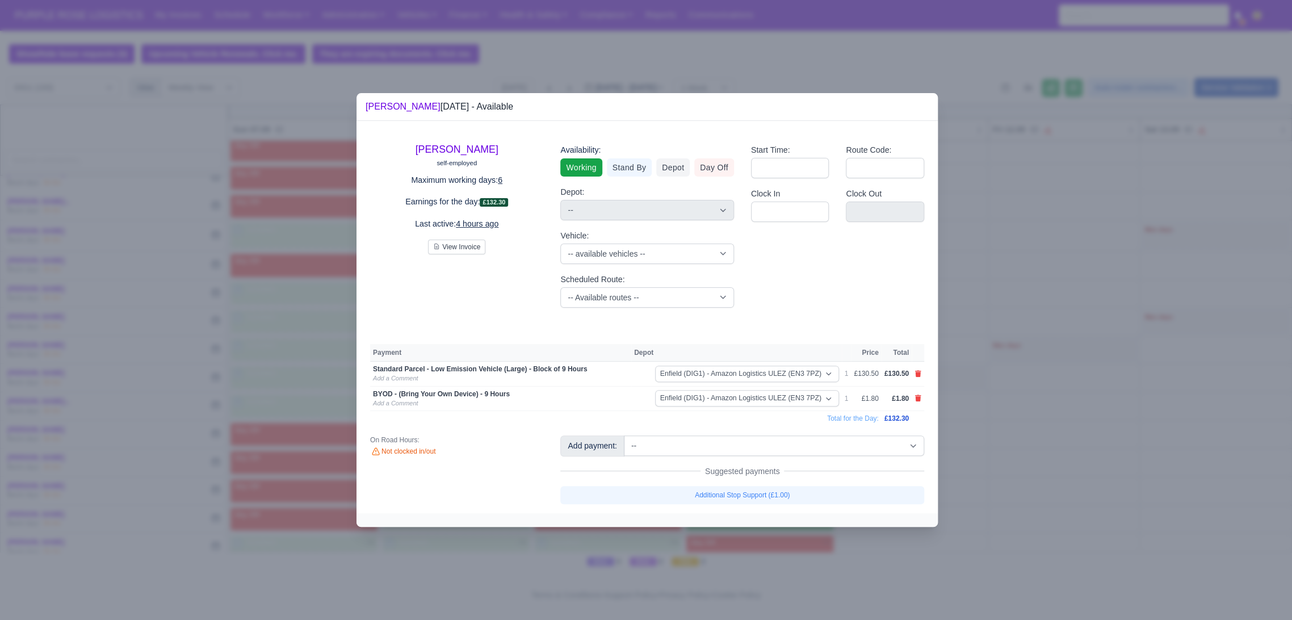
click at [1001, 449] on div at bounding box center [646, 310] width 1292 height 620
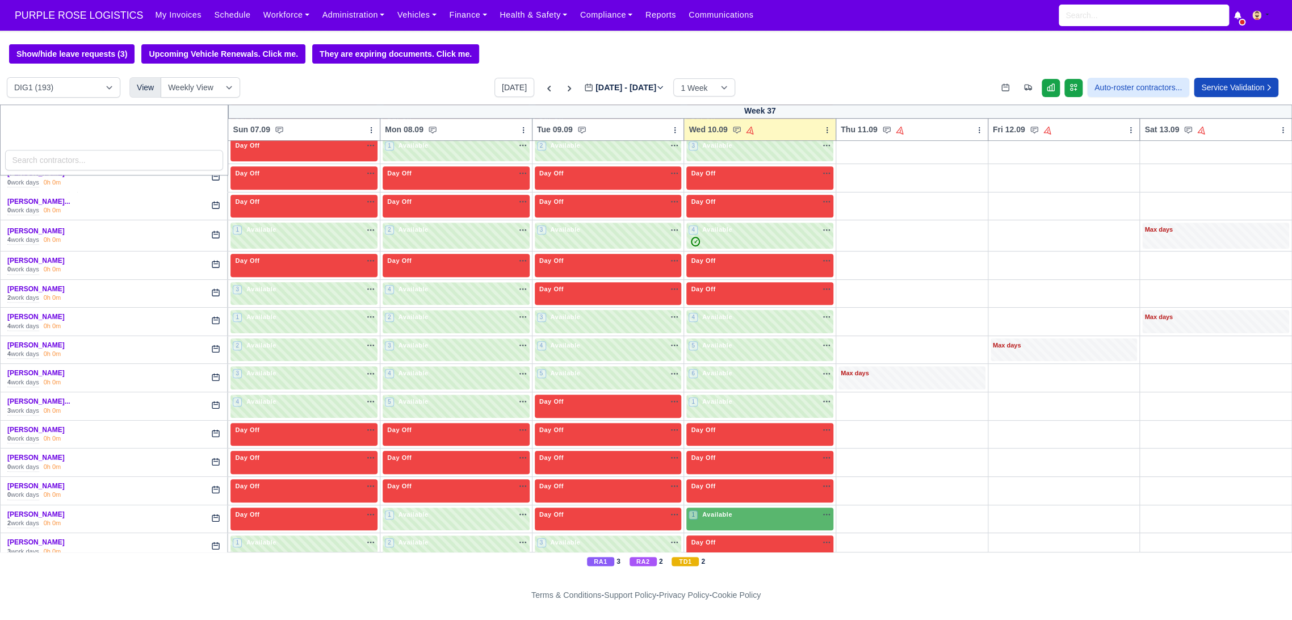
scroll to position [757, 0]
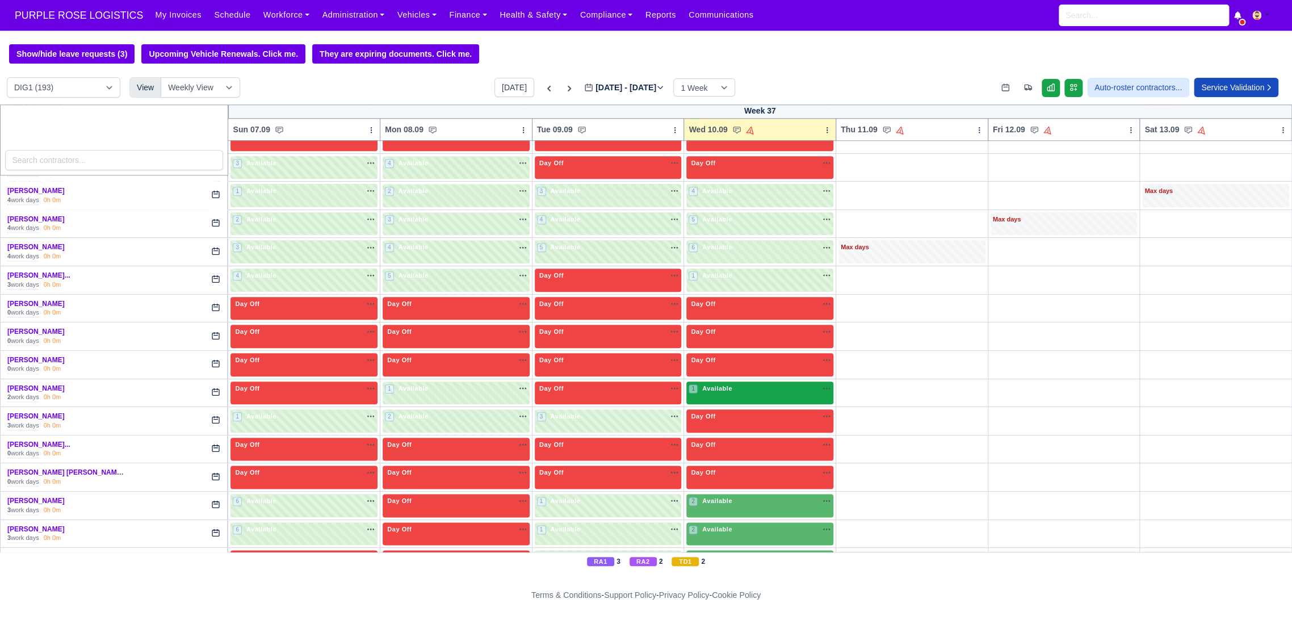
click at [757, 395] on div "1 Available" at bounding box center [760, 393] width 147 height 23
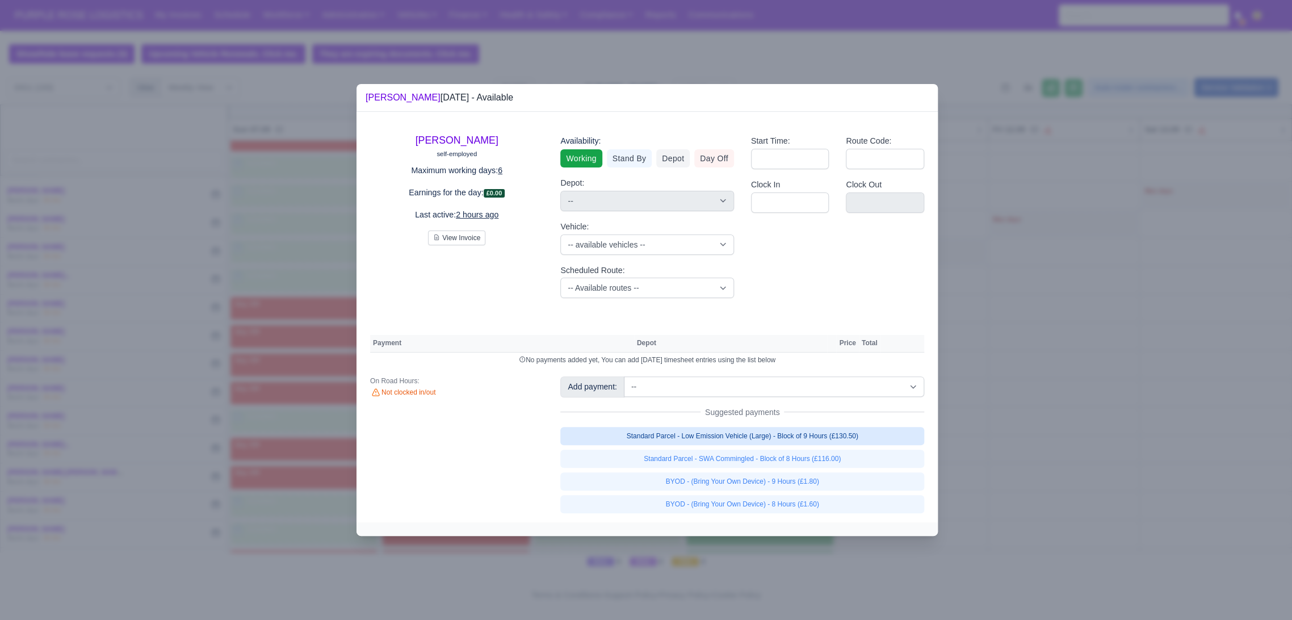
click at [813, 434] on link "Standard Parcel - Low Emission Vehicle (Large) - Block of 9 Hours (£130.50)" at bounding box center [742, 436] width 364 height 18
select select "1"
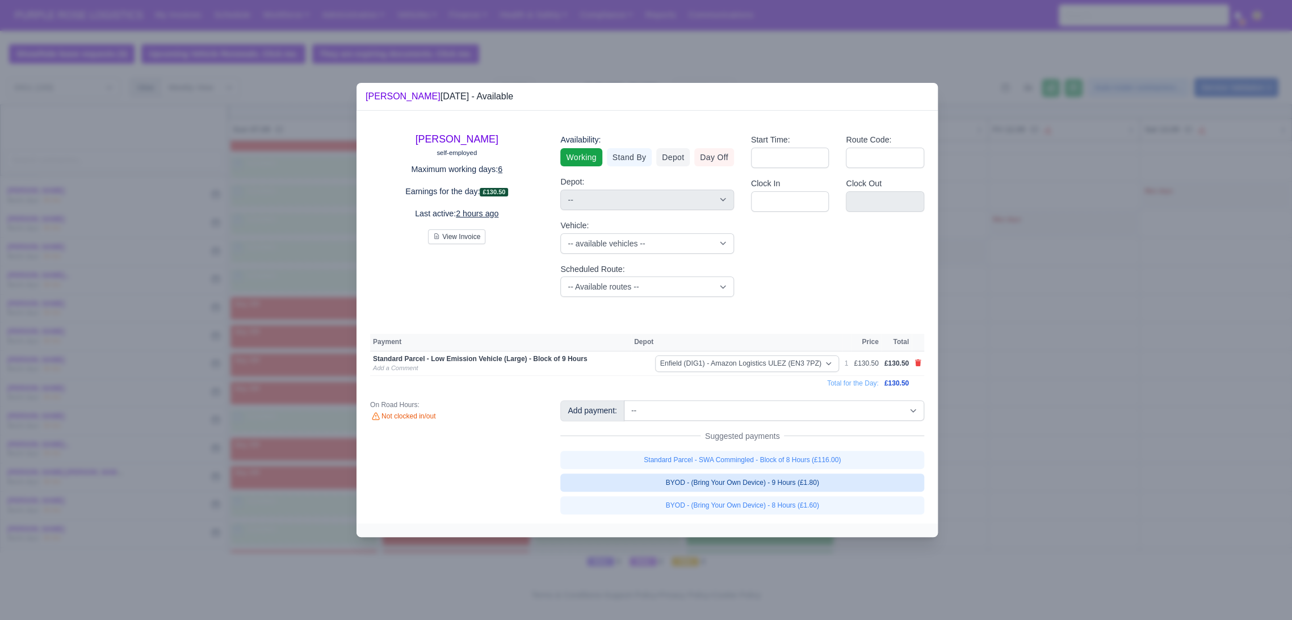
click at [807, 488] on link "BYOD - (Bring Your Own Device) - 9 Hours (£1.80)" at bounding box center [742, 483] width 364 height 18
select select "1"
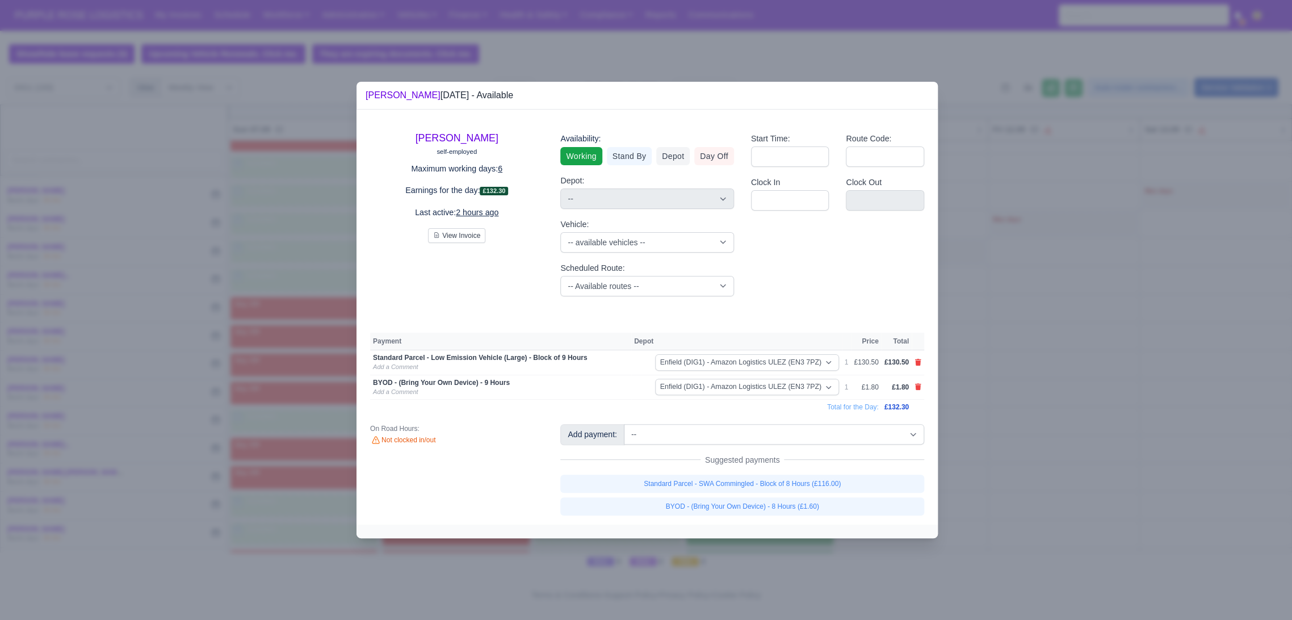
click at [985, 426] on div at bounding box center [646, 310] width 1292 height 620
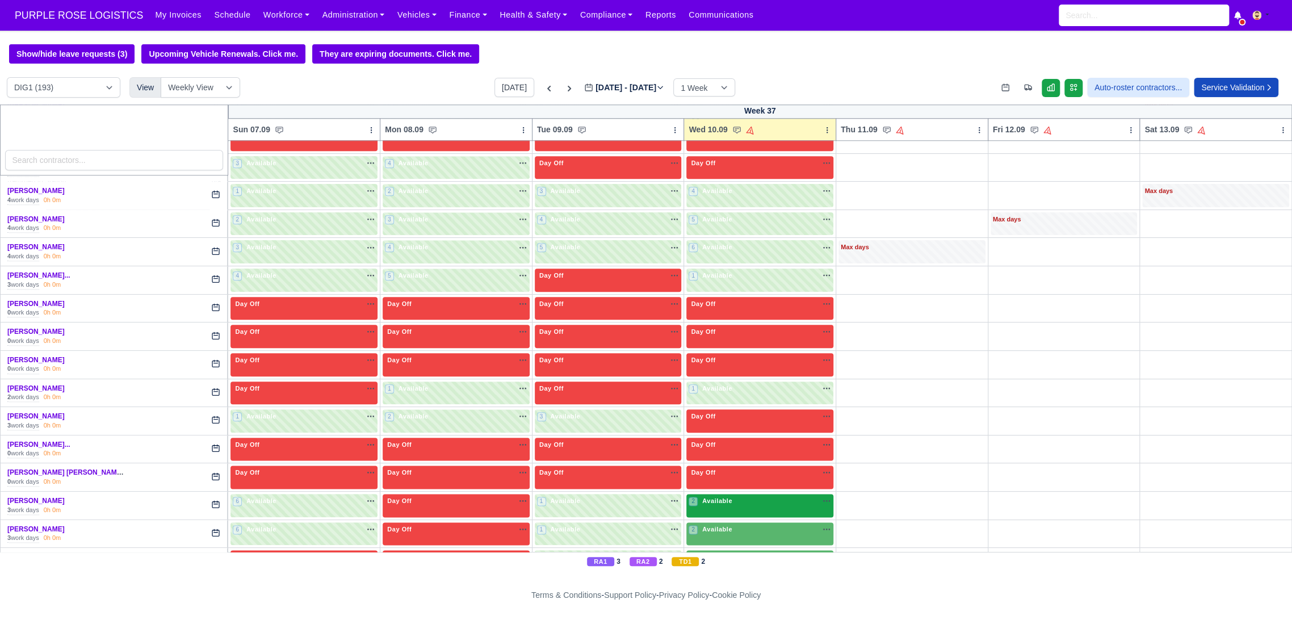
click at [746, 504] on div "2 Available na" at bounding box center [760, 502] width 143 height 12
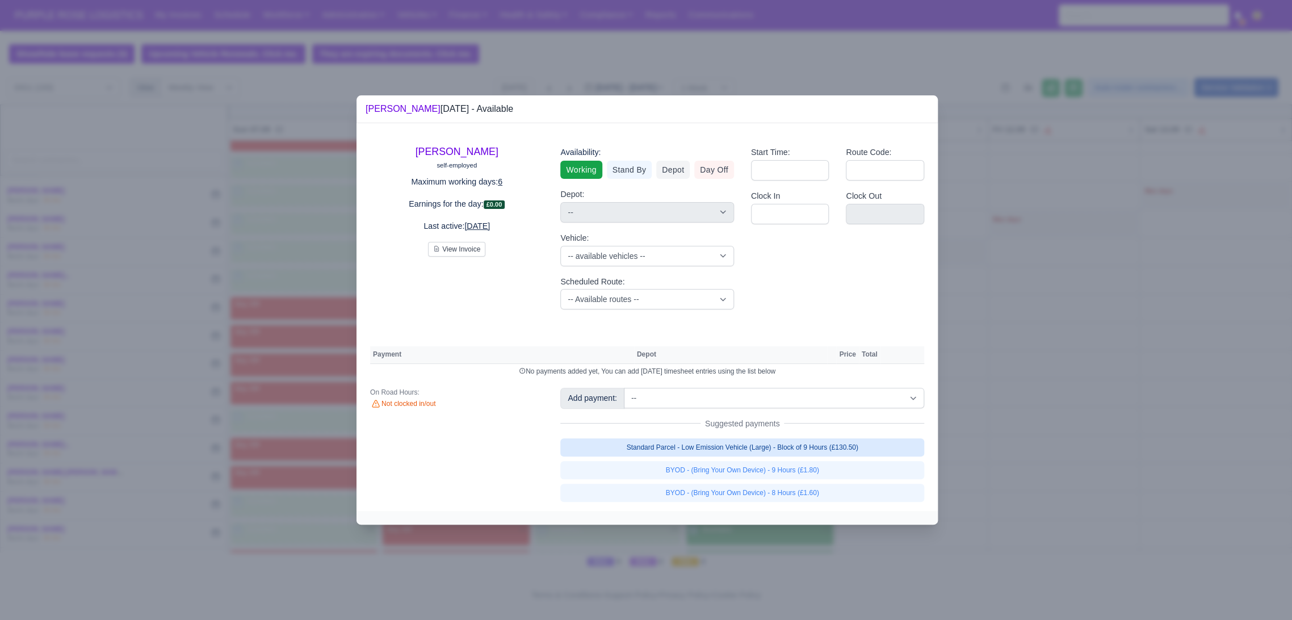
click at [812, 453] on link "Standard Parcel - Low Emission Vehicle (Large) - Block of 9 Hours (£130.50)" at bounding box center [742, 447] width 364 height 18
click at [810, 457] on link "Standard Parcel - Low Emission Vehicle (Large) - Block of 9 Hours (£130.50)" at bounding box center [742, 447] width 364 height 18
select select "1"
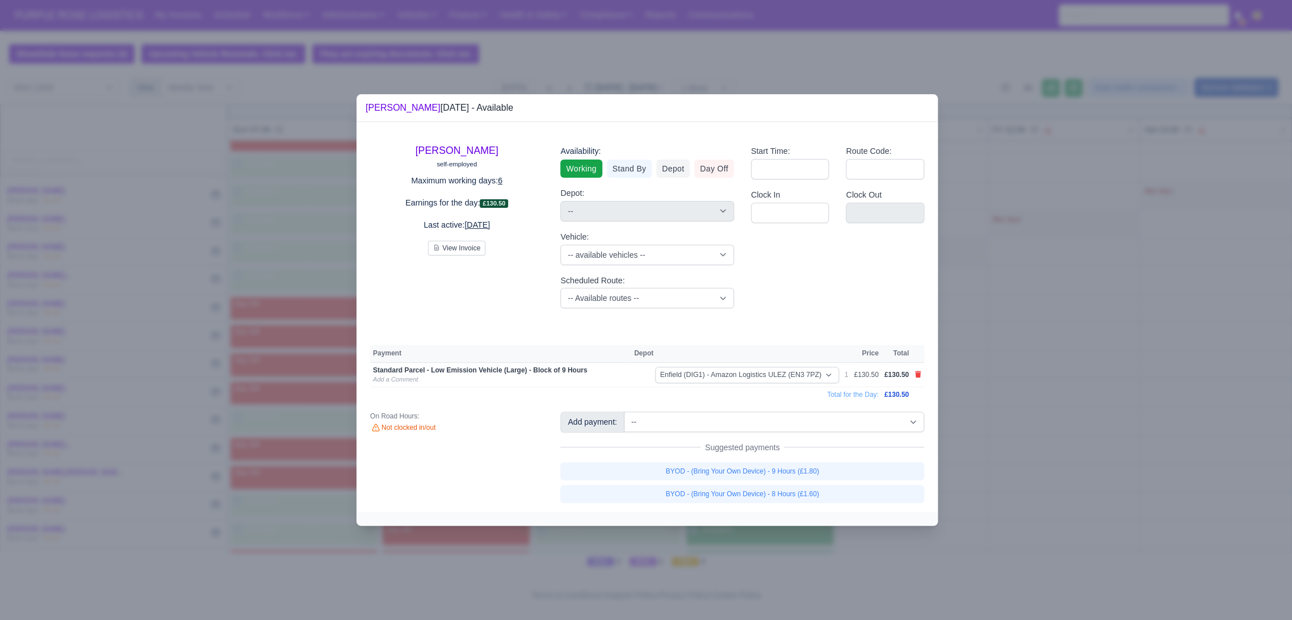
select select "1"
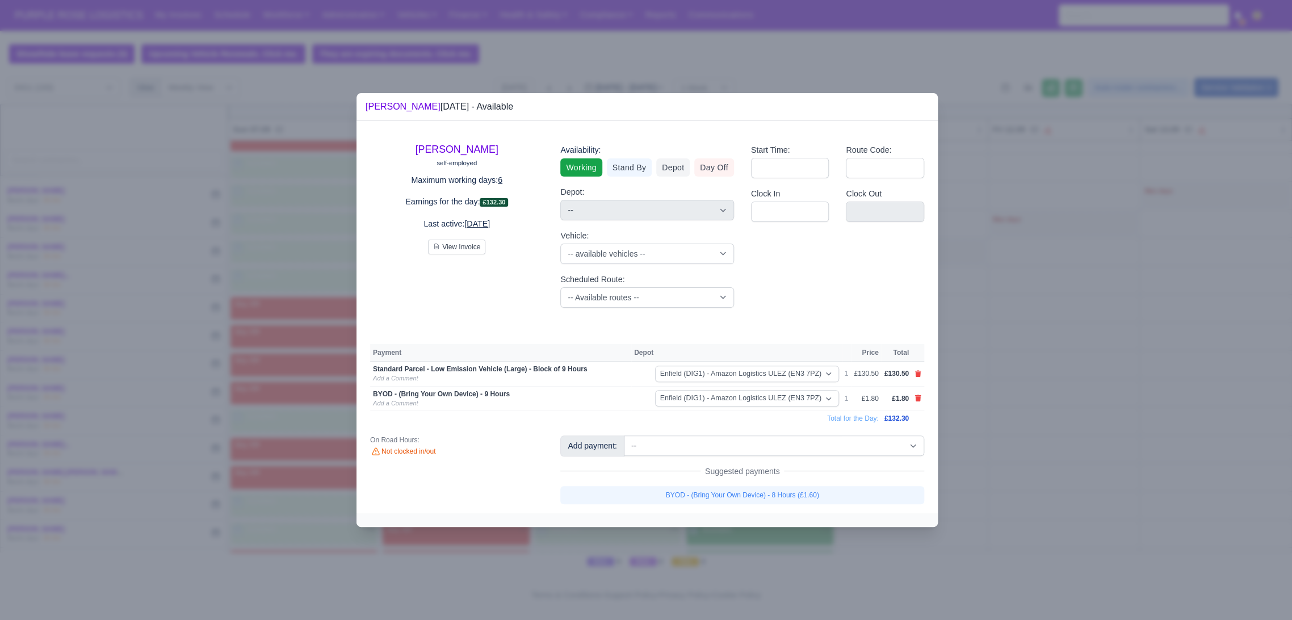
click at [1062, 479] on div at bounding box center [646, 310] width 1292 height 620
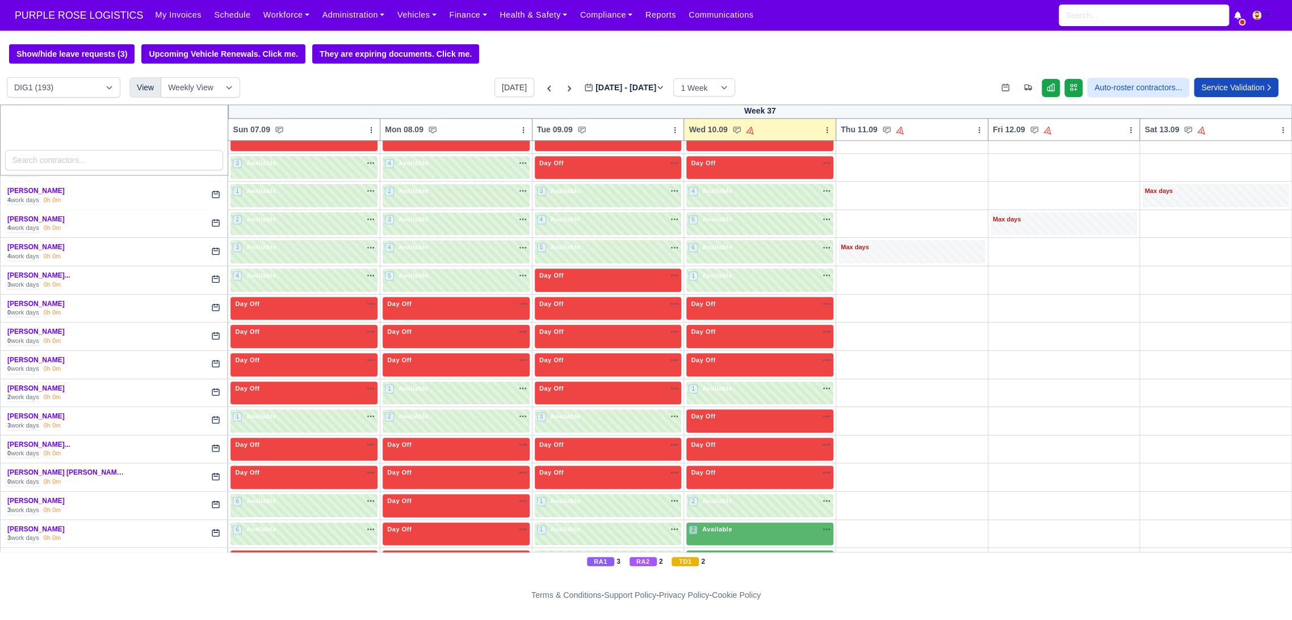
scroll to position [820, 0]
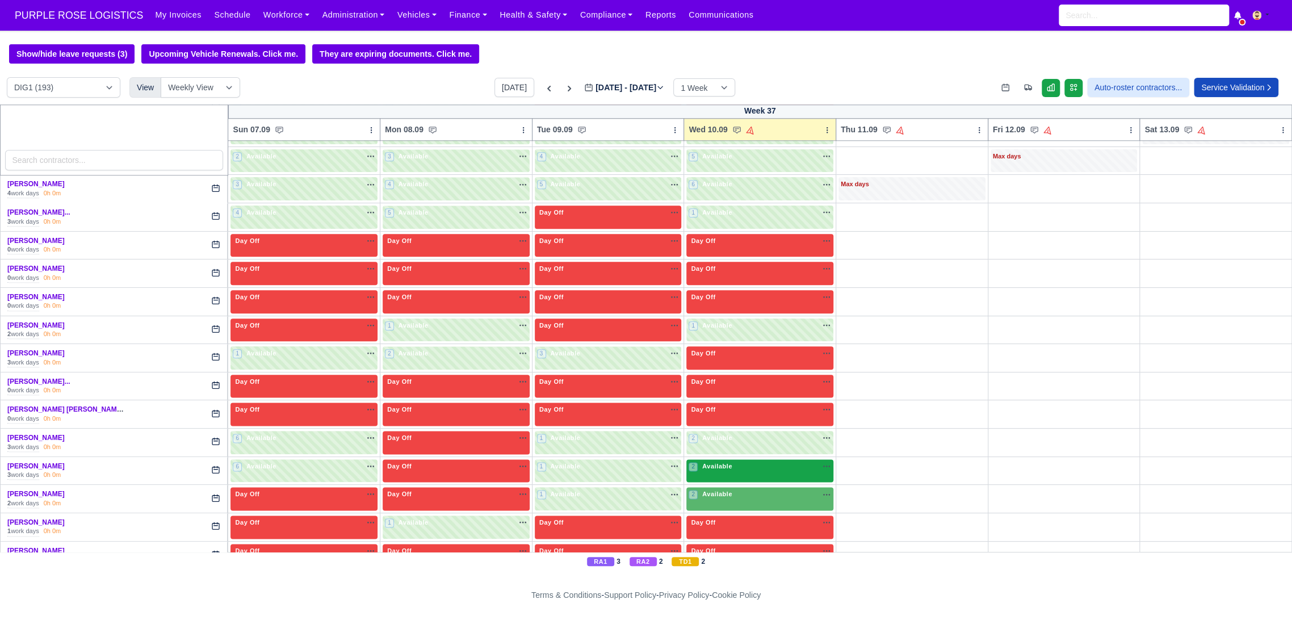
click at [745, 465] on div "2 Available na" at bounding box center [760, 467] width 143 height 10
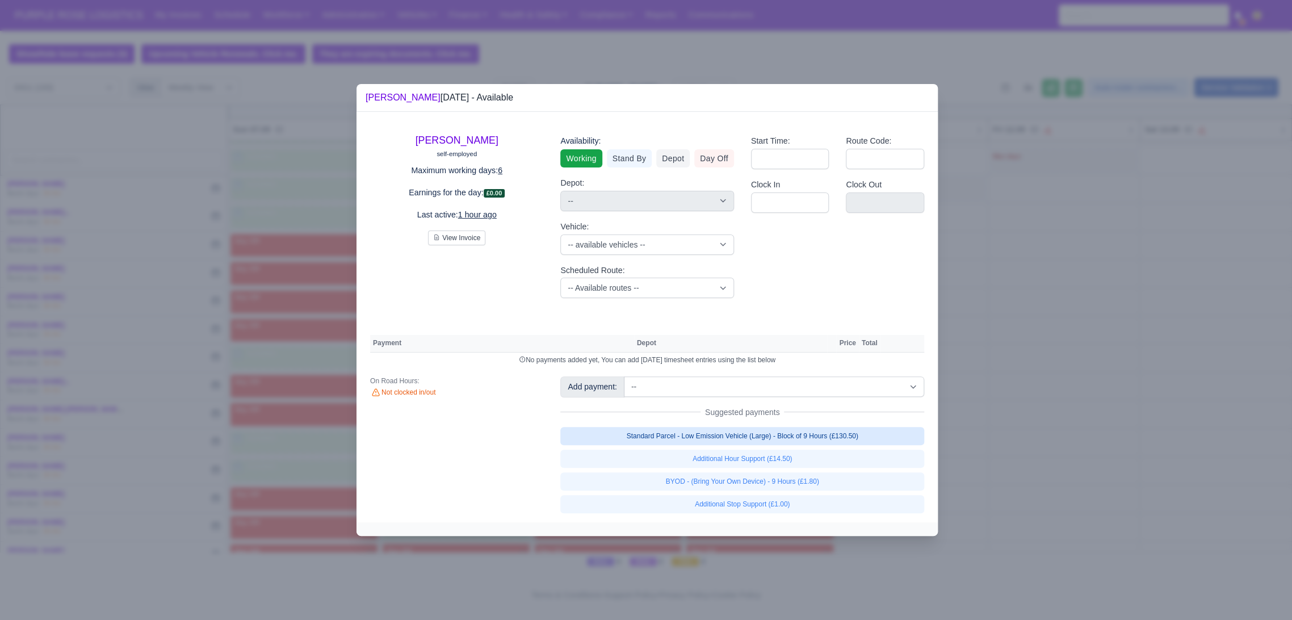
click at [808, 437] on link "Standard Parcel - Low Emission Vehicle (Large) - Block of 9 Hours (£130.50)" at bounding box center [742, 436] width 364 height 18
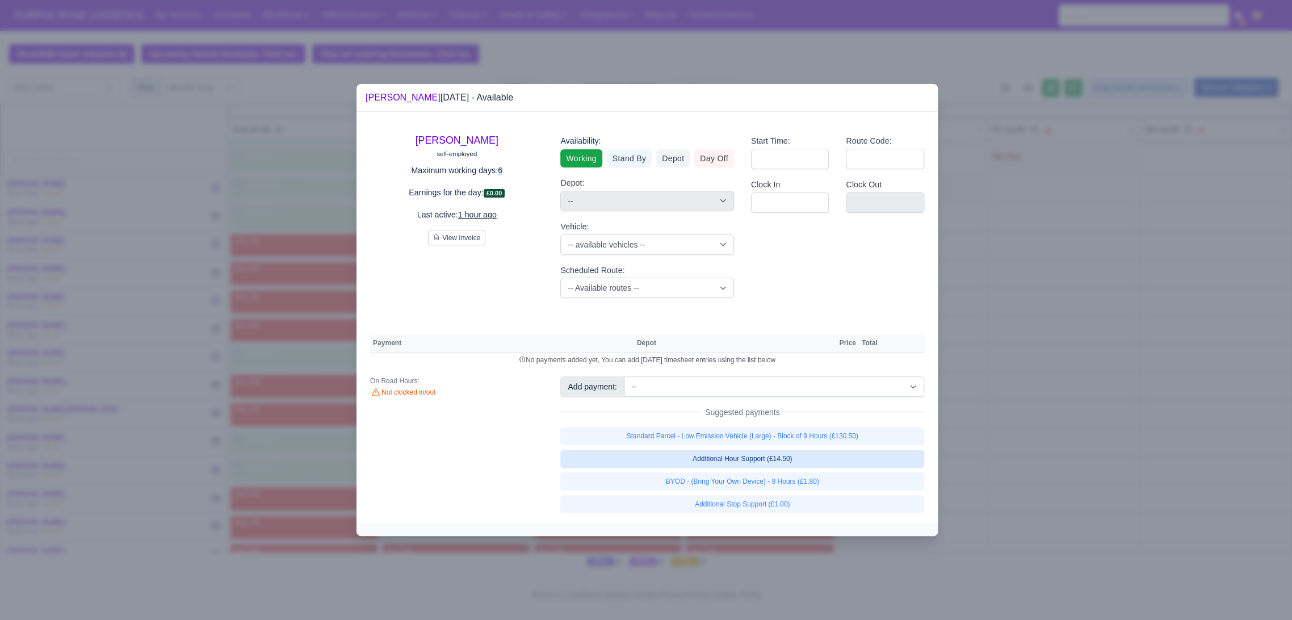
select select "1"
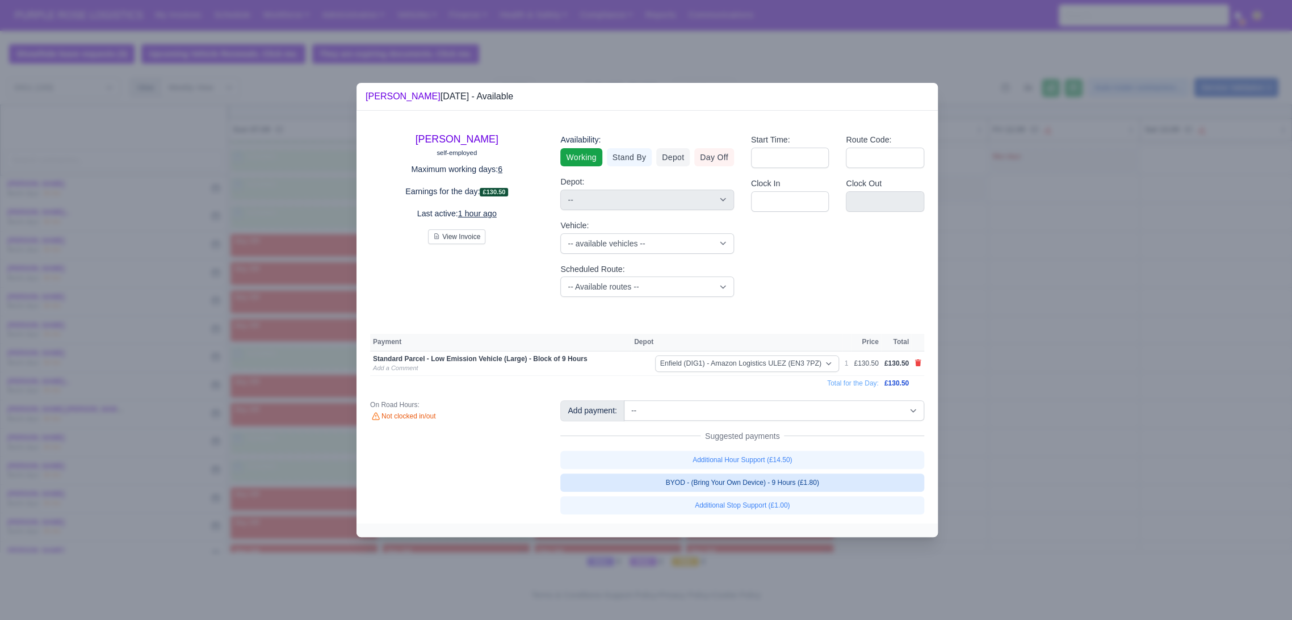
click at [784, 487] on link "BYOD - (Bring Your Own Device) - 9 Hours (£1.80)" at bounding box center [742, 483] width 364 height 18
select select "1"
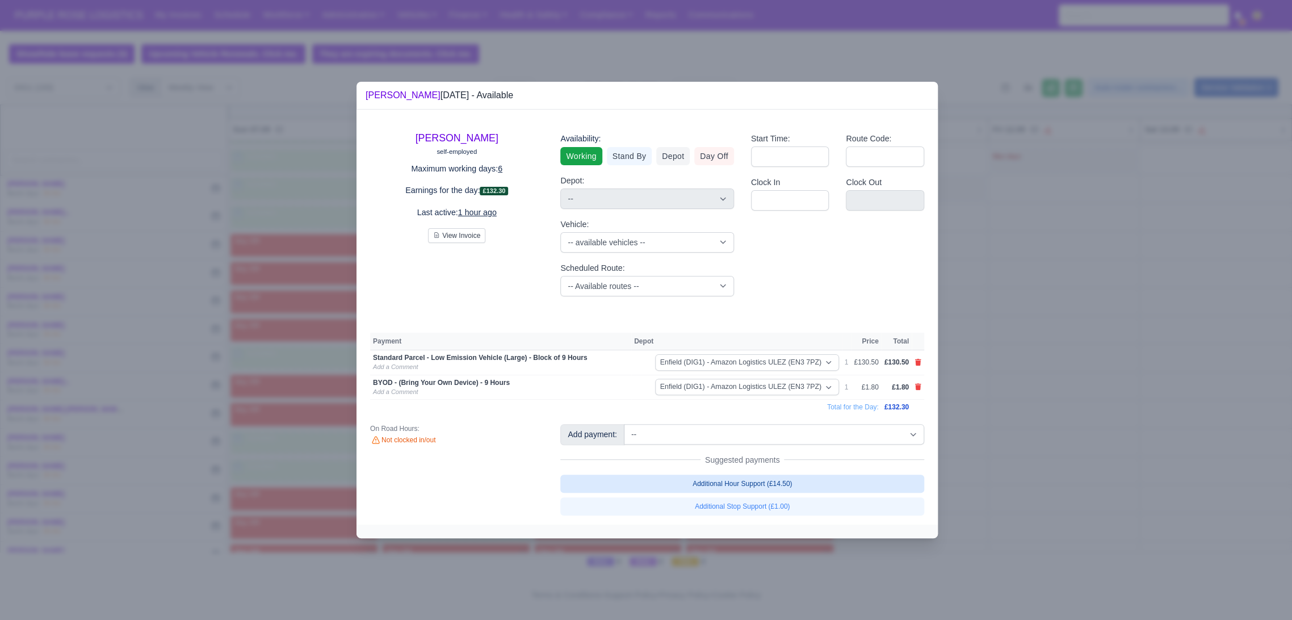
click at [1010, 489] on div at bounding box center [646, 310] width 1292 height 620
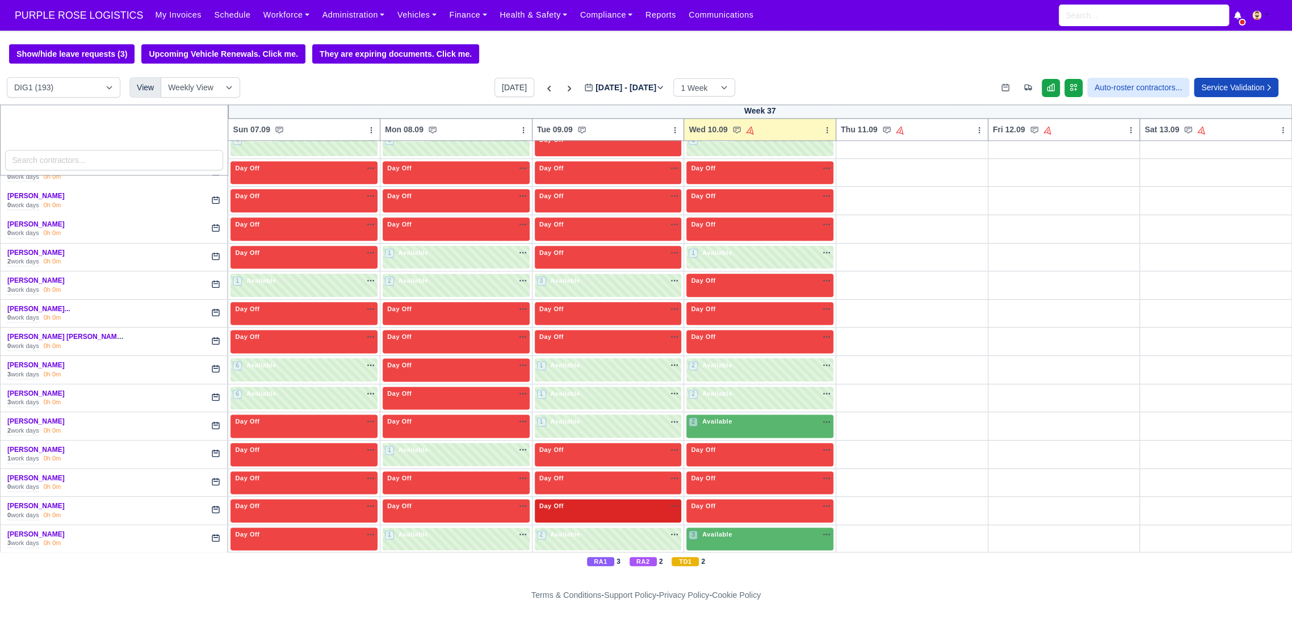
scroll to position [946, 0]
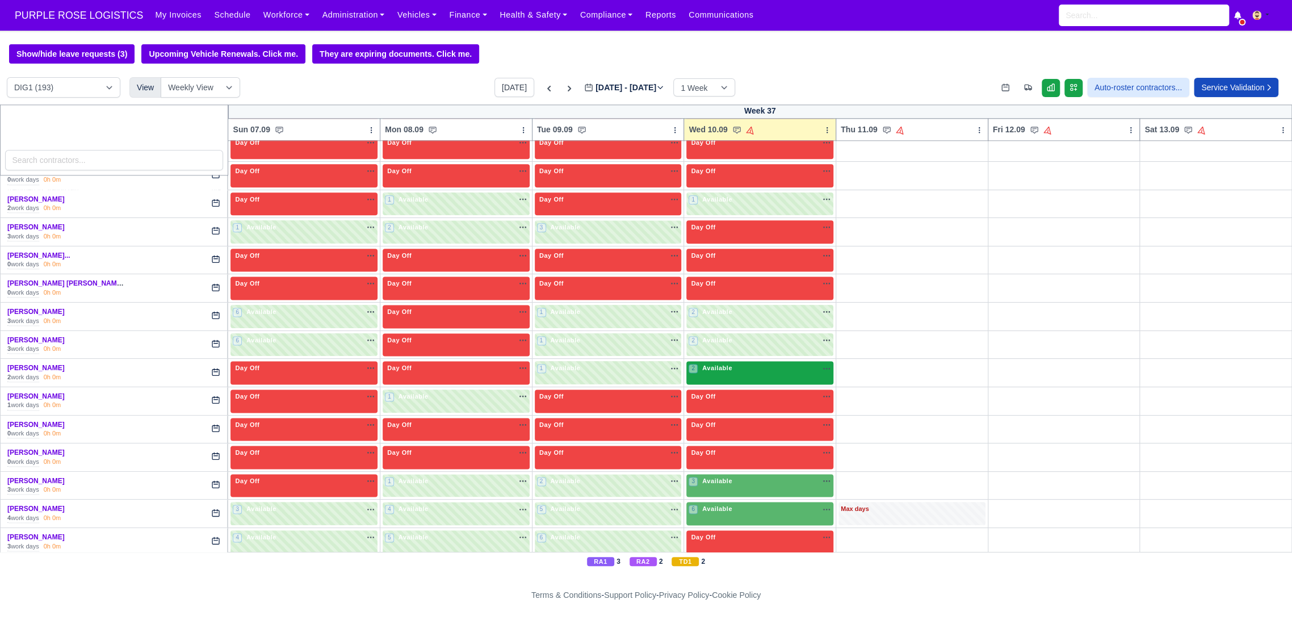
click at [763, 366] on div "2 Available na" at bounding box center [760, 368] width 143 height 10
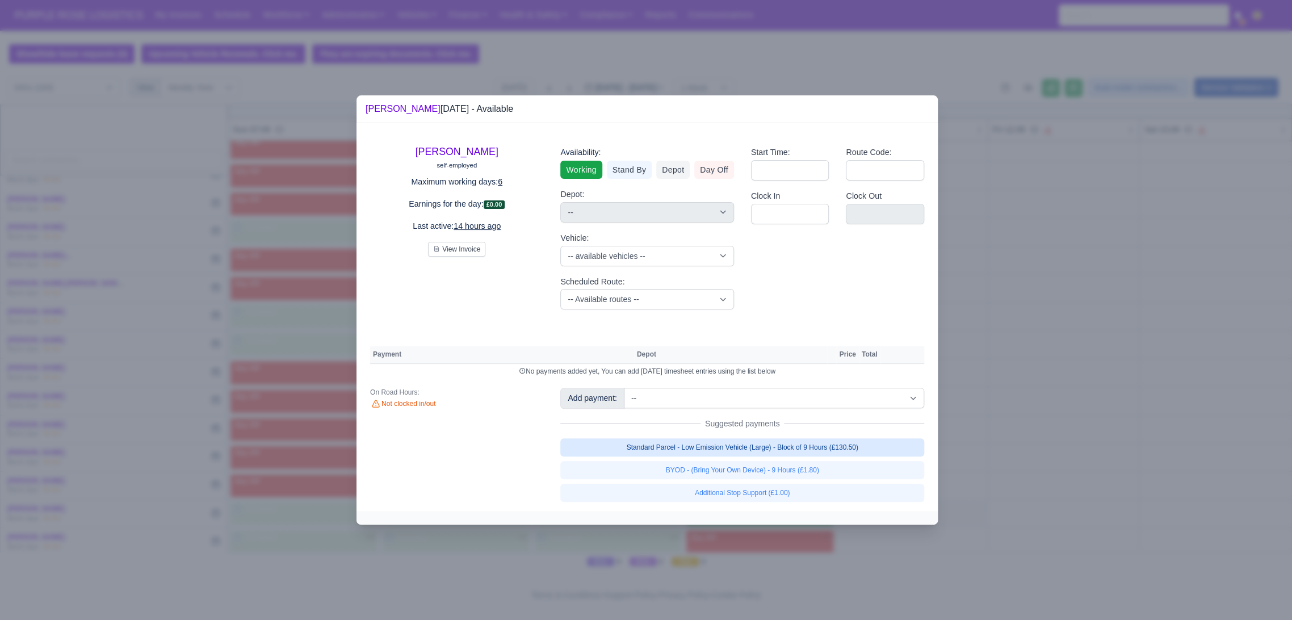
click at [806, 444] on link "Standard Parcel - Low Emission Vehicle (Large) - Block of 9 Hours (£130.50)" at bounding box center [742, 447] width 364 height 18
click at [804, 457] on link "Standard Parcel - Low Emission Vehicle (Large) - Block of 9 Hours (£130.50)" at bounding box center [742, 447] width 364 height 18
select select "1"
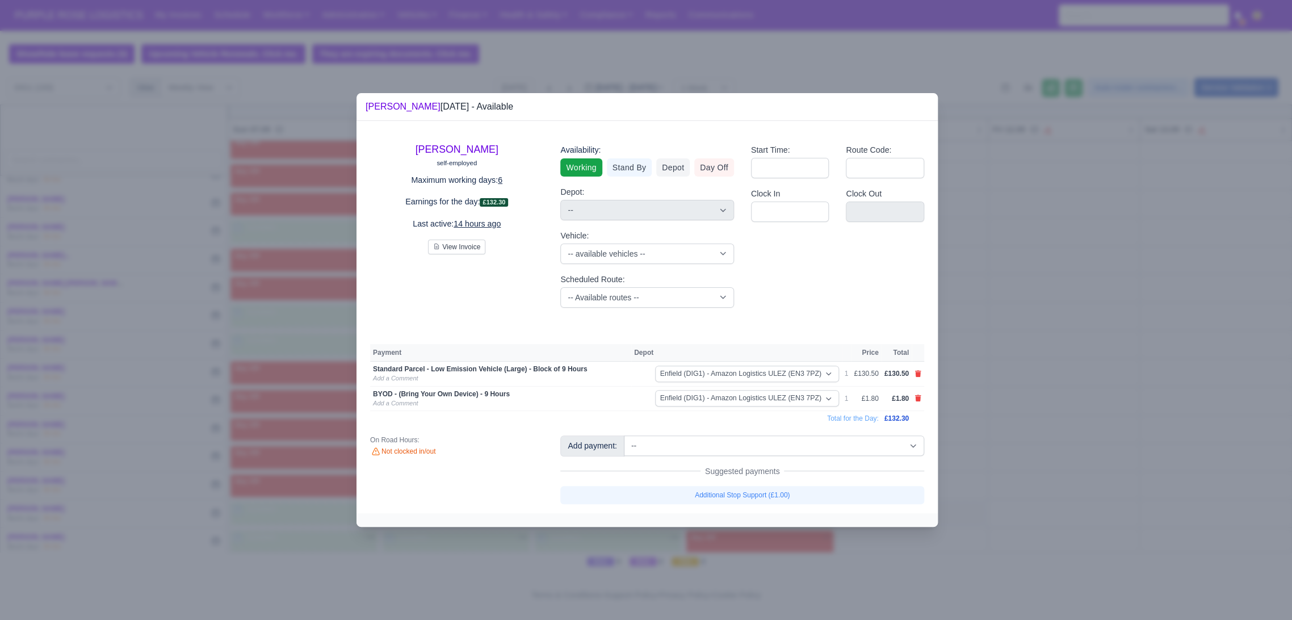
click at [1027, 441] on div at bounding box center [646, 310] width 1292 height 620
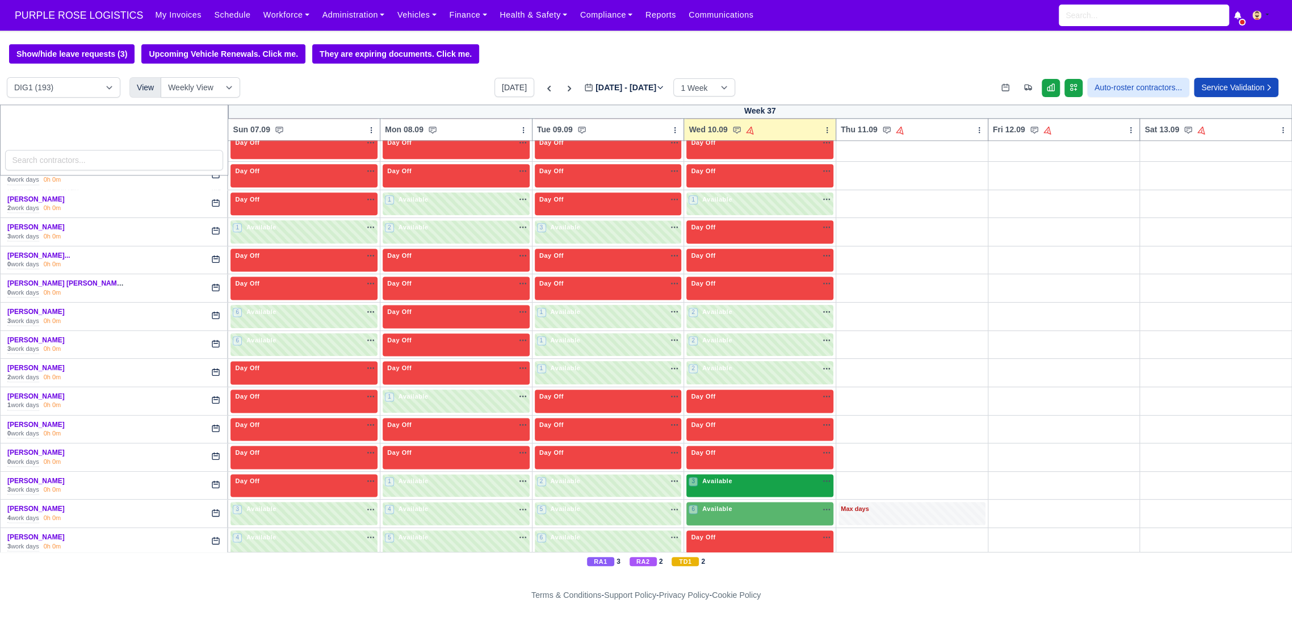
click at [742, 480] on div "3 Available na" at bounding box center [760, 481] width 143 height 10
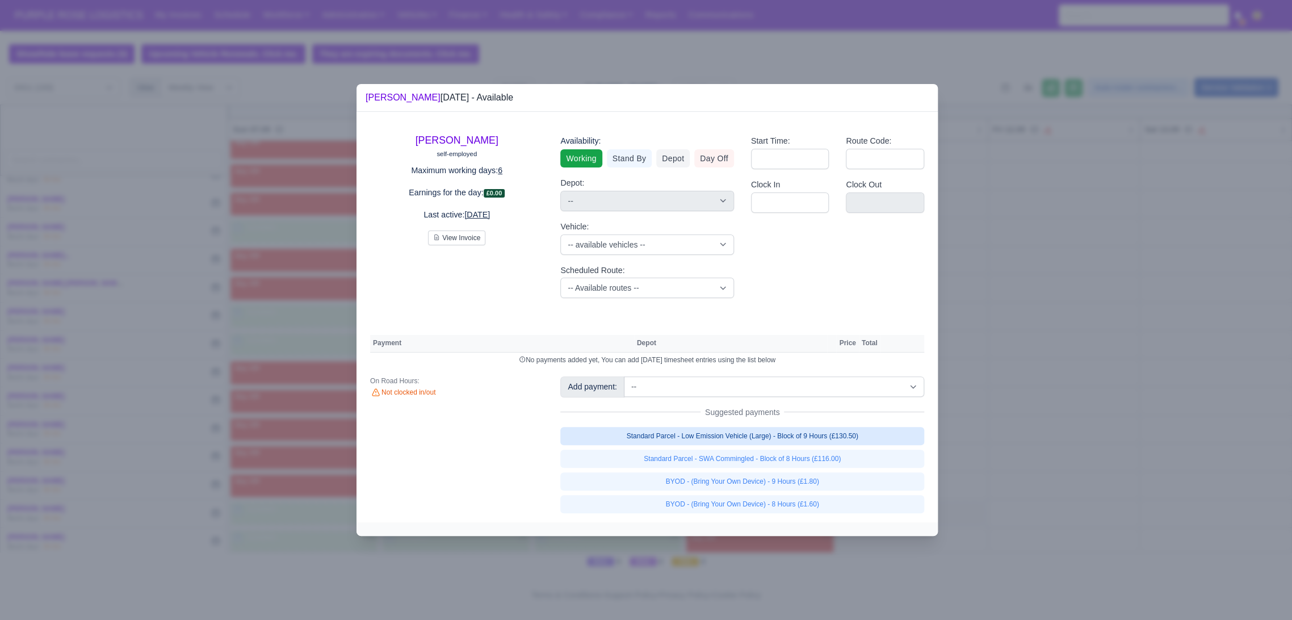
click at [814, 444] on link "Standard Parcel - Low Emission Vehicle (Large) - Block of 9 Hours (£130.50)" at bounding box center [742, 436] width 364 height 18
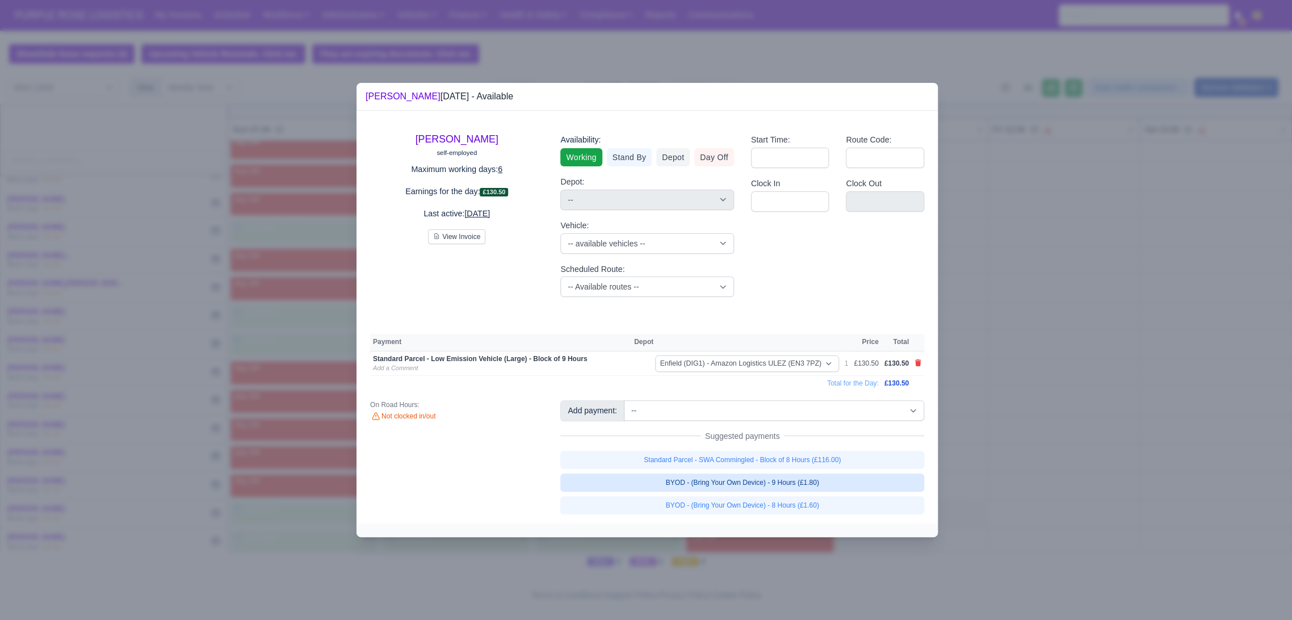
click at [818, 486] on link "BYOD - (Bring Your Own Device) - 9 Hours (£1.80)" at bounding box center [742, 483] width 364 height 18
click at [974, 398] on div at bounding box center [646, 310] width 1292 height 620
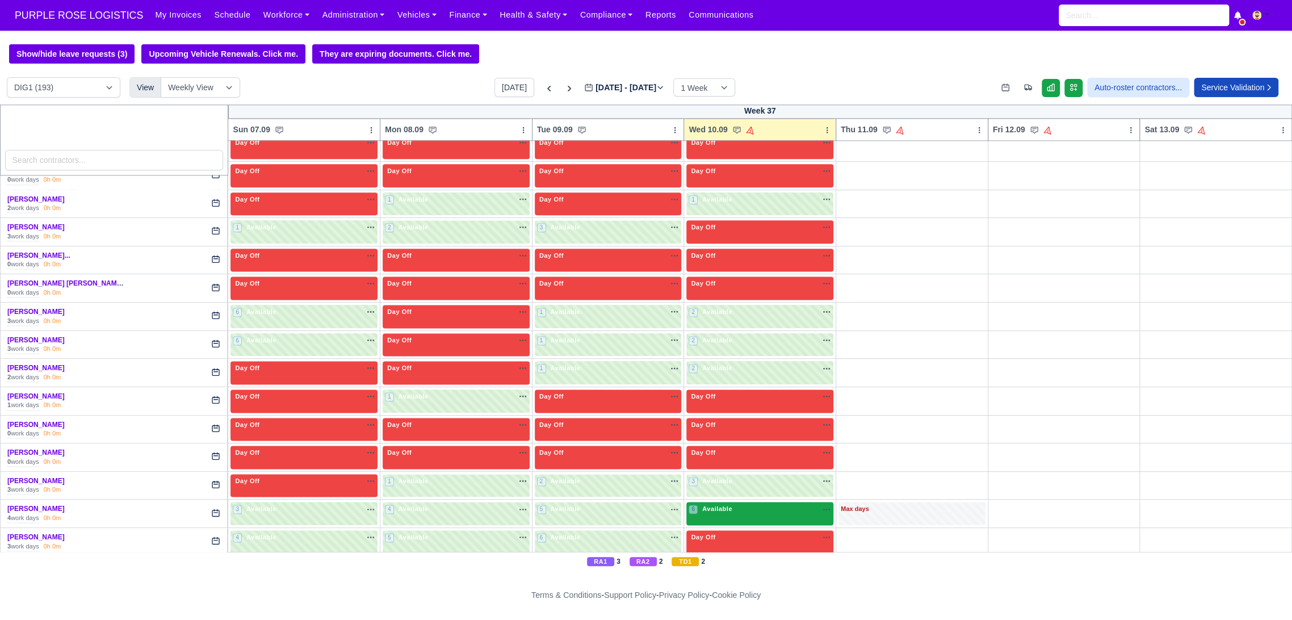
click at [759, 516] on div "6 Available" at bounding box center [760, 513] width 147 height 23
click at [753, 512] on div "6 Available" at bounding box center [760, 513] width 147 height 23
click at [764, 506] on div "6 Available na" at bounding box center [760, 509] width 143 height 10
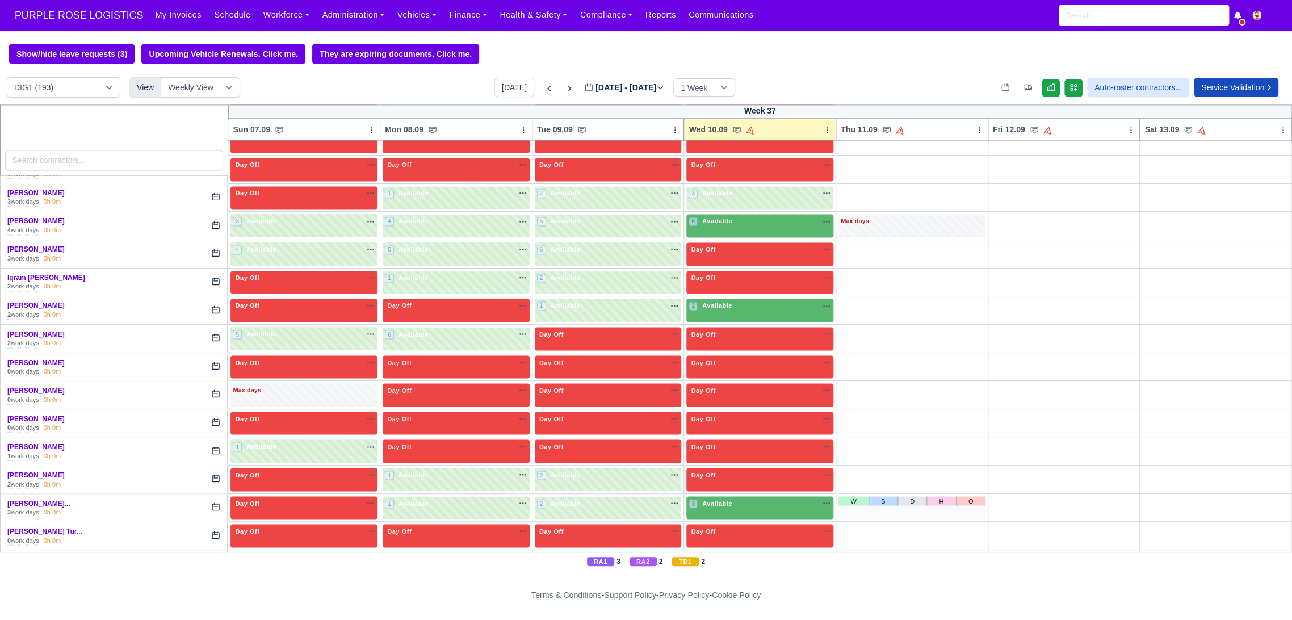
scroll to position [1262, 0]
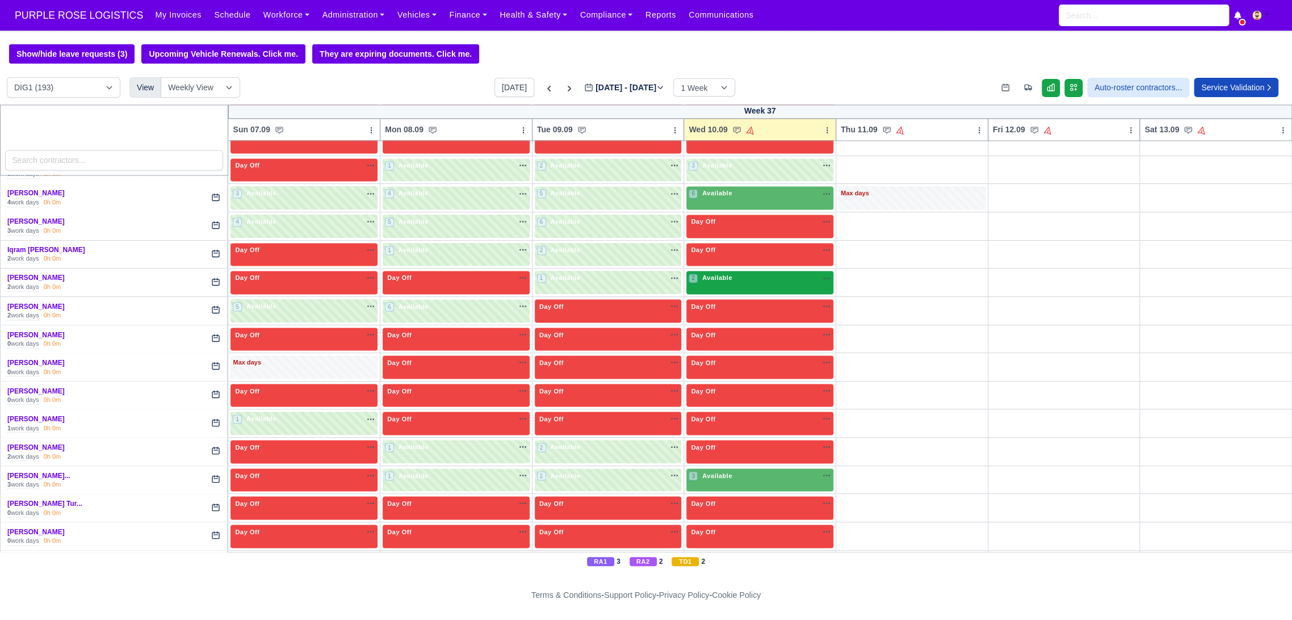
click at [736, 279] on div "2 Available na" at bounding box center [760, 279] width 143 height 12
